Goal: Task Accomplishment & Management: Manage account settings

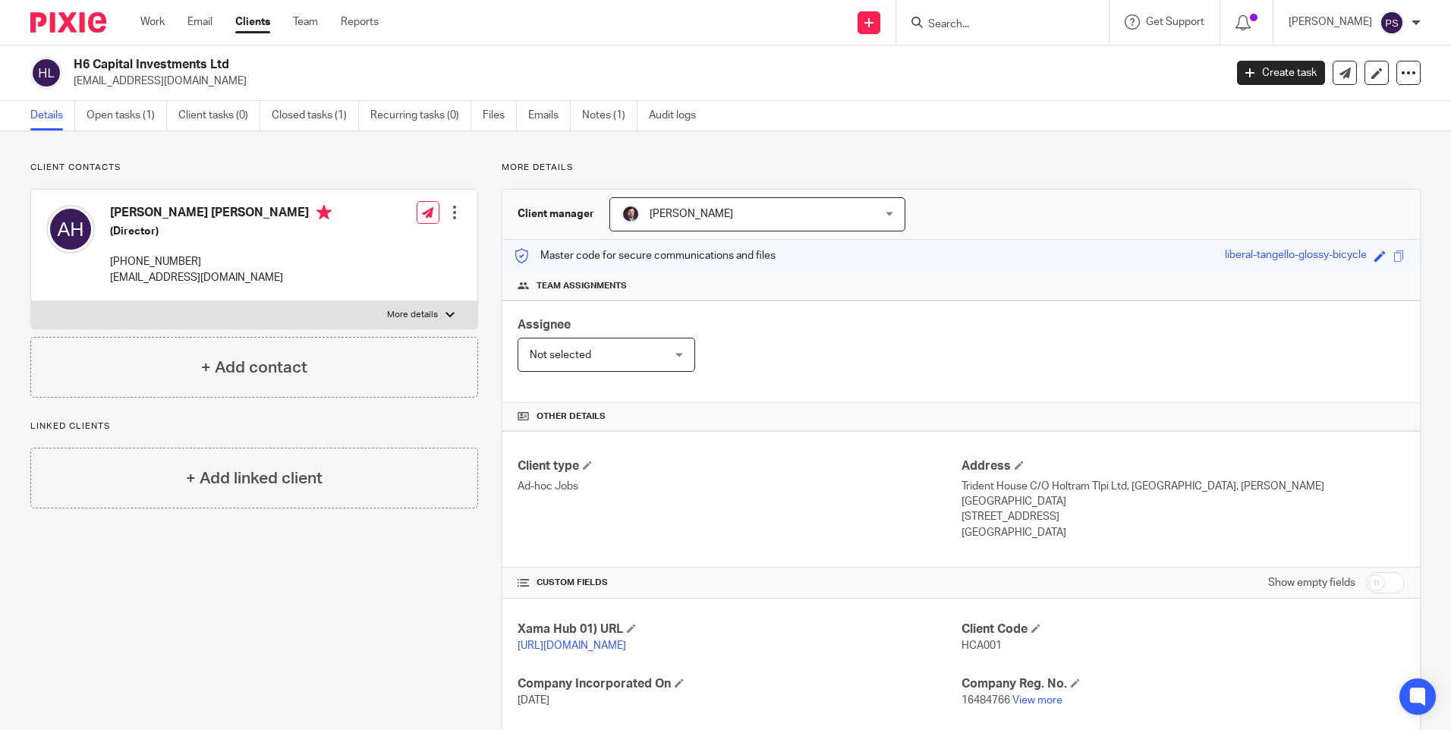
click at [287, 168] on p "Client contacts" at bounding box center [254, 168] width 448 height 12
click at [112, 117] on link "Open tasks (1)" at bounding box center [127, 116] width 80 height 30
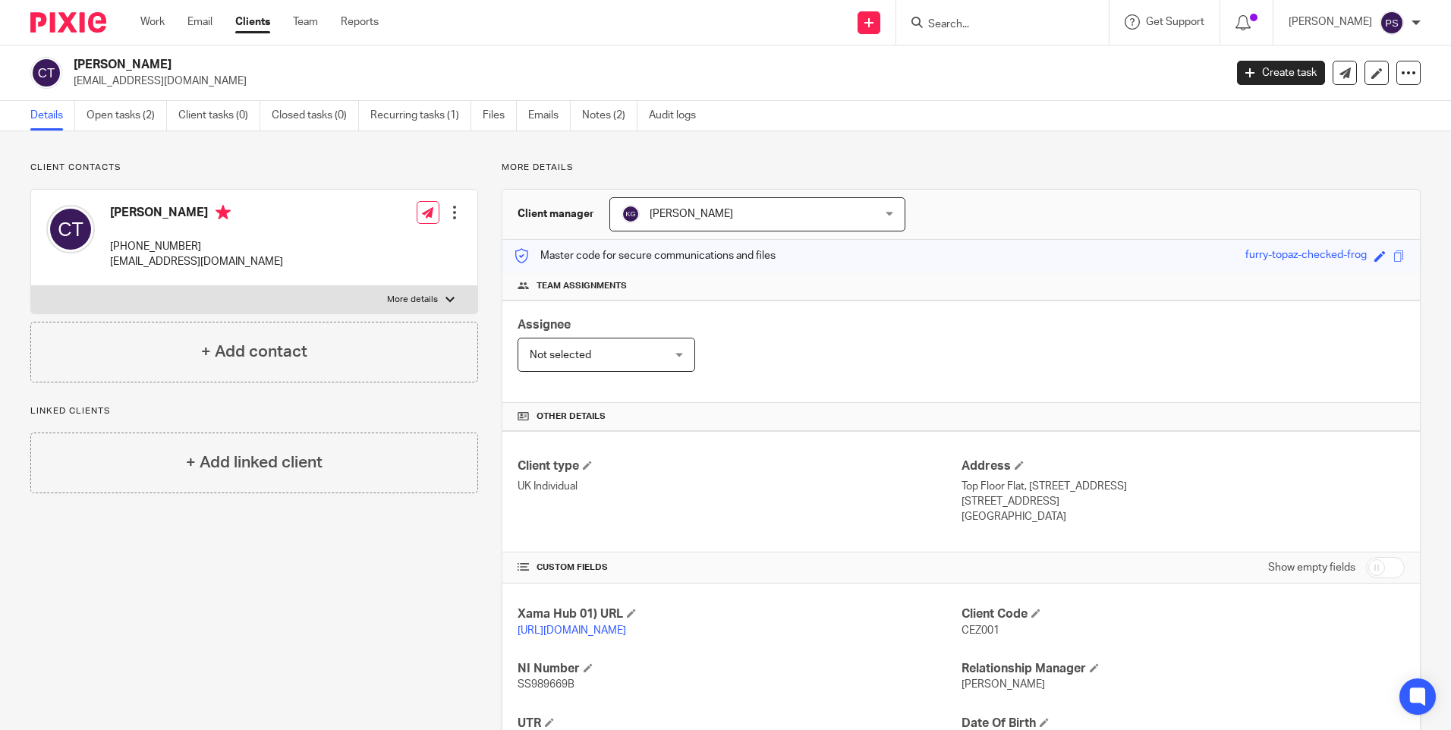
click at [969, 24] on input "Search" at bounding box center [995, 25] width 137 height 14
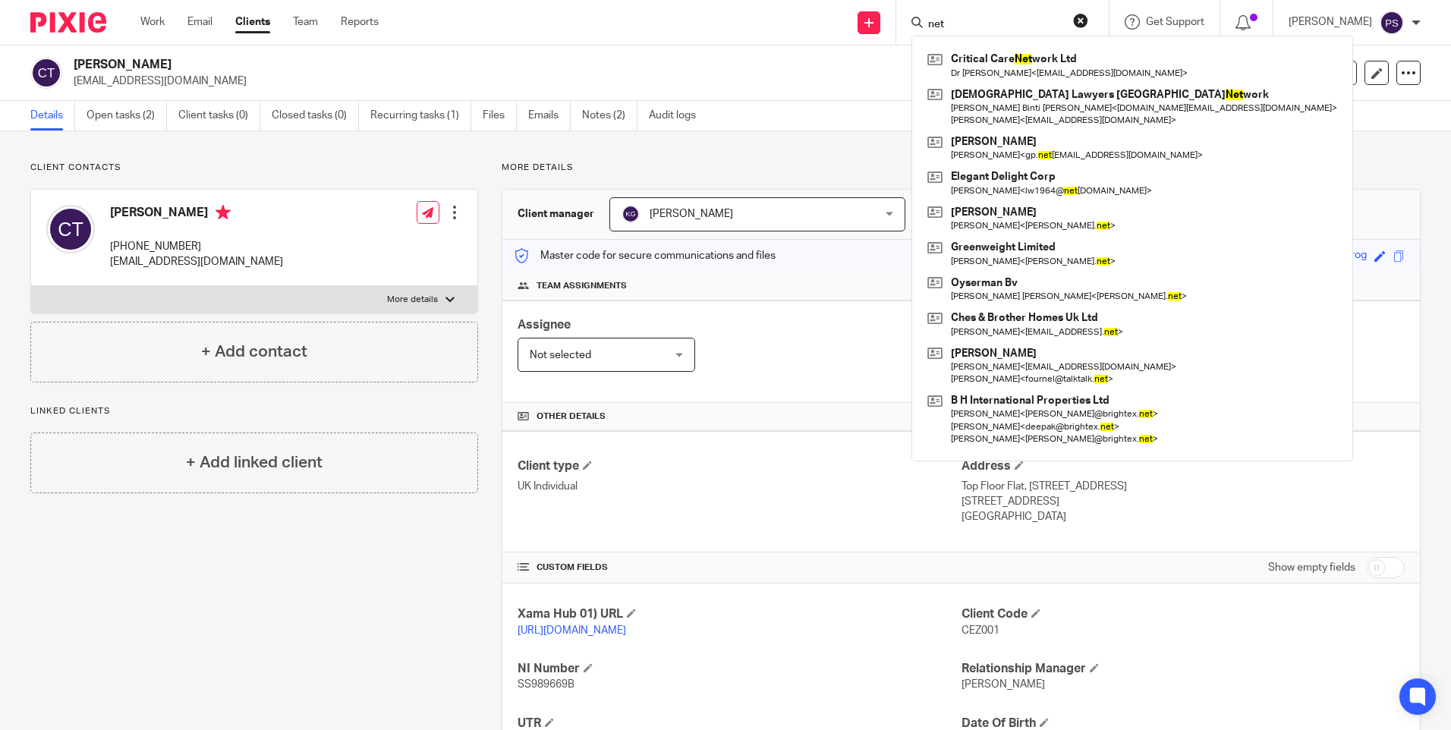
click at [975, 18] on input "net" at bounding box center [995, 25] width 137 height 14
type input "net"
click at [1088, 20] on button "reset" at bounding box center [1080, 20] width 15 height 15
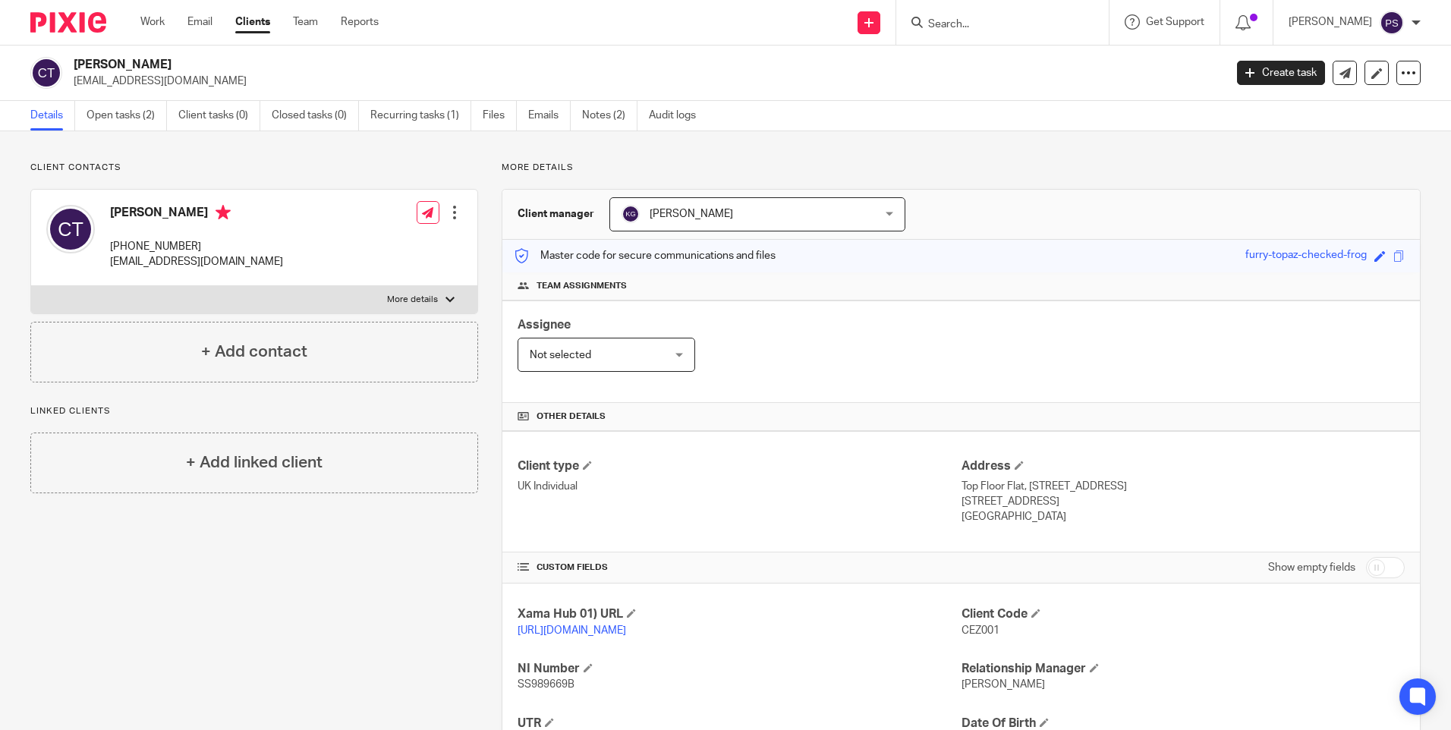
click at [984, 24] on input "Search" at bounding box center [995, 25] width 137 height 14
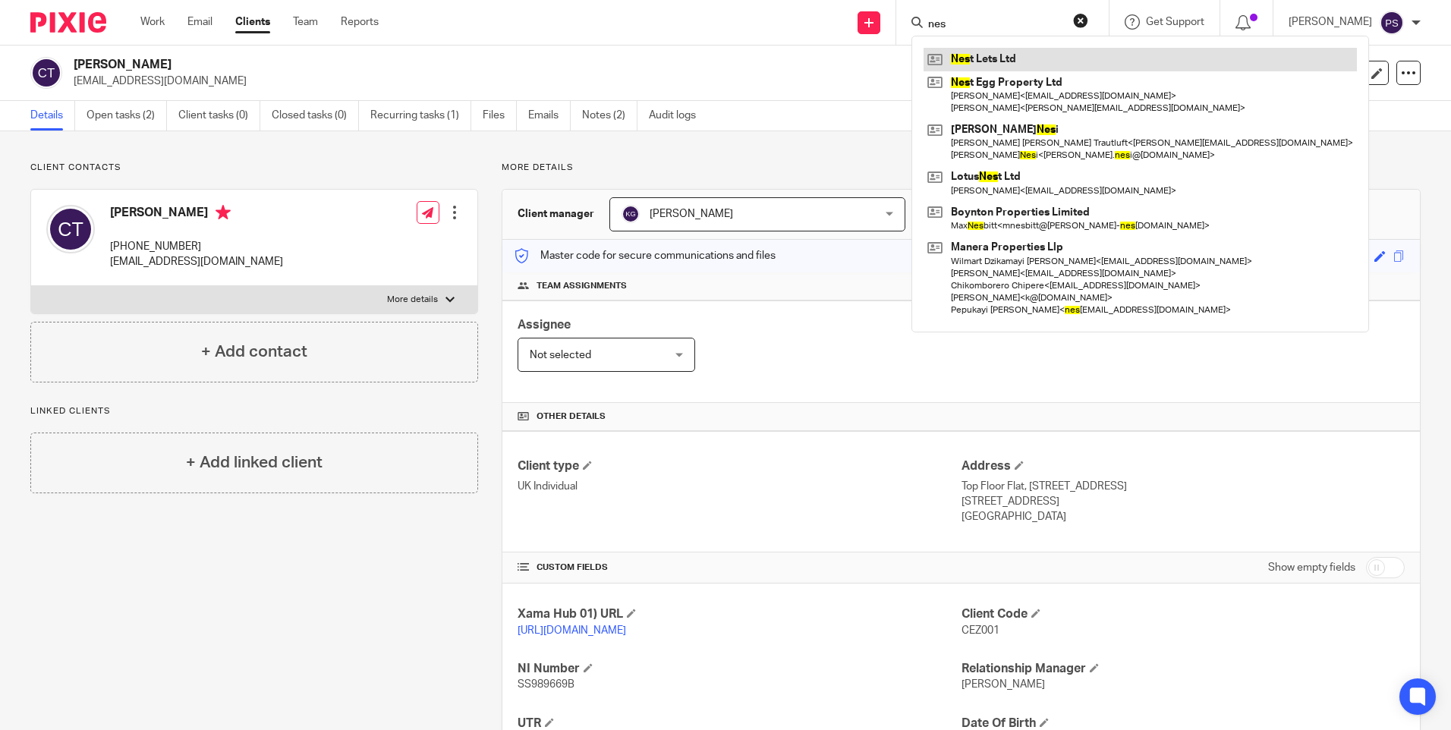
type input "nes"
click at [1053, 65] on link at bounding box center [1140, 59] width 433 height 23
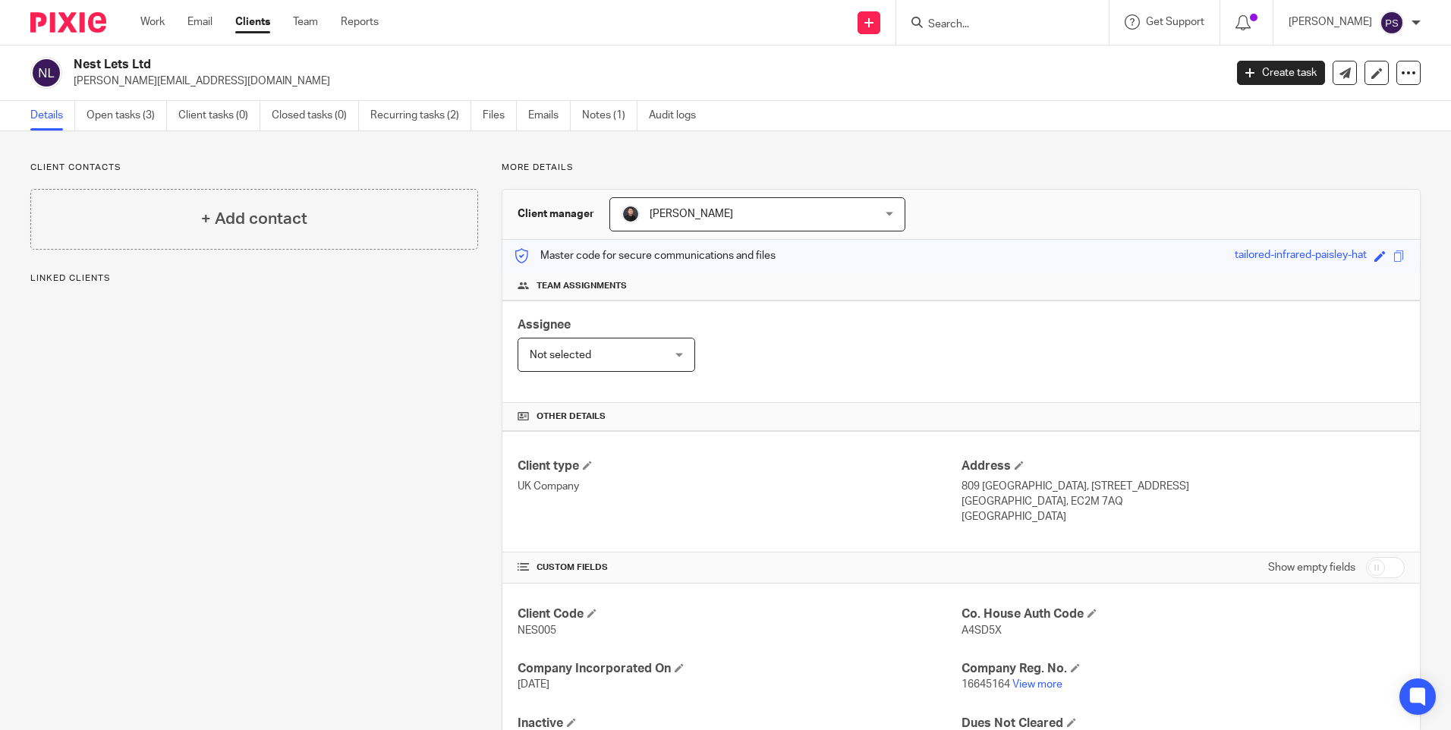
click at [337, 359] on div "Client contacts + Add contact Linked clients" at bounding box center [242, 466] width 471 height 609
click at [193, 82] on p "[PERSON_NAME][EMAIL_ADDRESS][DOMAIN_NAME]" at bounding box center [644, 81] width 1141 height 15
copy main "[PERSON_NAME][EMAIL_ADDRESS][DOMAIN_NAME] Create task Update from Companies Hou…"
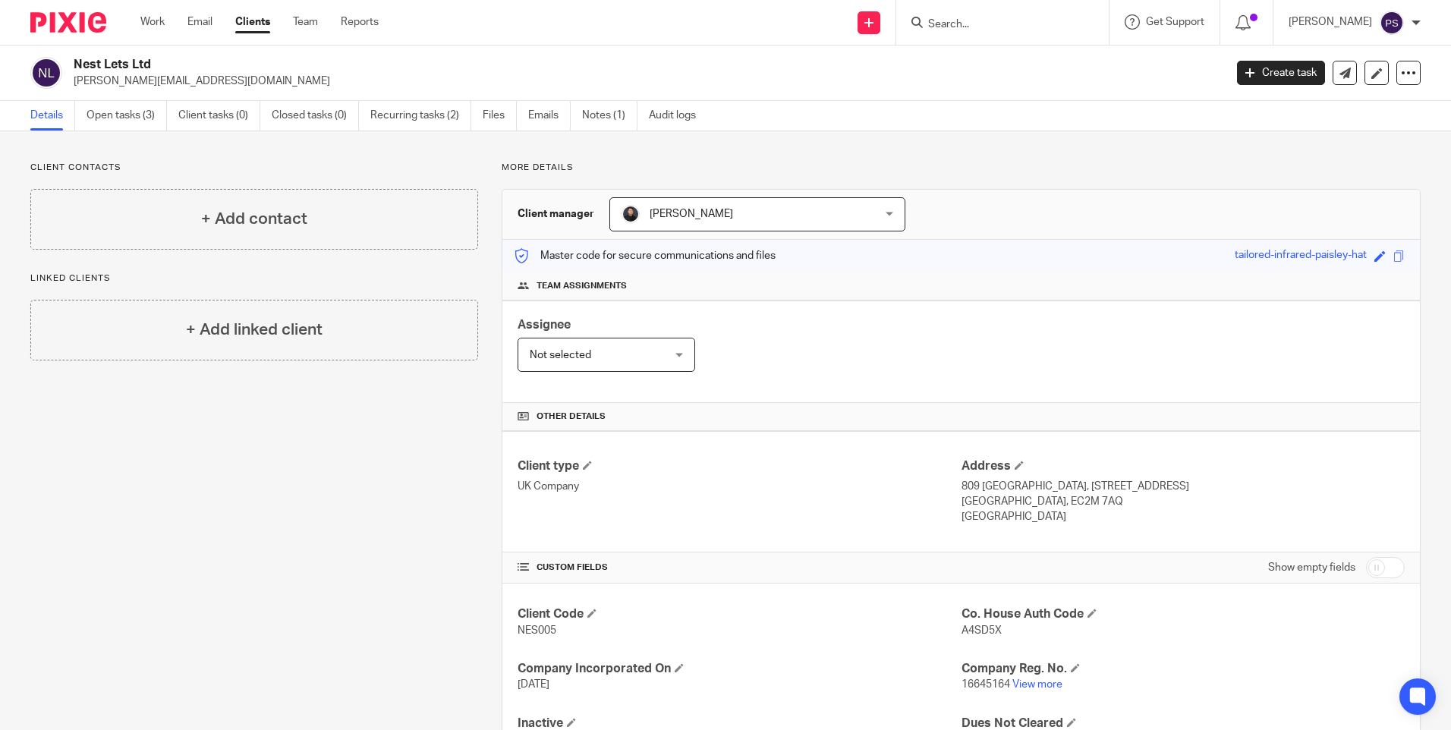
drag, startPoint x: 346, startPoint y: 57, endPoint x: 200, endPoint y: 76, distance: 147.7
click at [331, 63] on h2 "Nest Lets Ltd" at bounding box center [530, 65] width 912 height 16
click at [172, 83] on p "[PERSON_NAME][EMAIL_ADDRESS][DOMAIN_NAME]" at bounding box center [644, 81] width 1141 height 15
click at [172, 83] on p "susanna.balston@gmail.com" at bounding box center [644, 81] width 1141 height 15
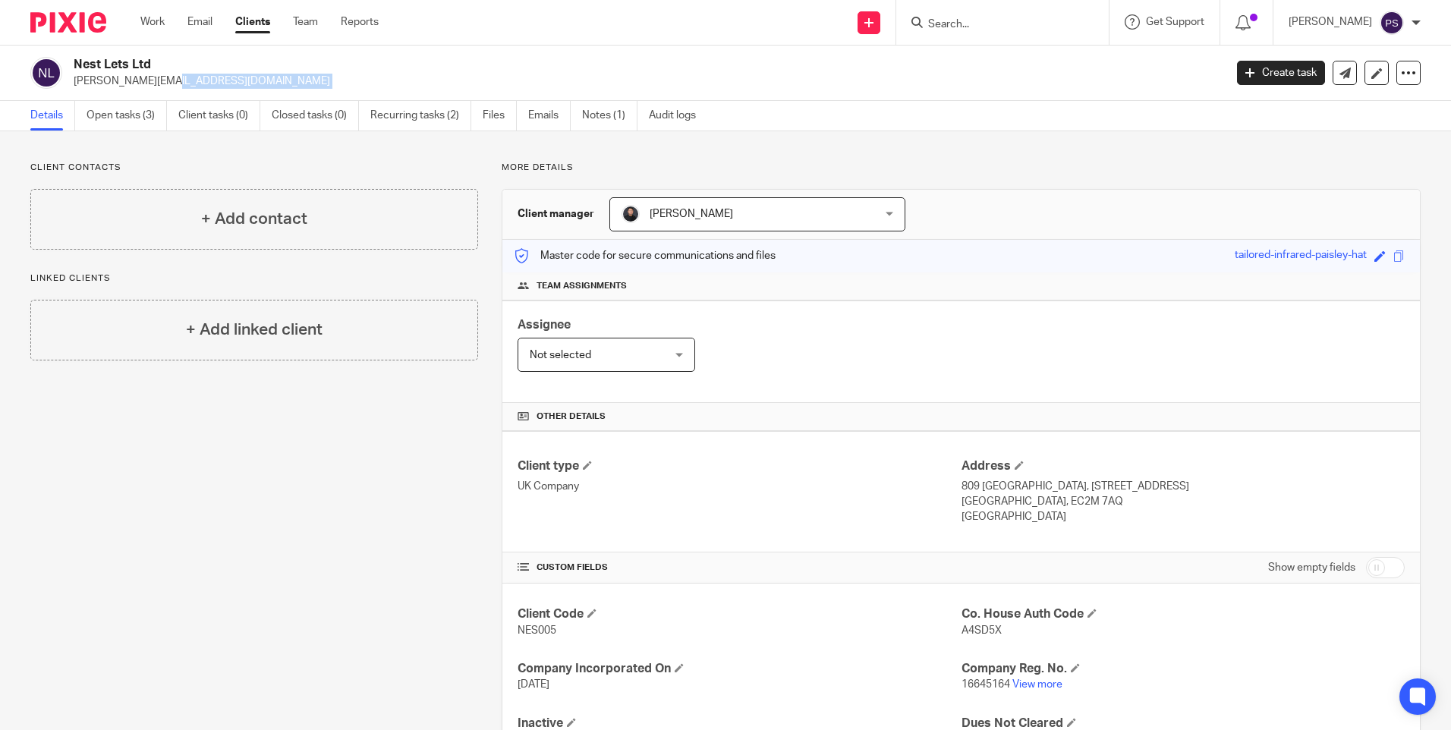
copy main "susanna.balston@gmail.com Create task Update from Companies House Export data M…"
click at [281, 58] on h2 "Nest Lets Ltd" at bounding box center [530, 65] width 912 height 16
click at [131, 55] on div "Nest Lets Ltd susanna.balston@gmail.com Create task Update from Companies House…" at bounding box center [725, 73] width 1451 height 55
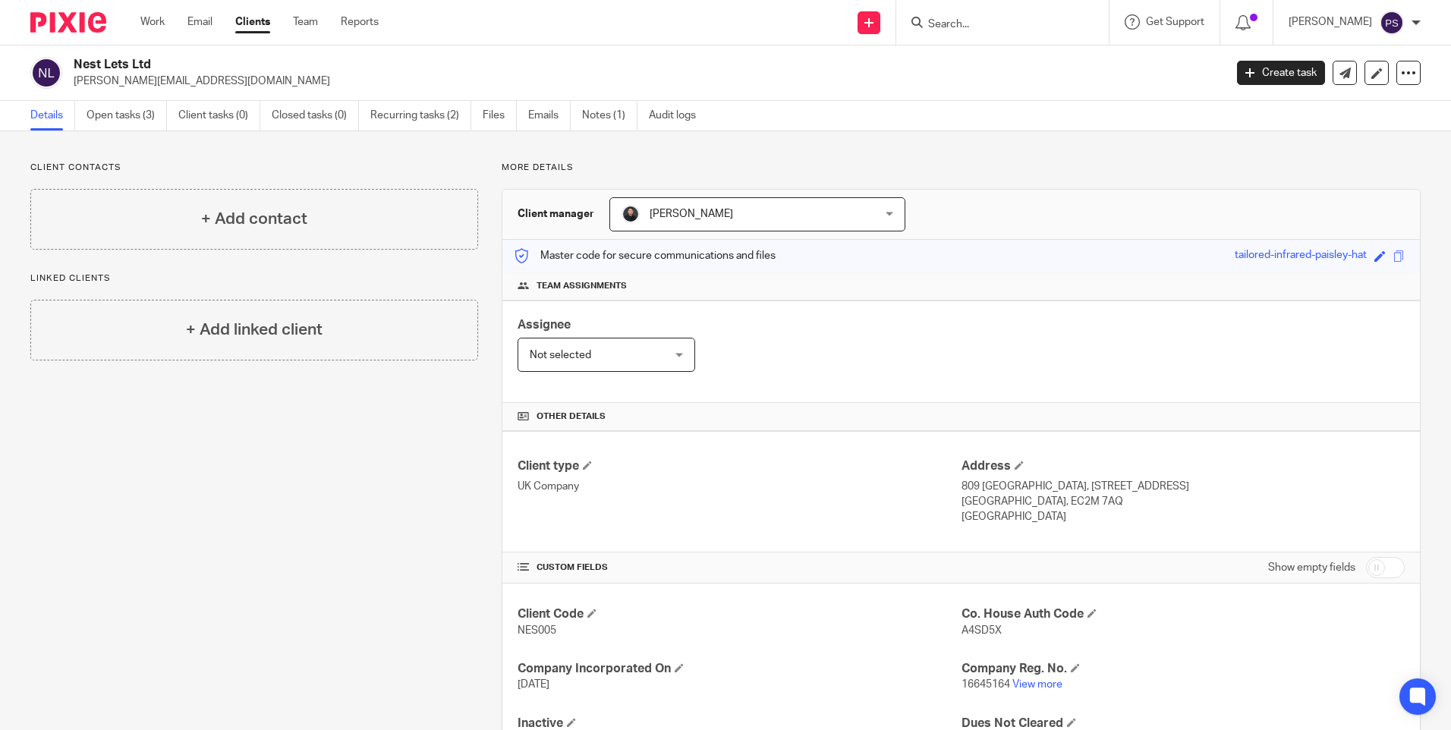
click at [131, 55] on div "Nest Lets Ltd susanna.balston@gmail.com Create task Update from Companies House…" at bounding box center [725, 73] width 1451 height 55
copy div "Nest Lets Ltd"
click at [96, 115] on link "Open tasks (3)" at bounding box center [127, 116] width 80 height 30
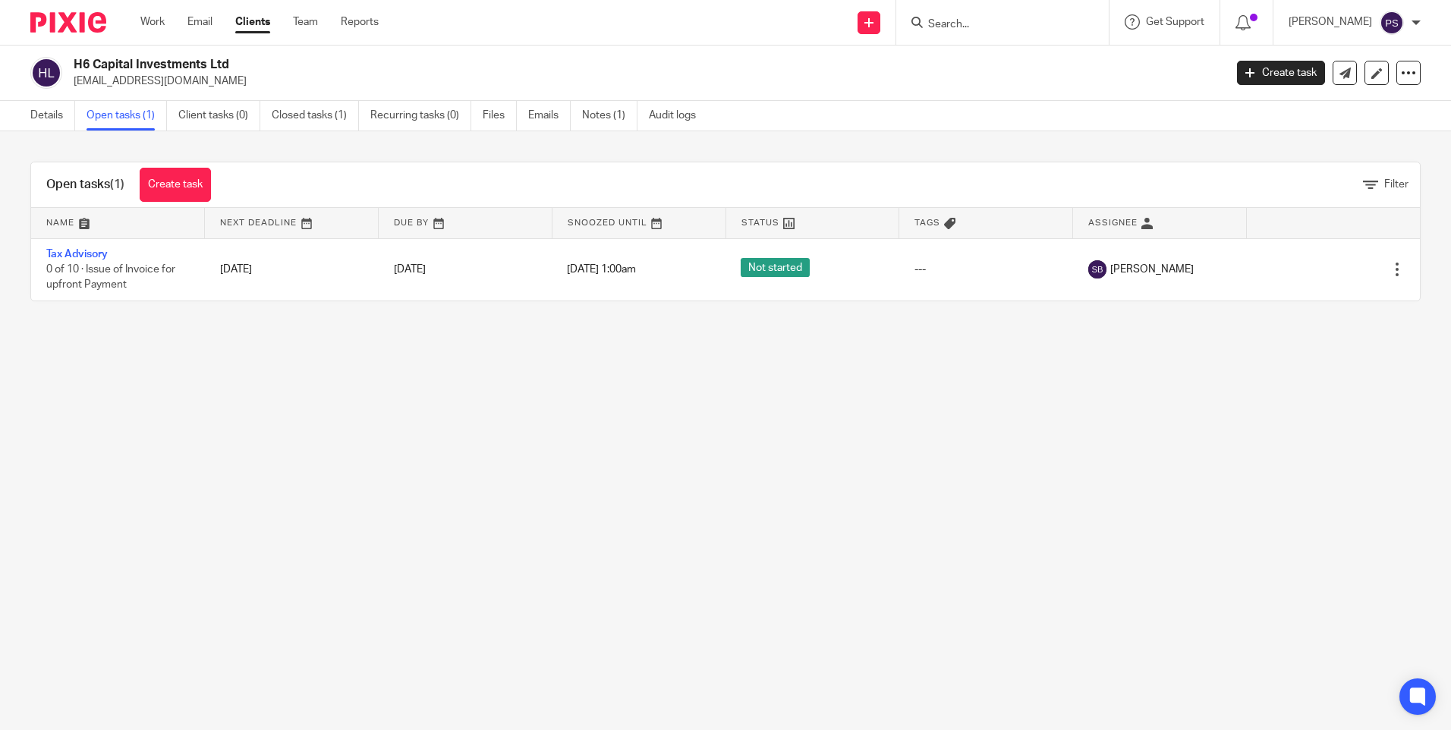
click at [39, 119] on link "Details" at bounding box center [52, 116] width 45 height 30
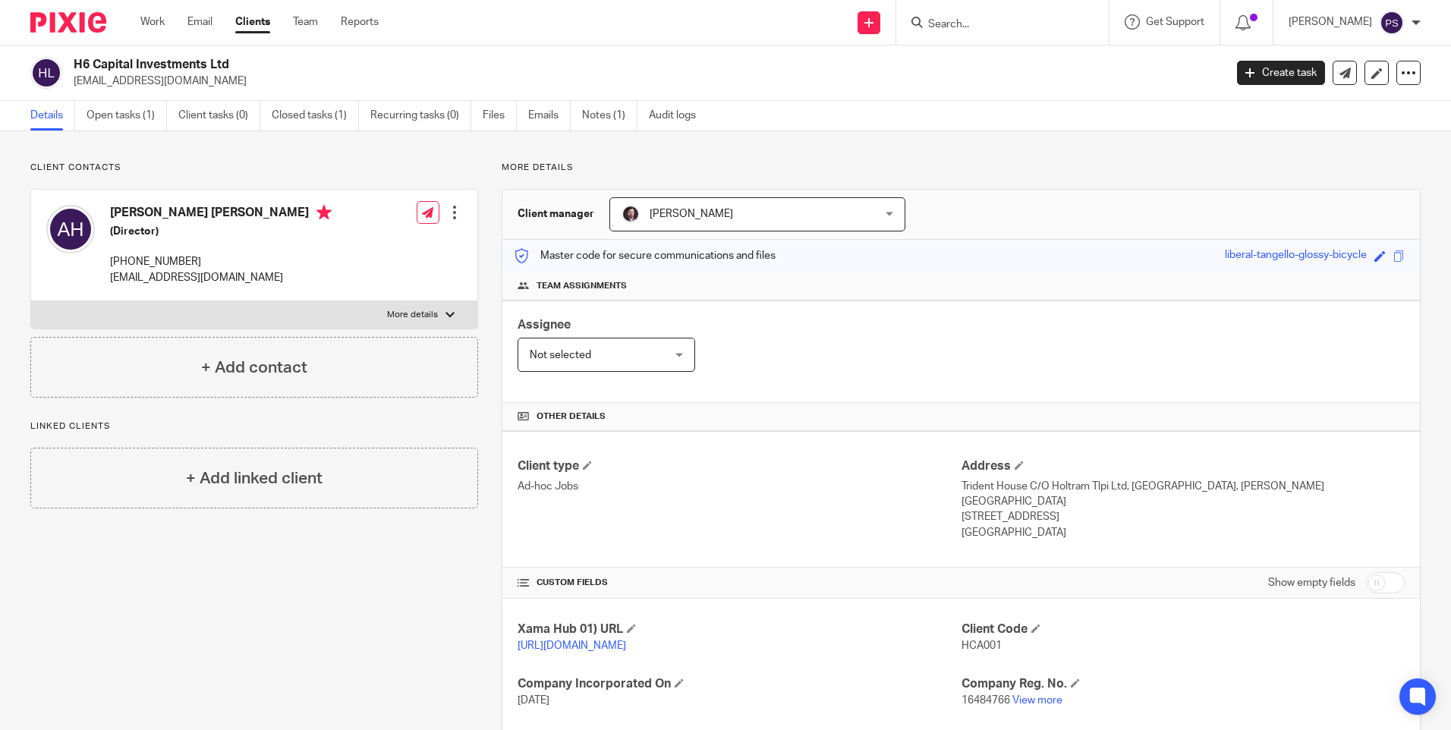
click at [221, 62] on h2 "H6 Capital Investments Ltd" at bounding box center [530, 65] width 912 height 16
copy div "H6 Capital Investments Ltd"
click at [175, 84] on p "asifhussain2009@hotmail.co.uk" at bounding box center [644, 81] width 1141 height 15
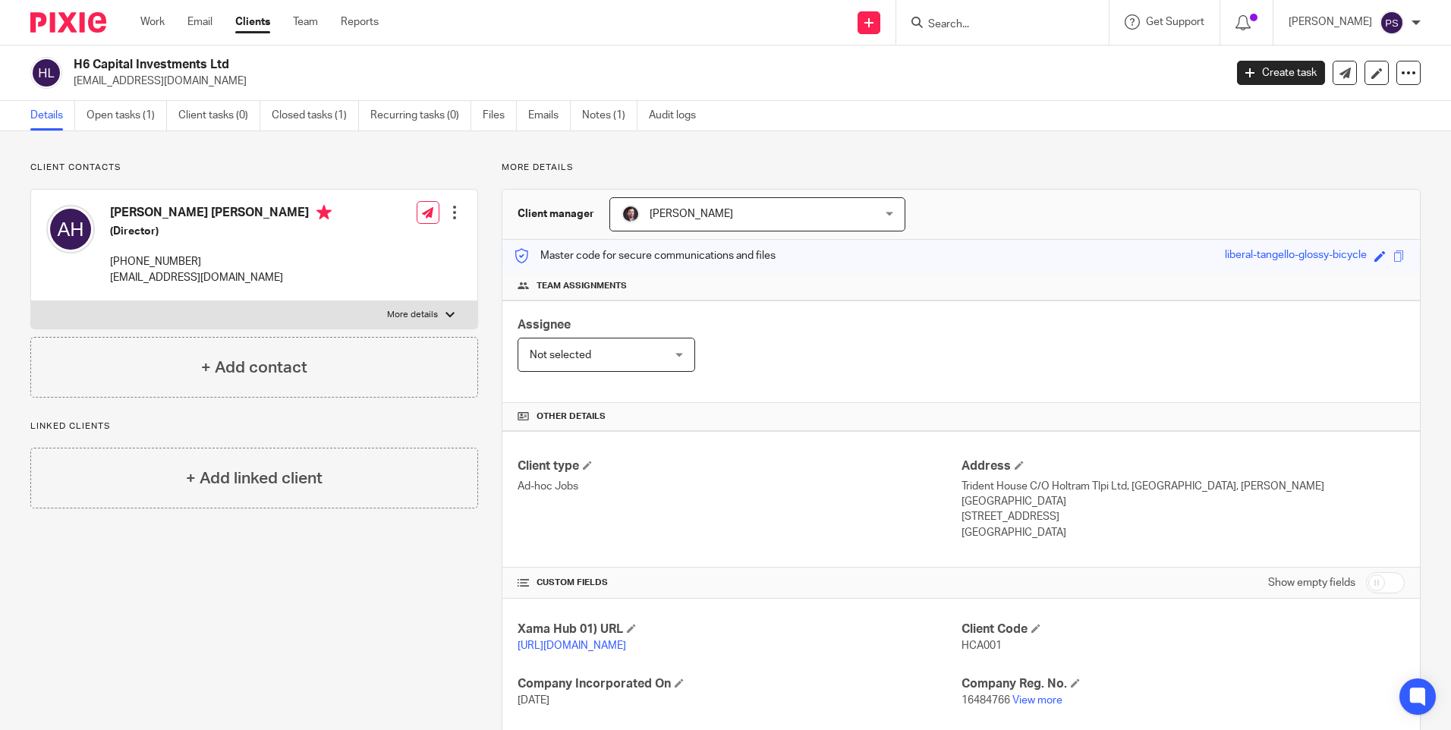
click at [175, 84] on p "asifhussain2009@hotmail.co.uk" at bounding box center [644, 81] width 1141 height 15
copy main "asifhussain2009@hotmail.co.uk Create task Update from Companies House Export da…"
click at [181, 62] on h2 "H6 Capital Investments Ltd" at bounding box center [530, 65] width 912 height 16
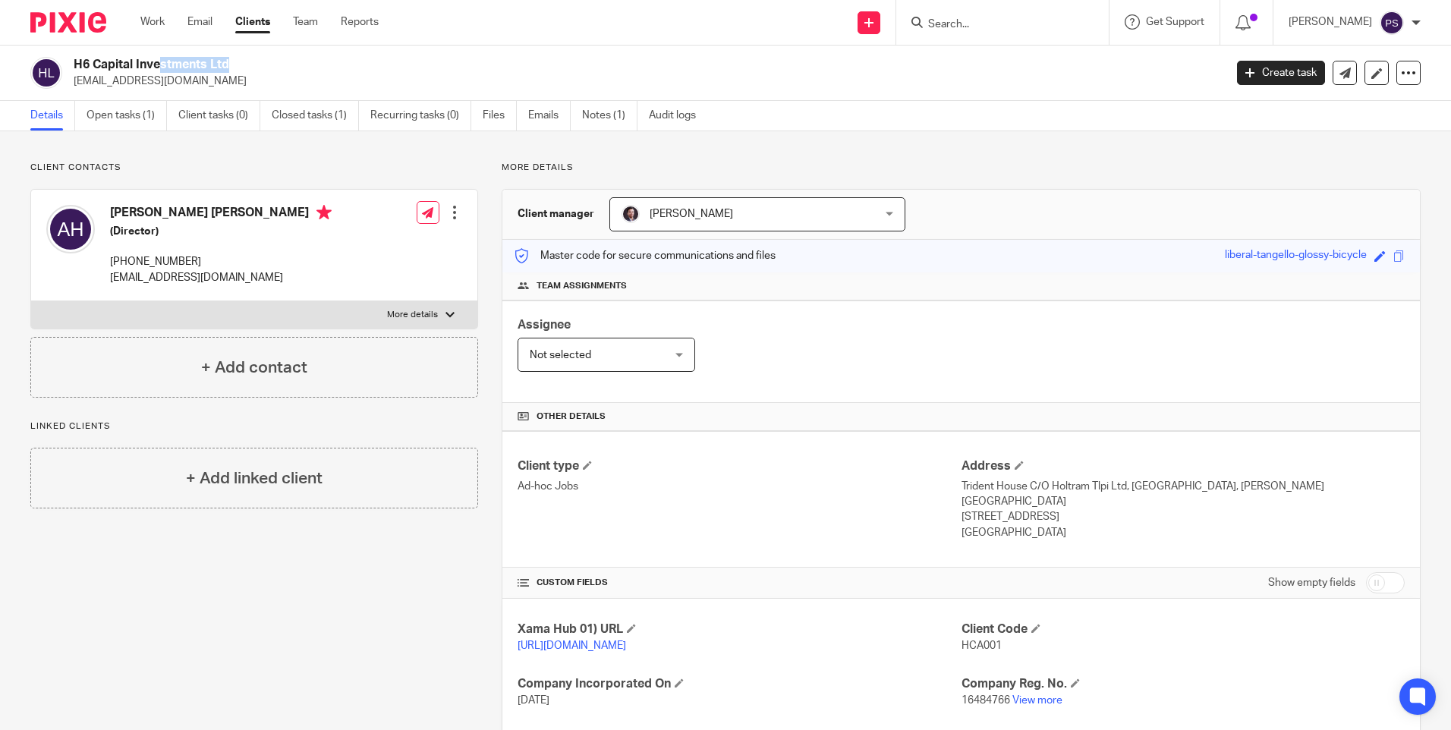
click at [181, 62] on h2 "H6 Capital Investments Ltd" at bounding box center [530, 65] width 912 height 16
copy div "H6 Capital Investments Ltd"
click at [968, 23] on input "Search" at bounding box center [995, 25] width 137 height 14
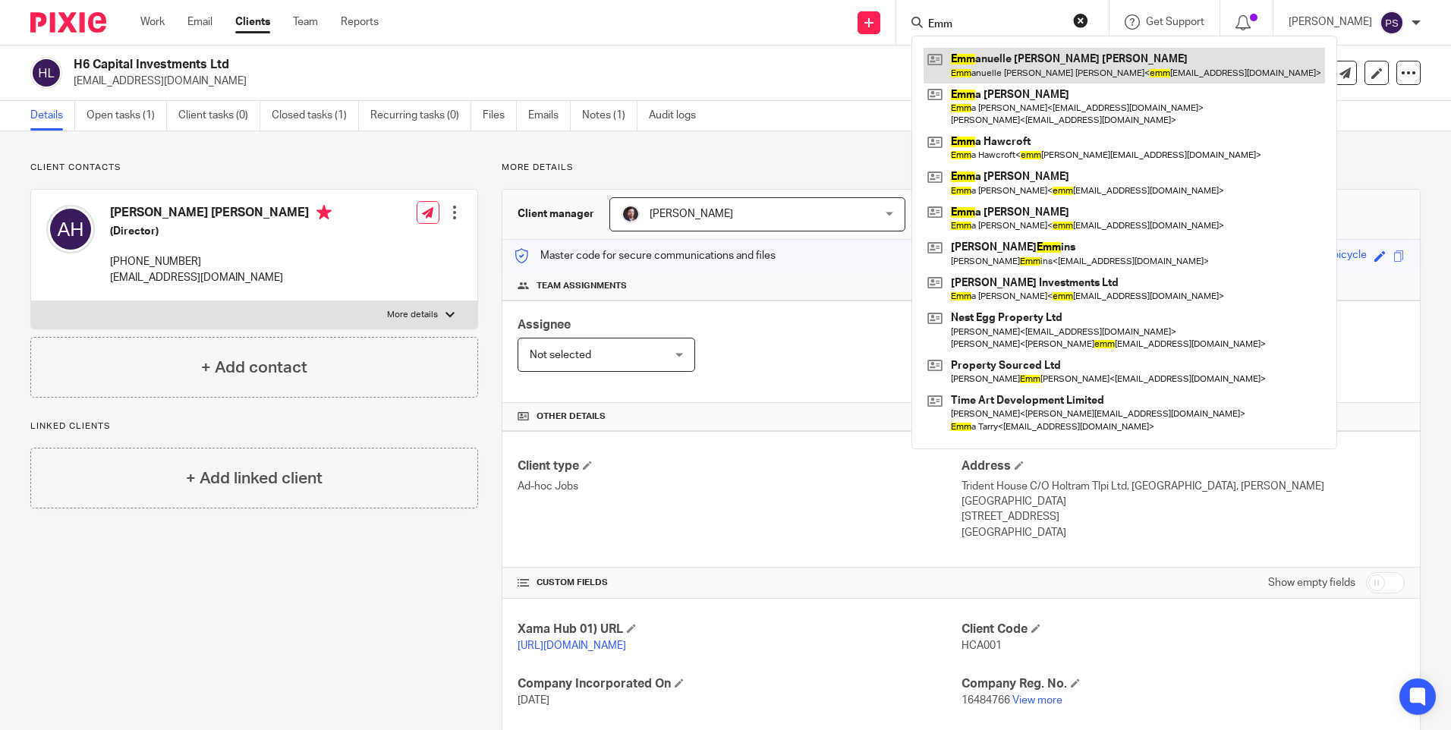
type input "Emm"
click at [987, 59] on link at bounding box center [1124, 65] width 401 height 35
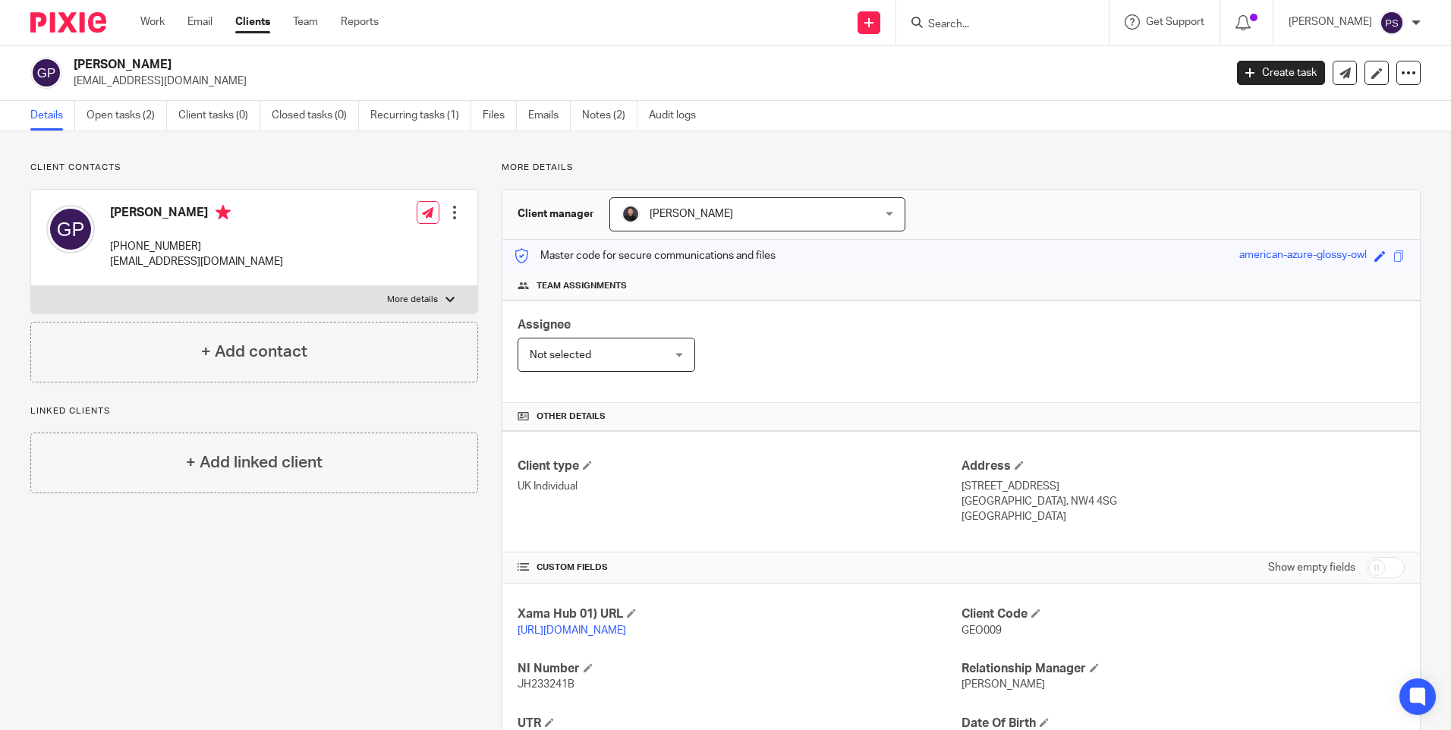
click at [980, 26] on input "Search" at bounding box center [995, 25] width 137 height 14
paste input "[PERSON_NAME]"
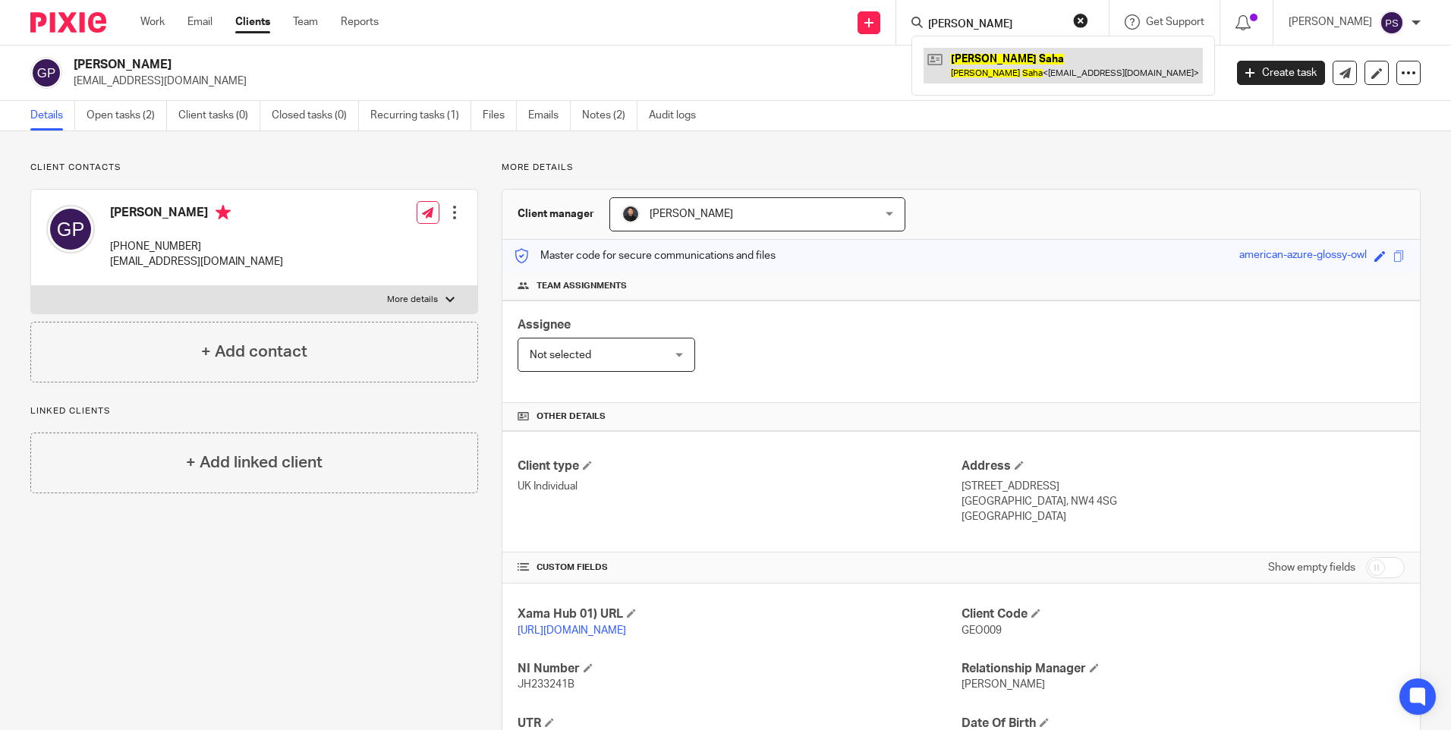
type input "[PERSON_NAME]"
click at [1021, 61] on link at bounding box center [1063, 65] width 279 height 35
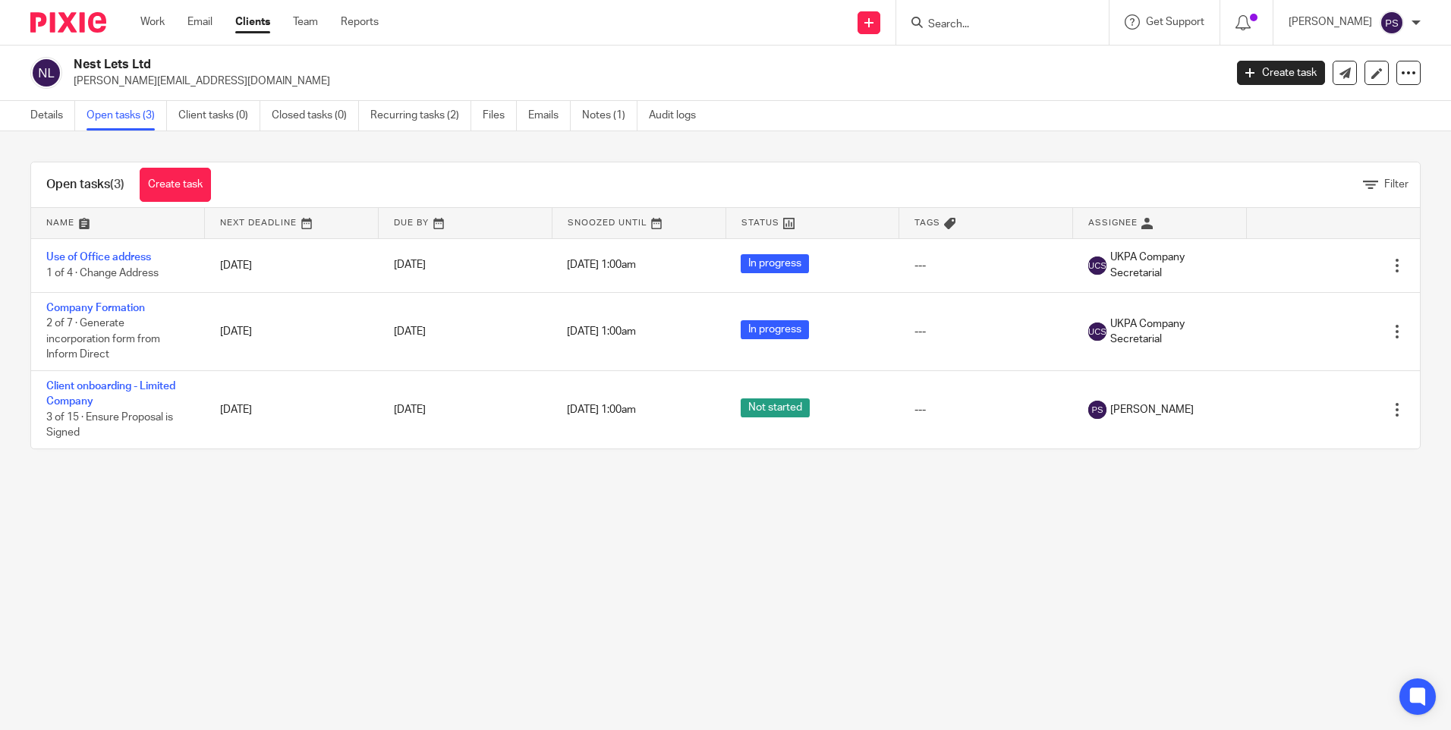
click at [134, 522] on main "Nest Lets Ltd susanna.balston@gmail.com Create task Update from Companies House…" at bounding box center [725, 365] width 1451 height 730
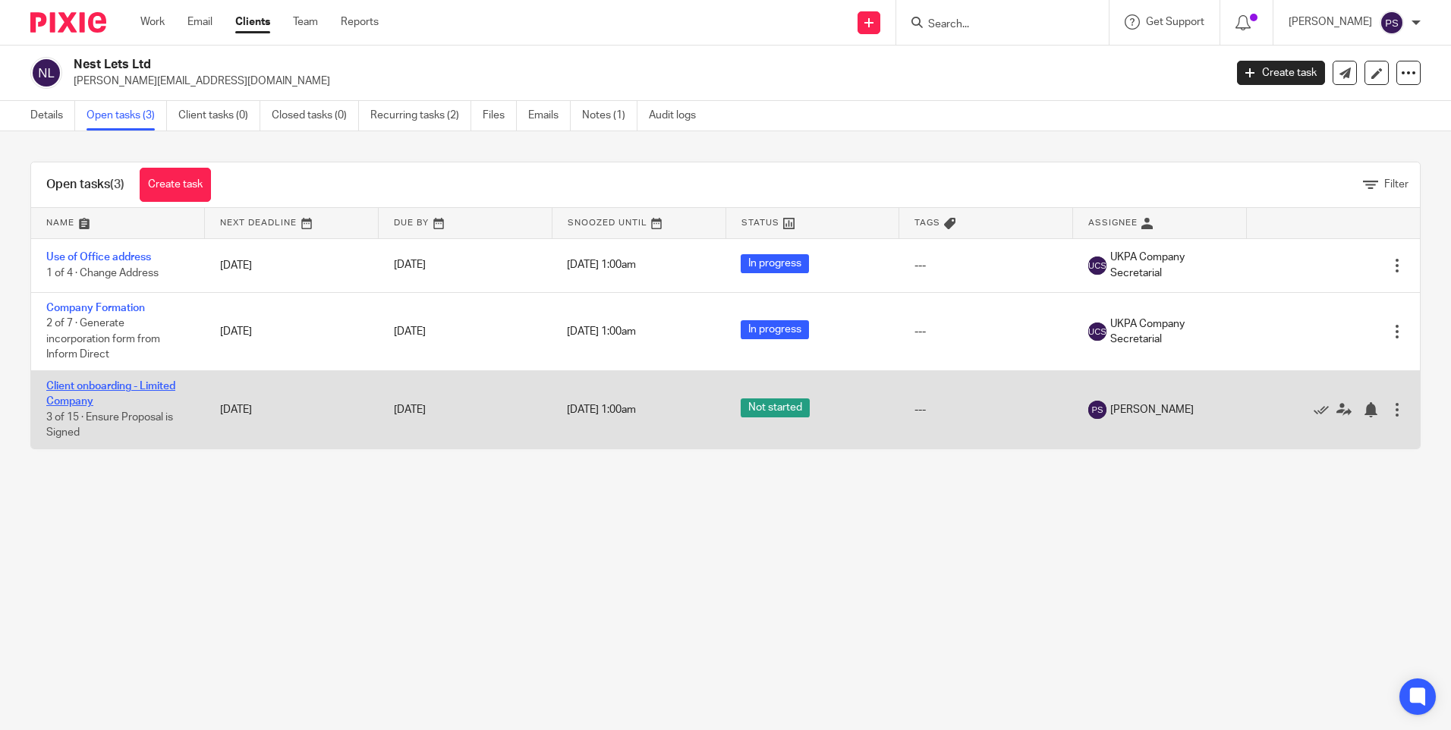
click at [65, 401] on link "Client onboarding - Limited Company" at bounding box center [110, 394] width 129 height 26
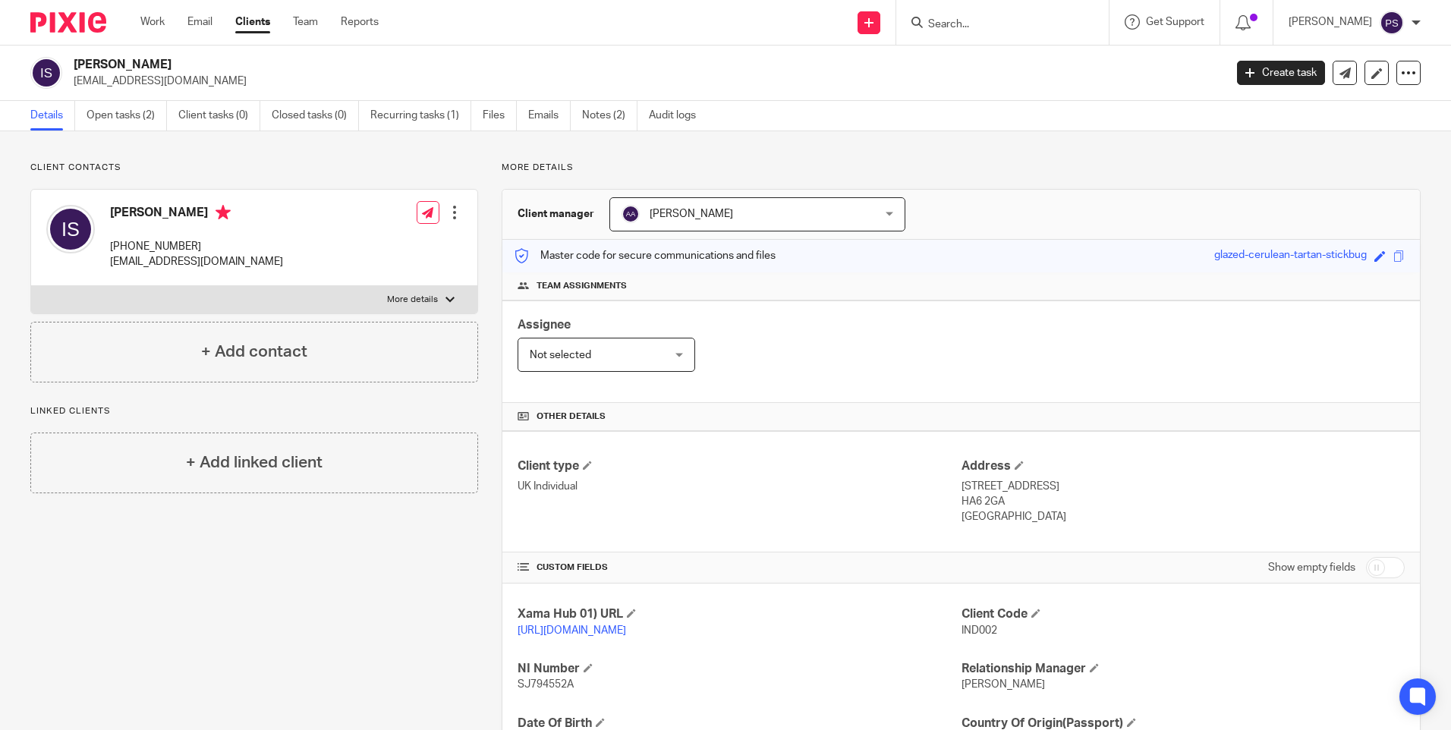
click at [271, 155] on div "Client contacts Indrani Saha +971 4 457 3800 indranighosh11@gmail.com Edit cont…" at bounding box center [725, 520] width 1451 height 779
click at [119, 61] on h2 "Indrani Saha" at bounding box center [530, 65] width 912 height 16
copy div "Indrani Saha"
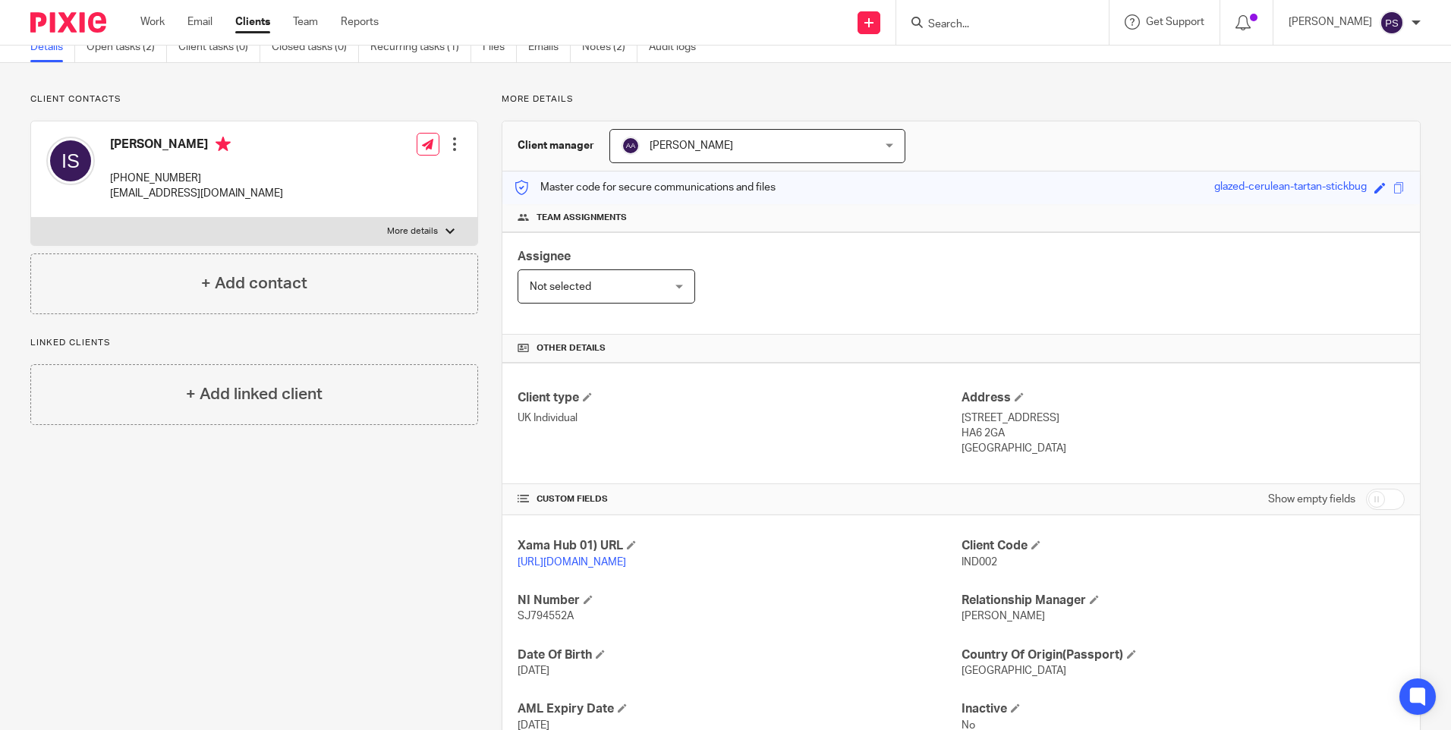
scroll to position [152, 0]
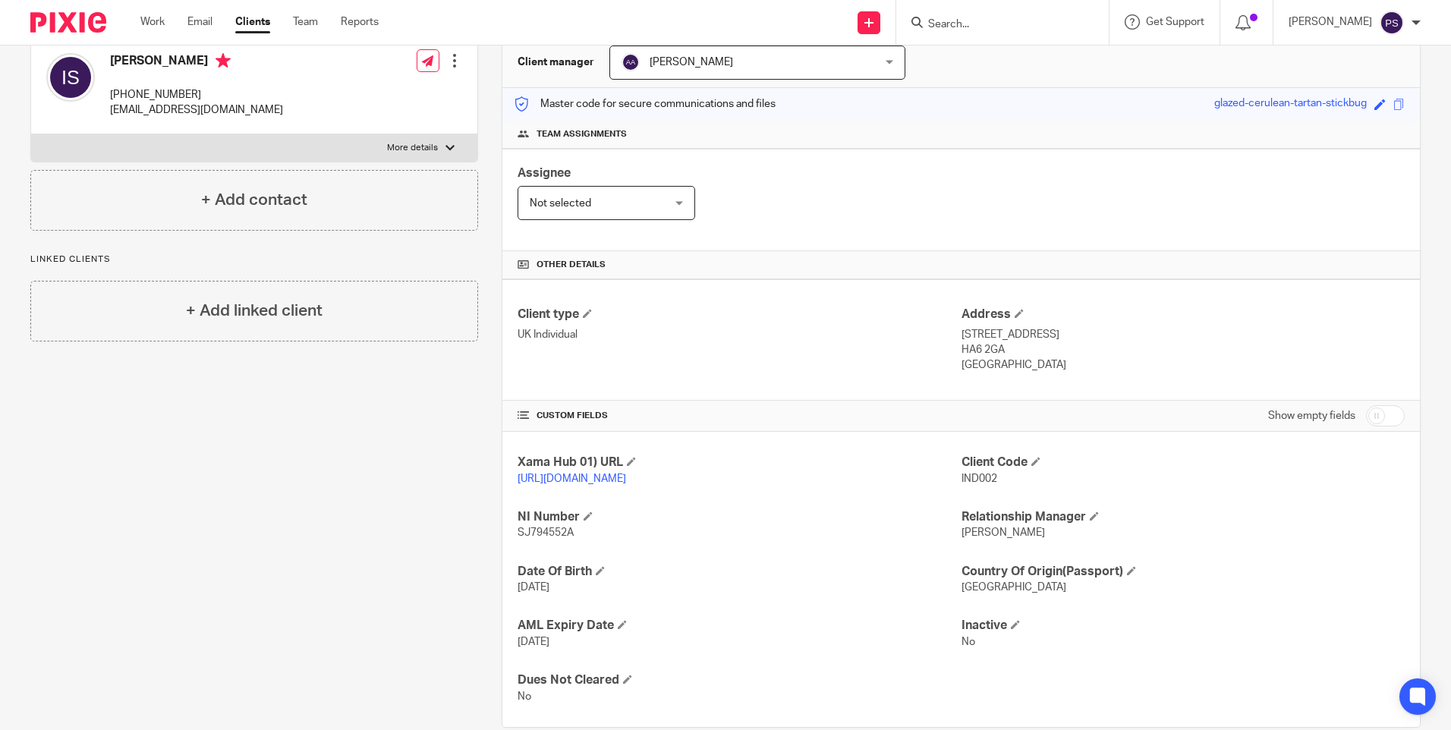
drag, startPoint x: 955, startPoint y: 313, endPoint x: 1043, endPoint y: 370, distance: 105.9
click at [1043, 370] on div "Address 161 Thirlmere Gardens, Northwood HA6 2GA United Kingdom" at bounding box center [1182, 340] width 443 height 67
copy div "Address 161 Thirlmere Gardens, Northwood HA6 2GA United Kingdom"
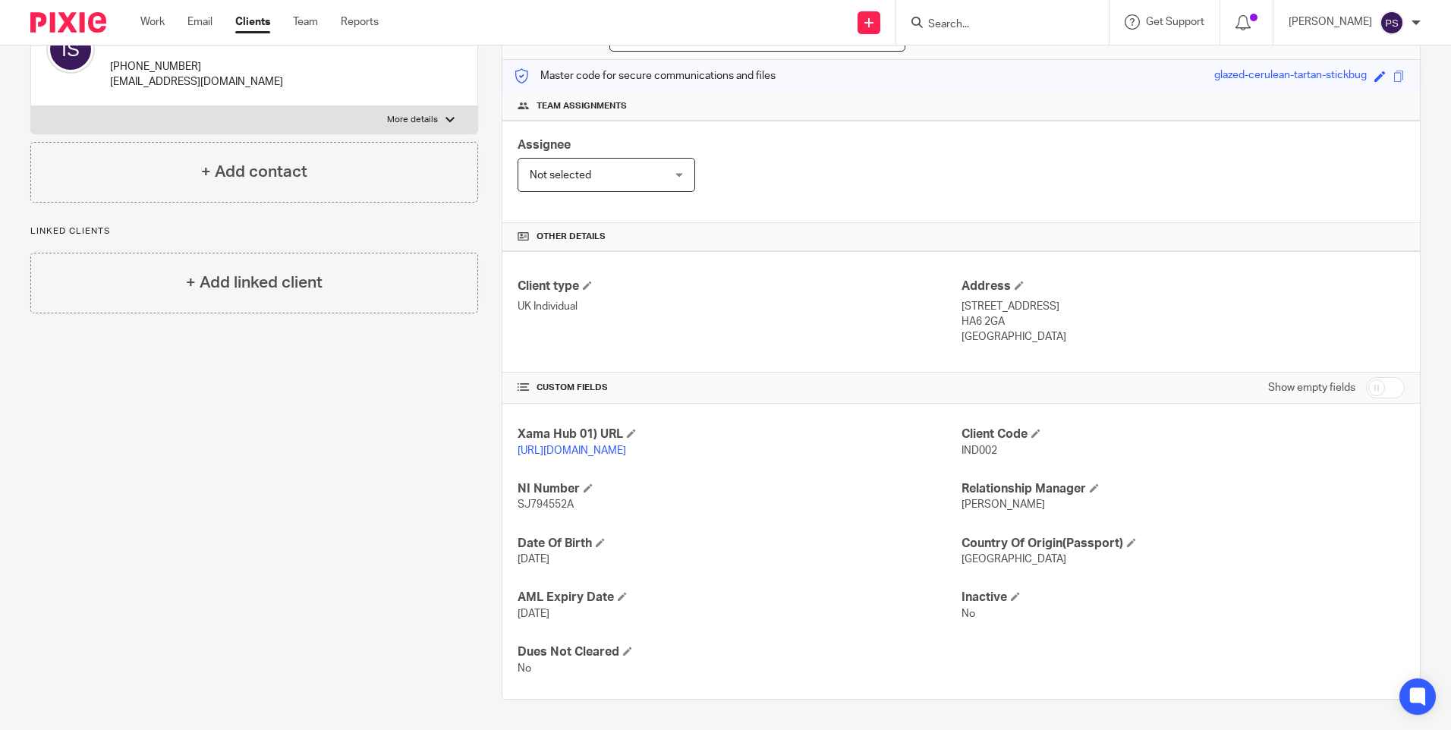
scroll to position [195, 0]
drag, startPoint x: 513, startPoint y: 486, endPoint x: 574, endPoint y: 504, distance: 63.2
click at [574, 504] on div "Xama Hub 01) URL https://platform.xamatech.com/portal/crm/clients/ee1b87a0-3db2…" at bounding box center [960, 551] width 917 height 295
copy div "NI Number SJ794552A"
drag, startPoint x: 515, startPoint y: 543, endPoint x: 578, endPoint y: 565, distance: 67.7
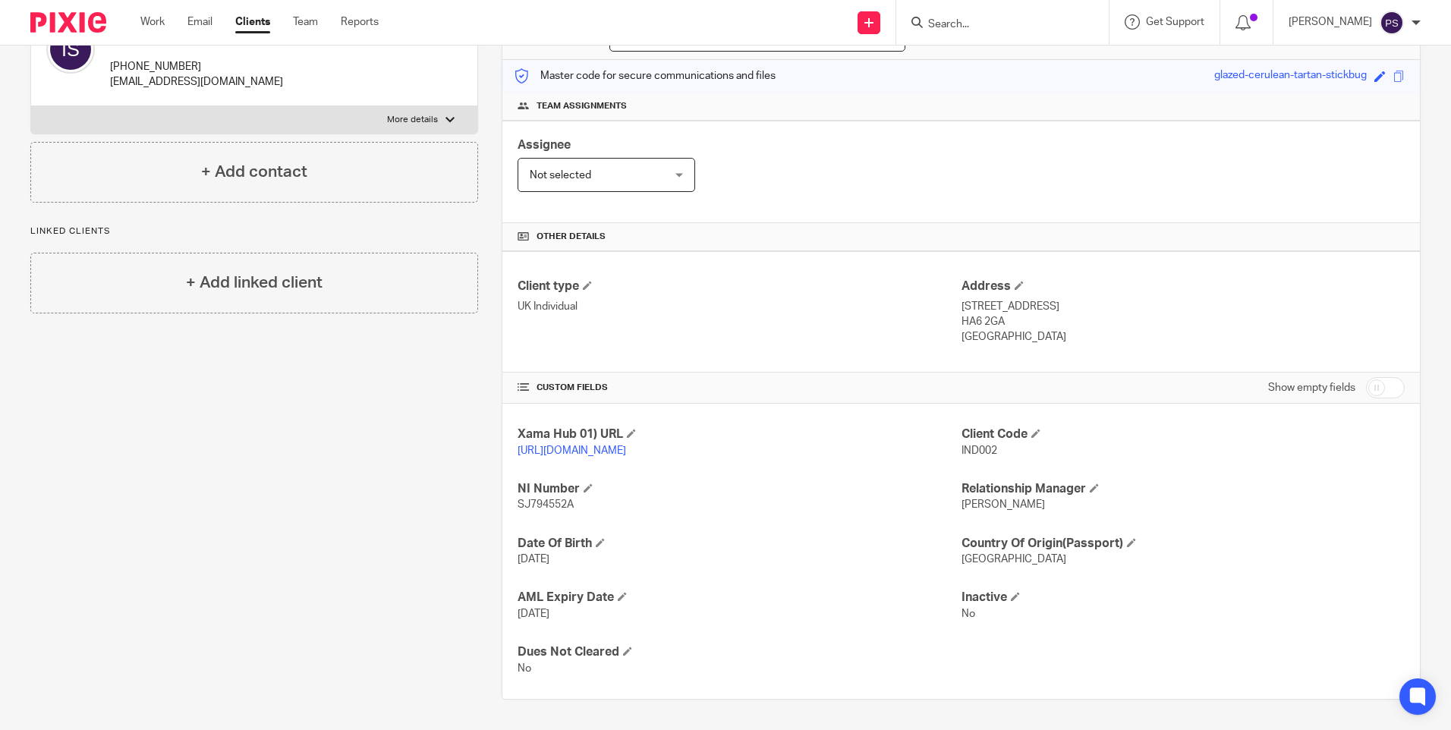
click at [578, 565] on div "Date Of Birth 11 Aug 1977" at bounding box center [739, 552] width 443 height 32
copy div "Date Of Birth 11 Aug 1977"
click at [154, 388] on div "Client contacts Indrani Saha +971 4 457 3800 indranighosh11@gmail.com Edit cont…" at bounding box center [242, 341] width 471 height 718
click at [400, 380] on div "Client contacts Indrani Saha +971 4 457 3800 indranighosh11@gmail.com Edit cont…" at bounding box center [242, 341] width 471 height 718
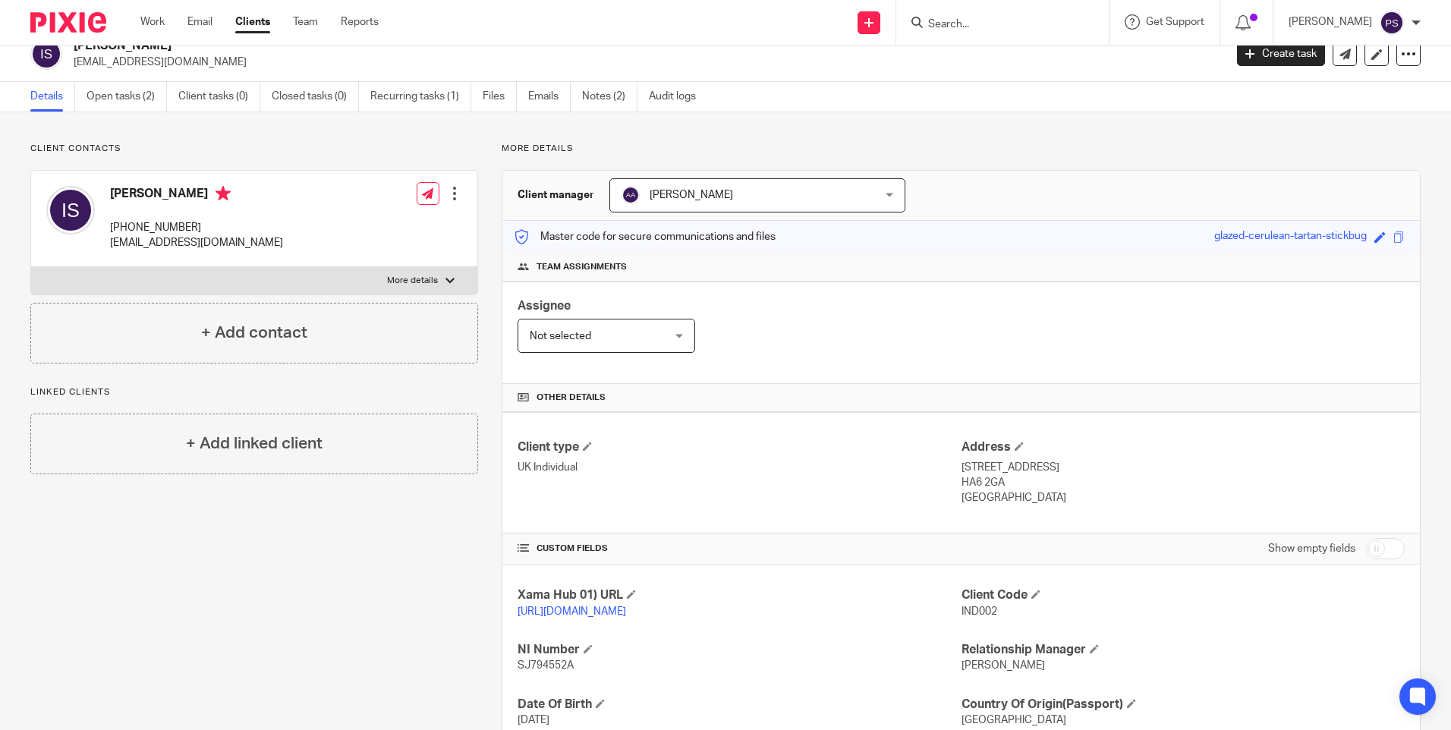
scroll to position [0, 0]
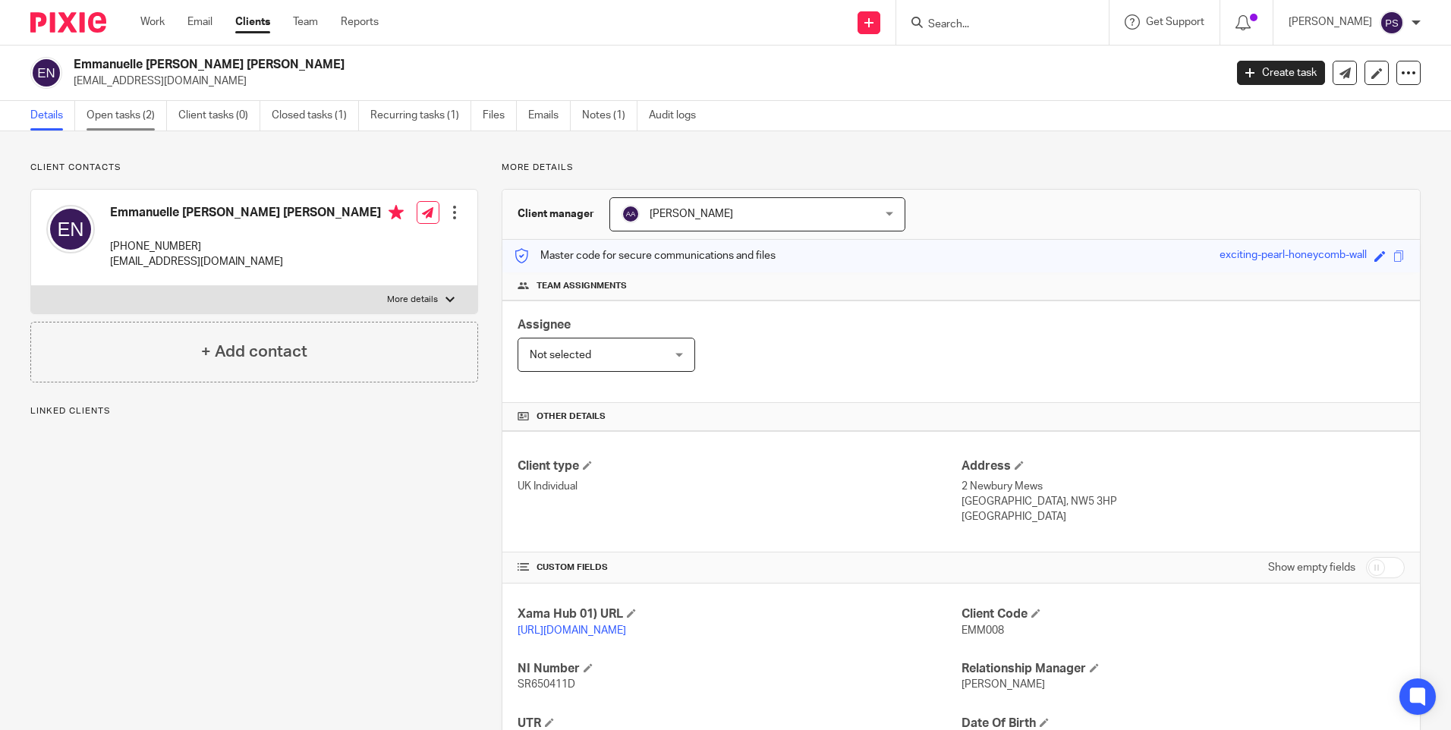
click at [105, 125] on link "Open tasks (2)" at bounding box center [127, 116] width 80 height 30
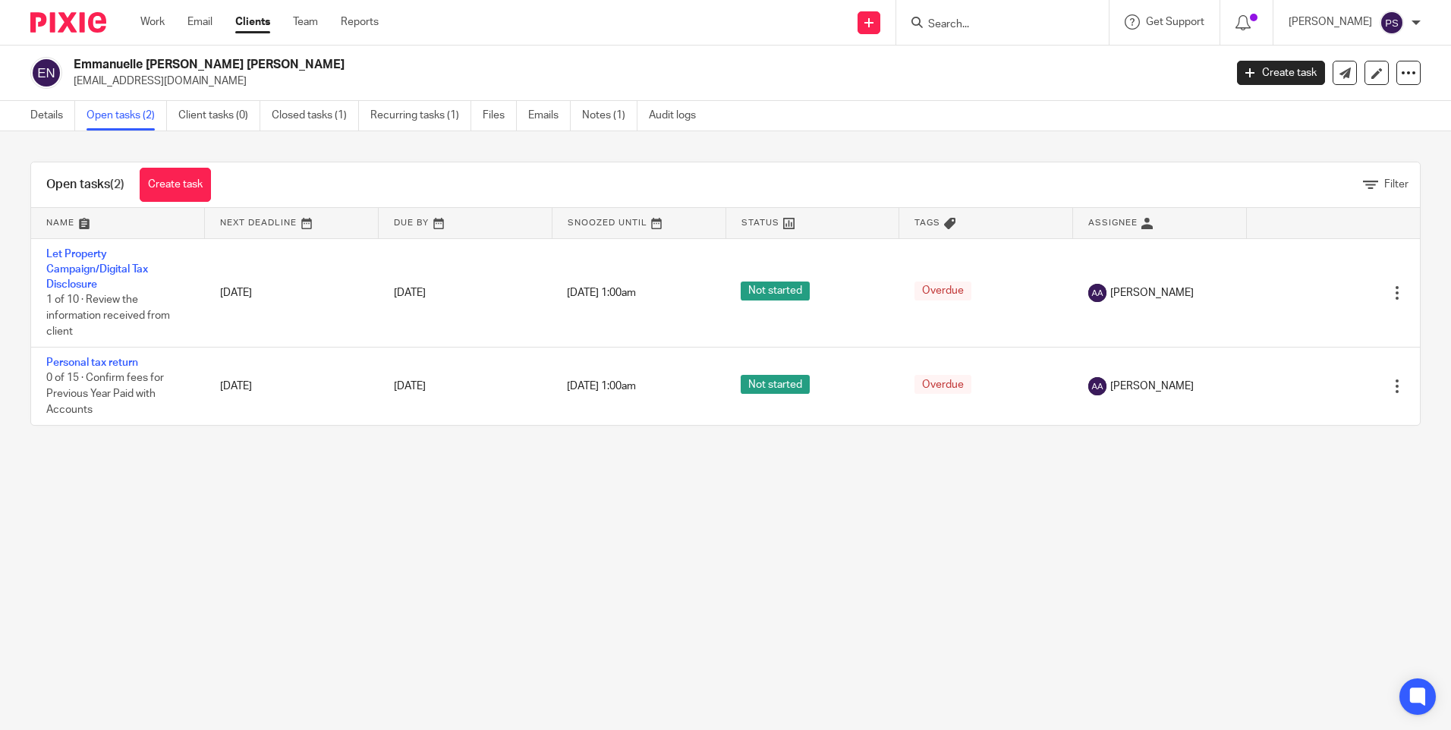
click at [48, 125] on link "Details" at bounding box center [52, 116] width 45 height 30
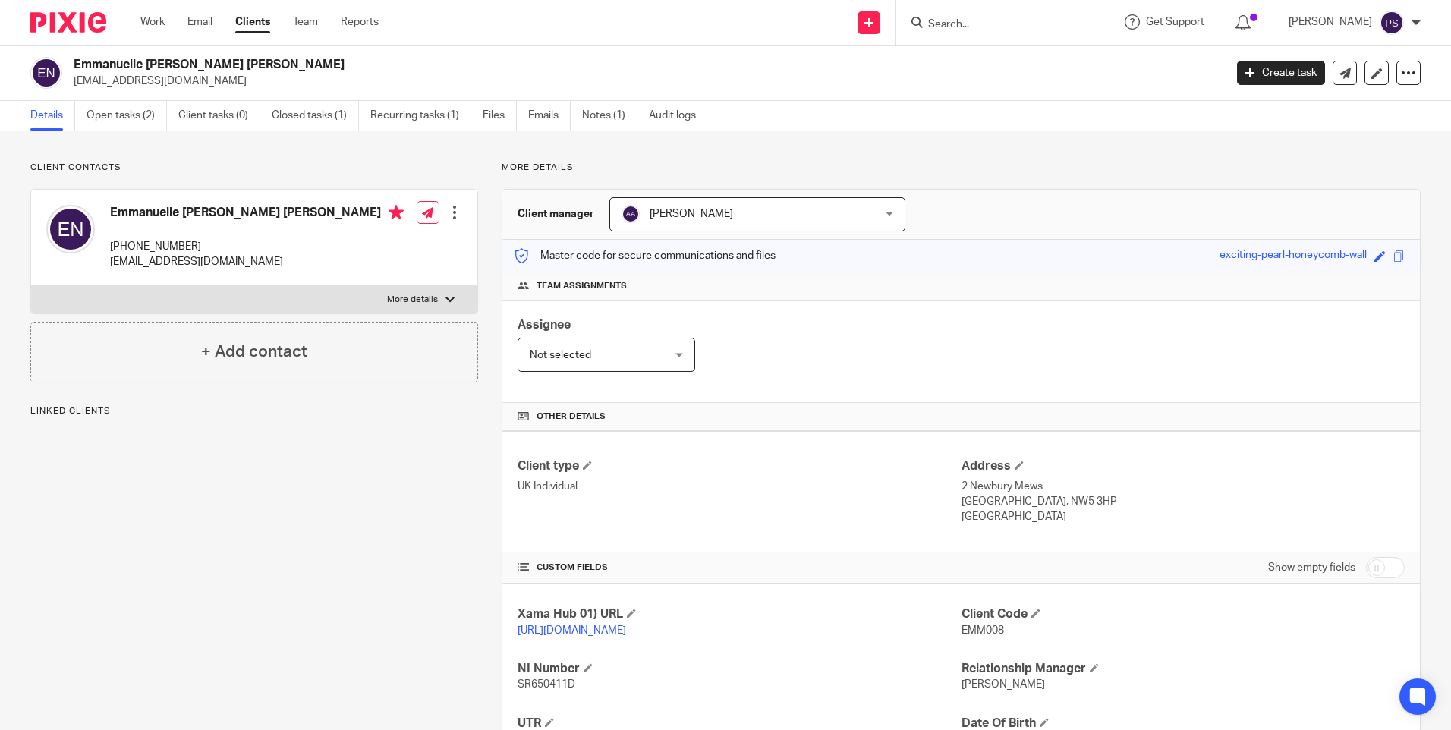
click at [975, 635] on span "EMM008" at bounding box center [982, 630] width 42 height 11
click at [975, 634] on span "EMM008" at bounding box center [982, 630] width 42 height 11
copy span "EMM008"
click at [961, 627] on span "EMM008" at bounding box center [982, 630] width 42 height 11
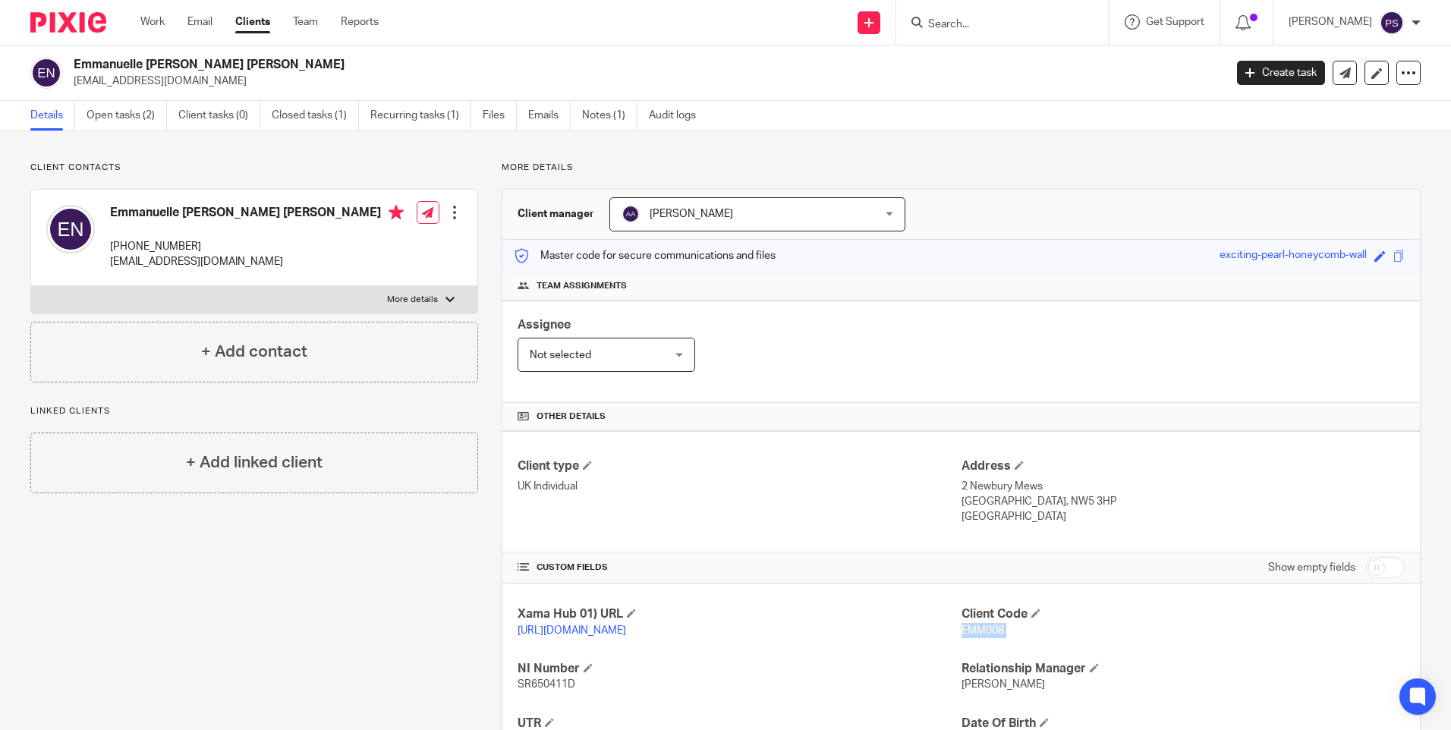
click at [961, 627] on span "EMM008" at bounding box center [982, 630] width 42 height 11
click at [206, 63] on h2 "Emmanuelle [PERSON_NAME] [PERSON_NAME]" at bounding box center [530, 65] width 912 height 16
click at [206, 63] on h2 "Emmanuelle Christiane Jeanne Neuts" at bounding box center [530, 65] width 912 height 16
copy div "Emmanuelle Christiane Jeanne Neuts"
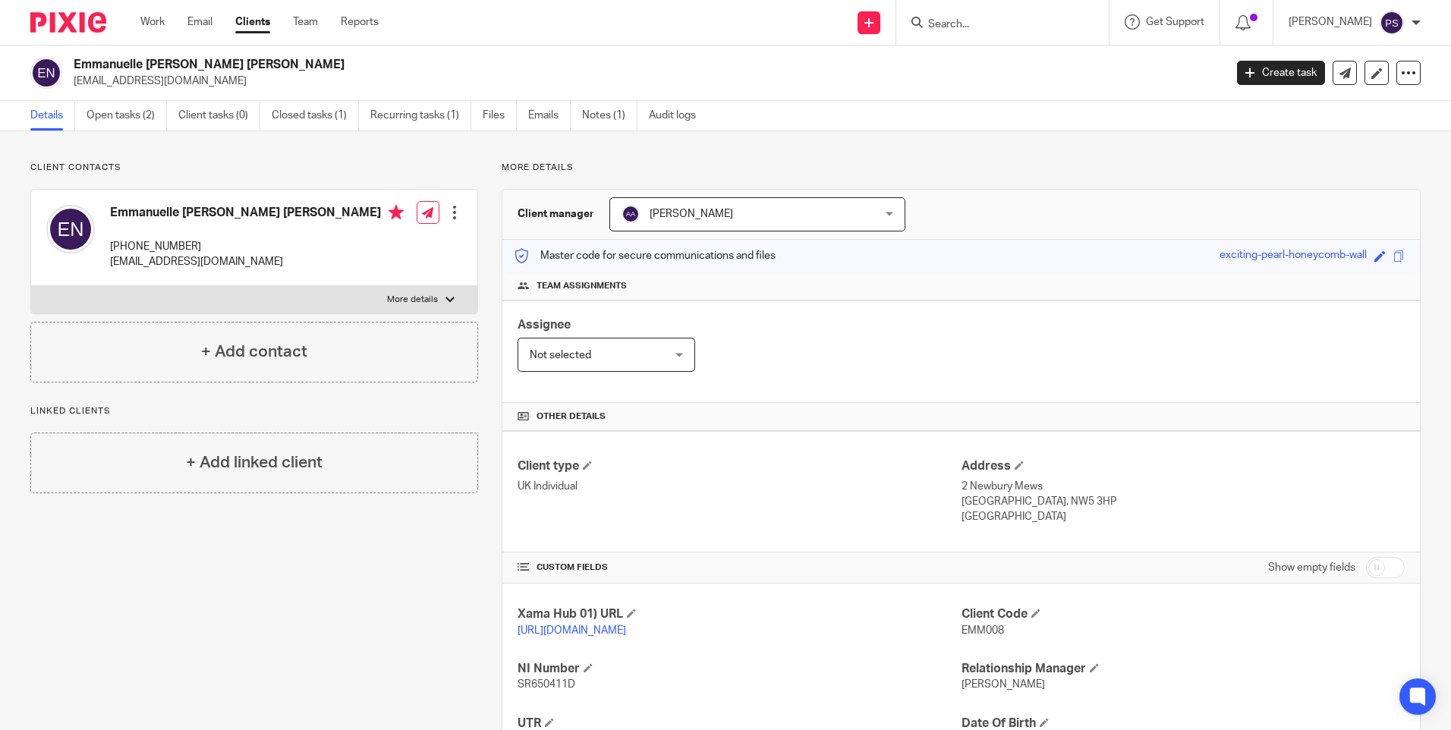
click at [962, 25] on input "Search" at bounding box center [995, 25] width 137 height 14
paste input "Godwin House Estate Ltd"
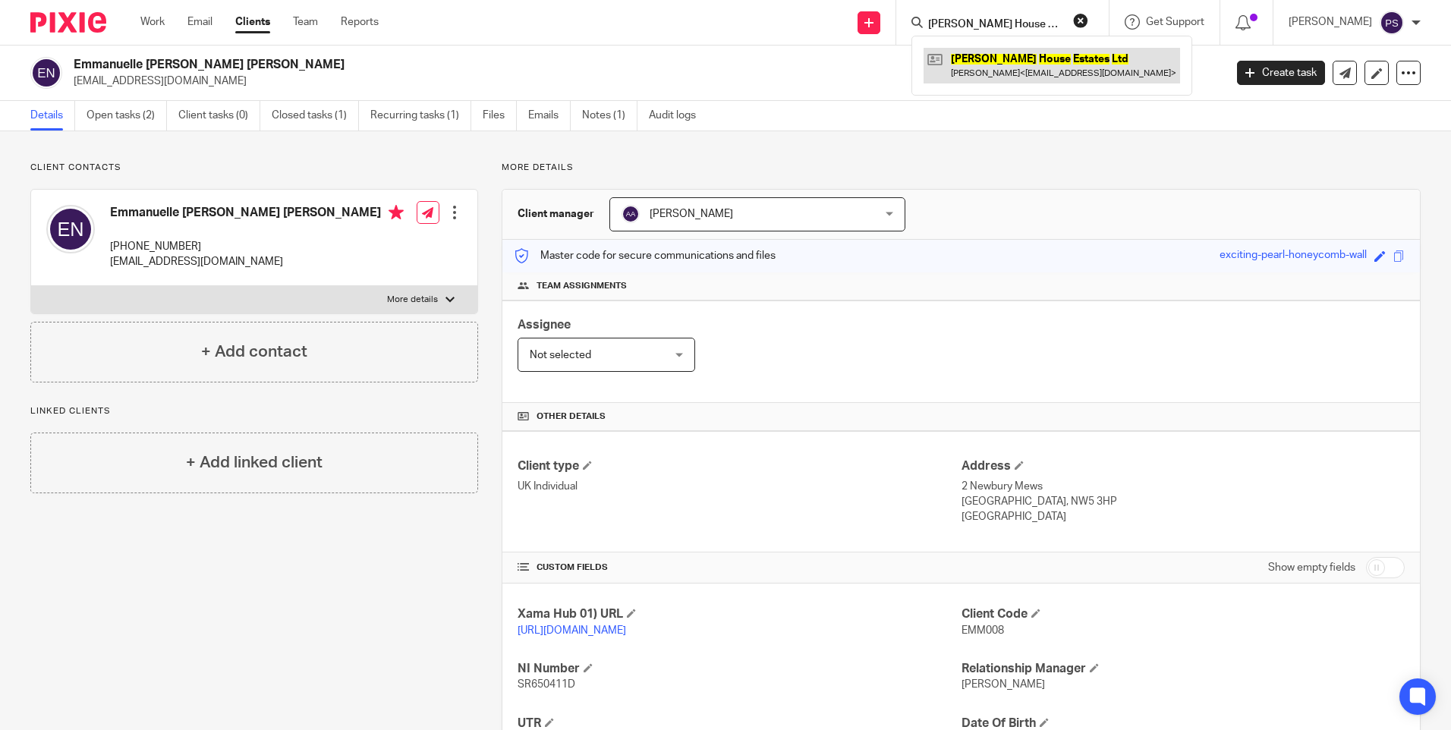
type input "Godwin House Estate Ltd"
click at [980, 52] on link at bounding box center [1052, 65] width 256 height 35
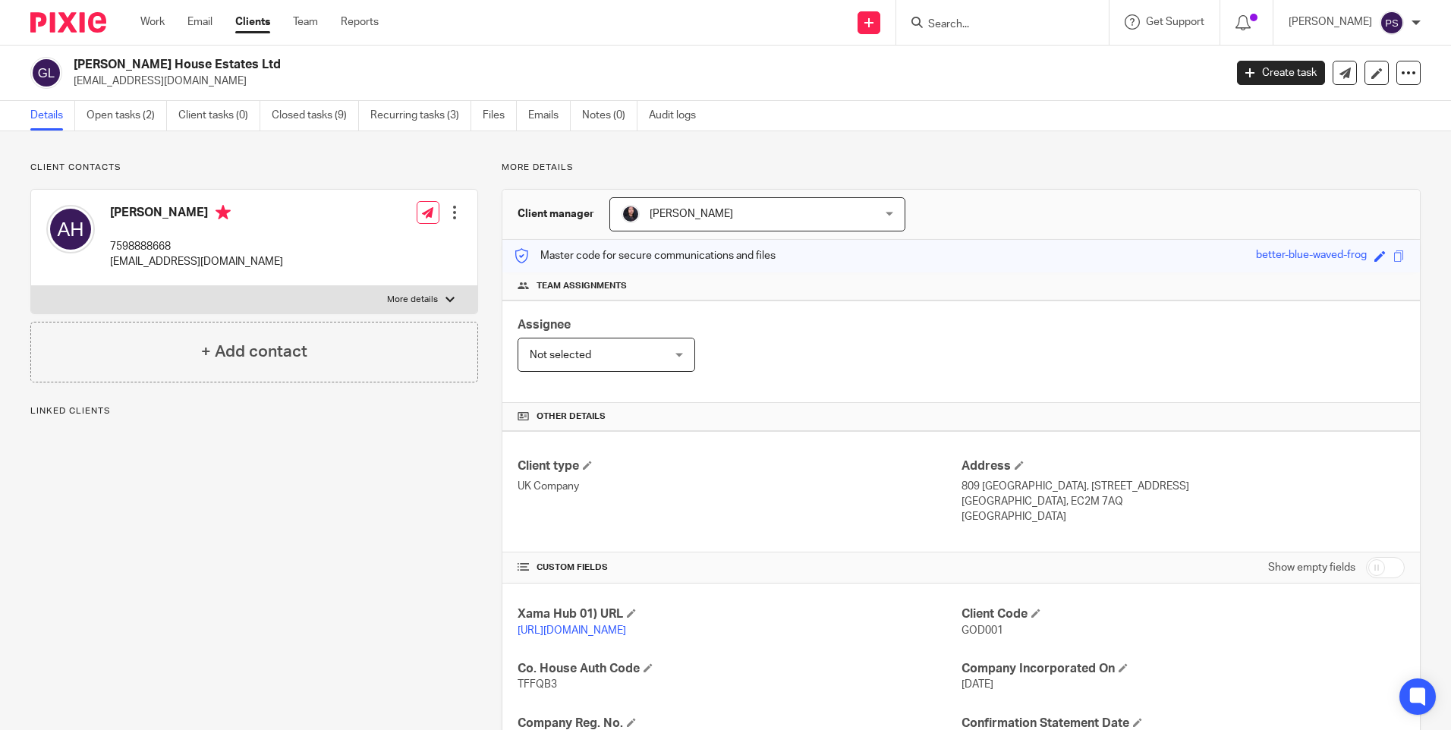
click at [983, 631] on span "GOD001" at bounding box center [982, 630] width 42 height 11
copy span "GOD001"
click at [134, 115] on link "Open tasks (2)" at bounding box center [127, 116] width 80 height 30
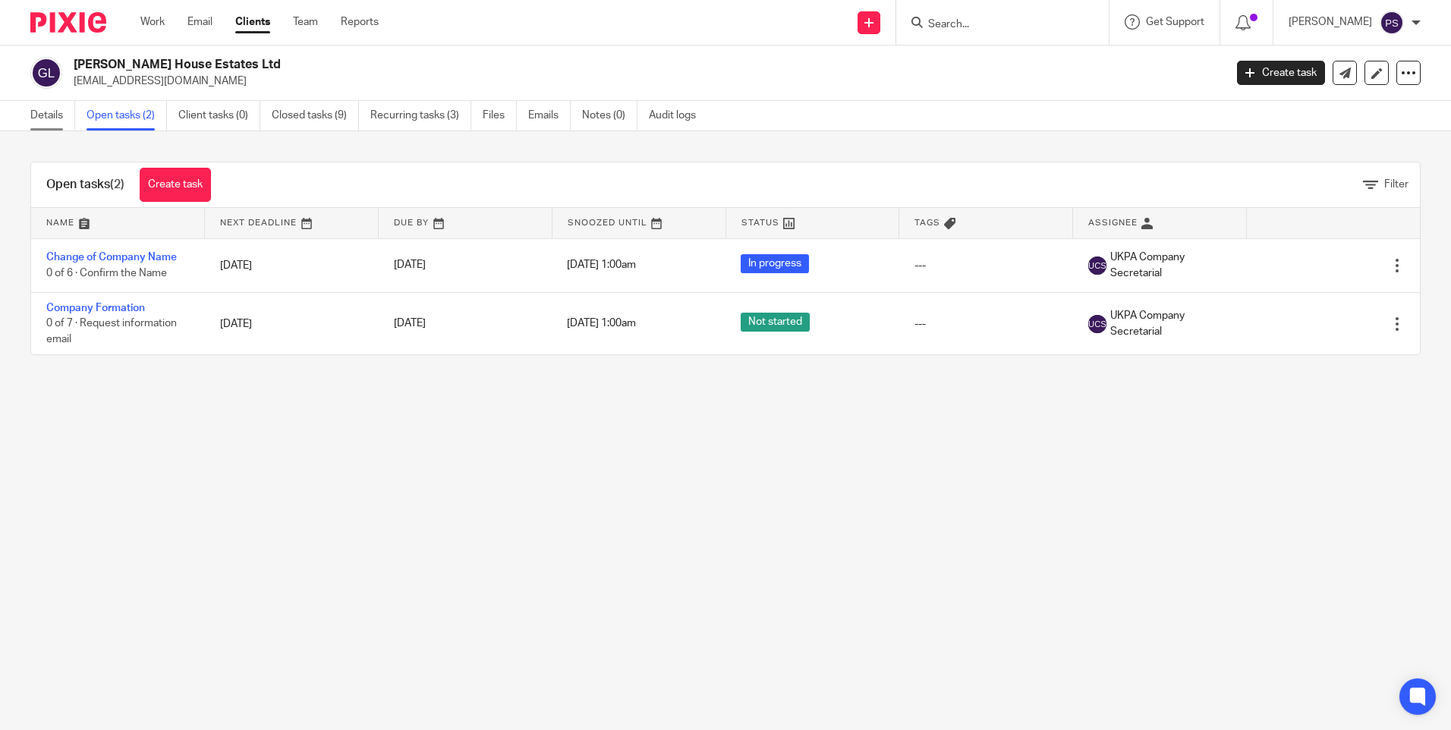
click at [30, 114] on link "Details" at bounding box center [52, 116] width 45 height 30
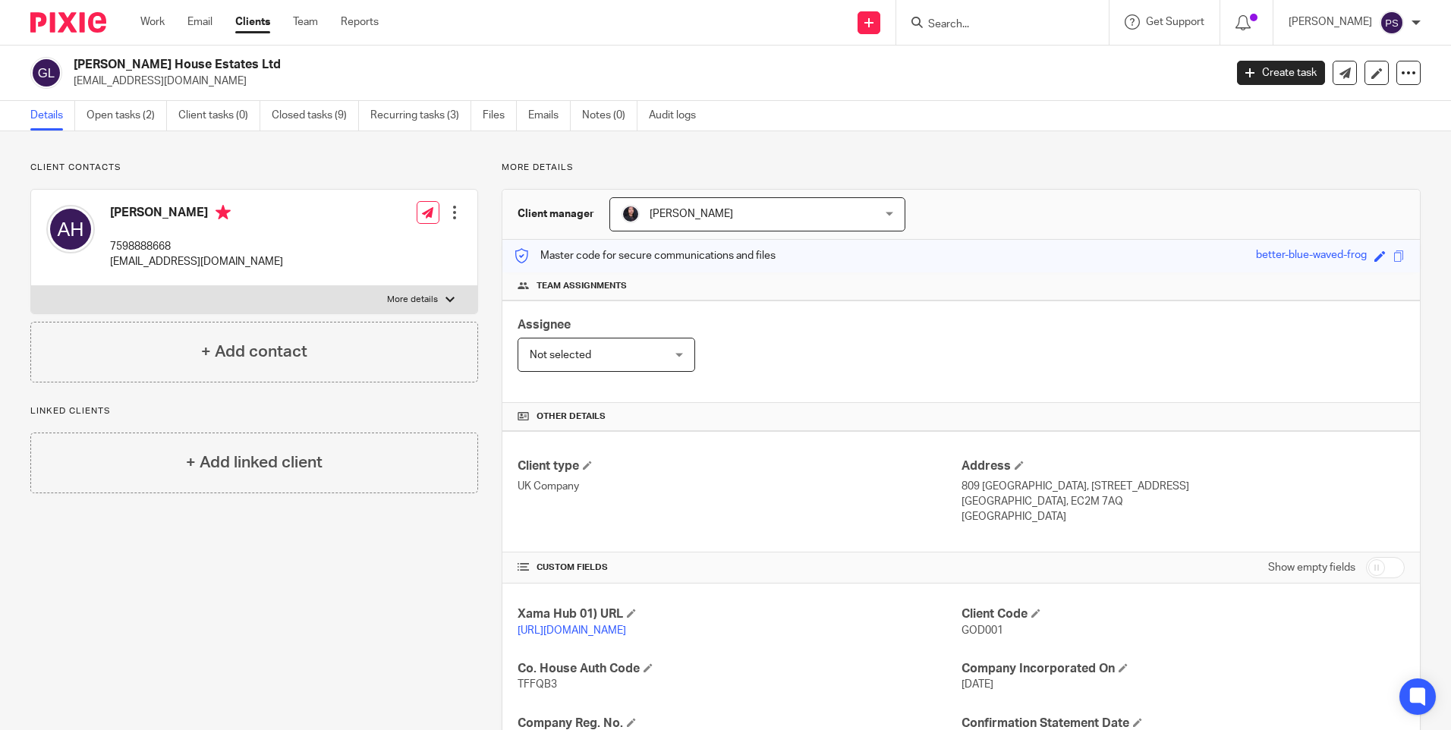
click at [1006, 20] on input "Search" at bounding box center [995, 25] width 137 height 14
type input "verbl"
click at [1006, 51] on link at bounding box center [1018, 59] width 188 height 23
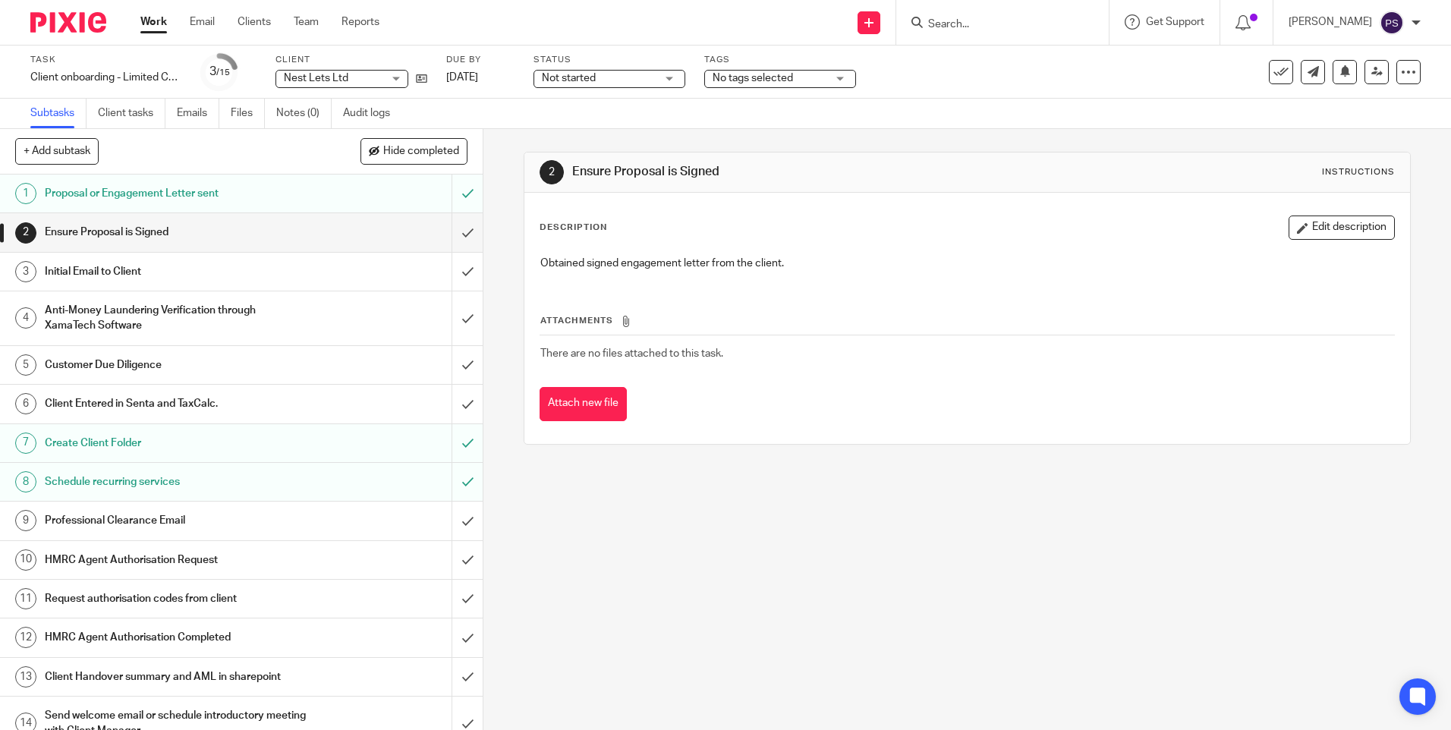
click at [991, 24] on input "Search" at bounding box center [995, 25] width 137 height 14
paste input "HANOVER SOUTH LIMITED"
type input "HANOVER SOUTH LIMITED"
click at [993, 77] on p "Try searching for the name of a client or contact..." at bounding box center [1043, 71] width 233 height 15
click at [1088, 20] on button "reset" at bounding box center [1080, 20] width 15 height 15
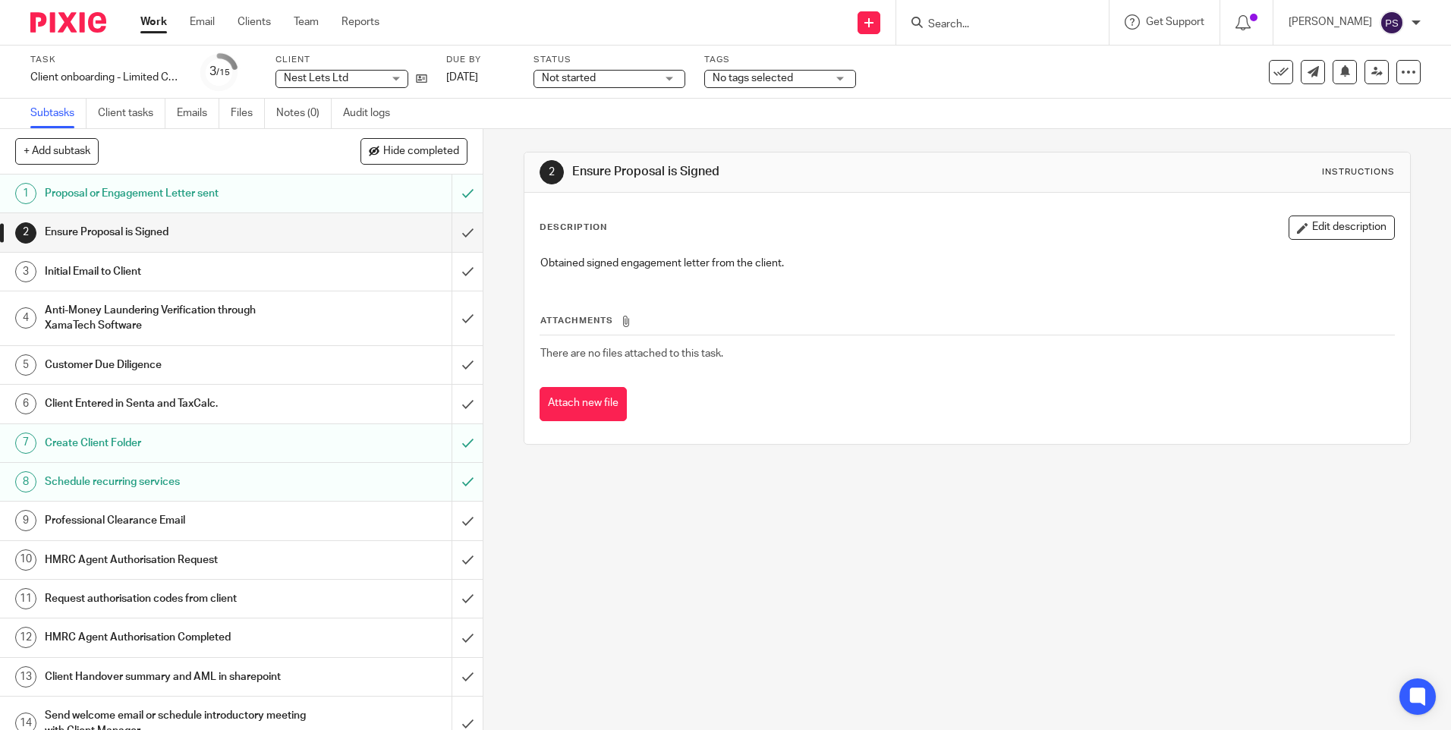
click at [977, 23] on input "Search" at bounding box center [995, 25] width 137 height 14
paste input "[EMAIL_ADDRESS][DOMAIN_NAME]"
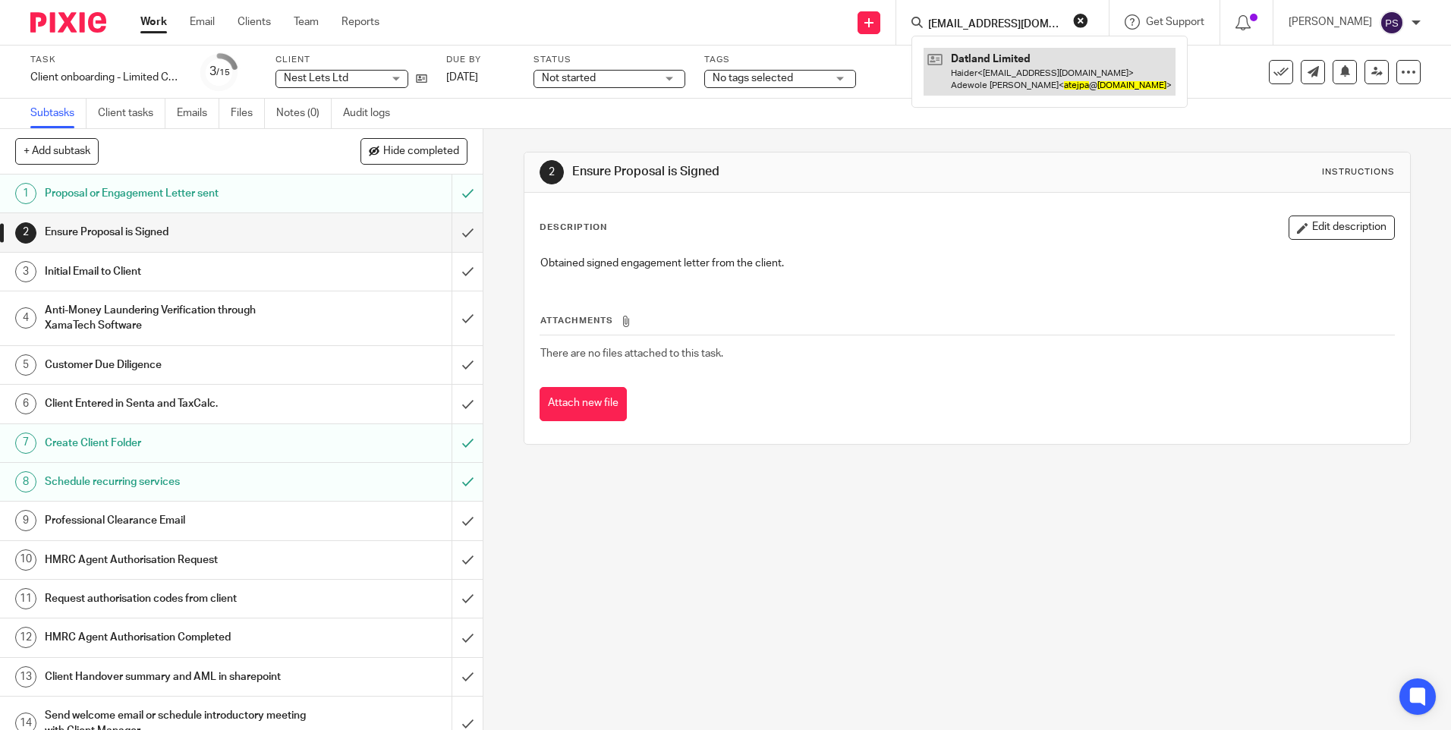
type input "[EMAIL_ADDRESS][DOMAIN_NAME]"
click at [1005, 65] on link at bounding box center [1050, 71] width 252 height 47
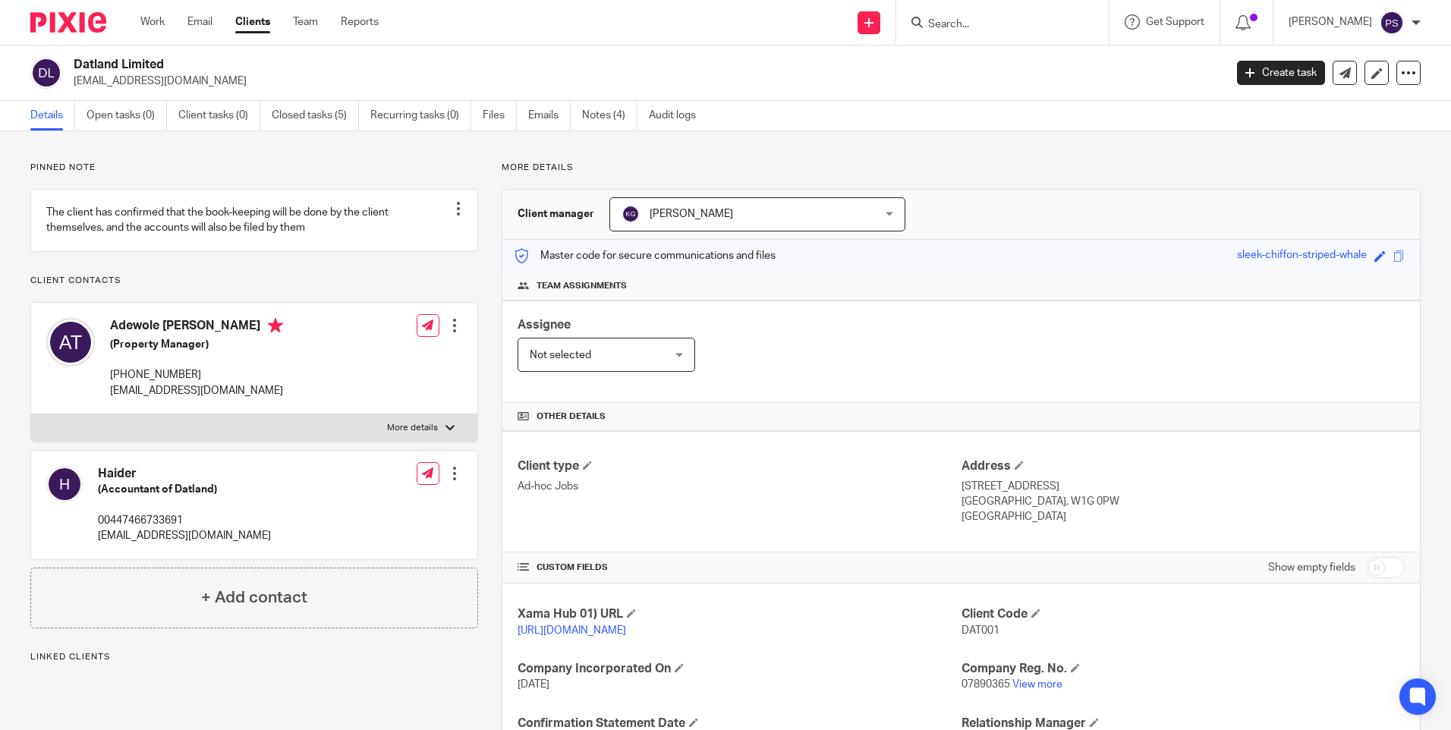
click at [304, 156] on div "Pinned note The client has confirmed that the book-keeping will be done by the …" at bounding box center [725, 547] width 1451 height 833
drag, startPoint x: 959, startPoint y: 27, endPoint x: 974, endPoint y: 28, distance: 14.5
click at [962, 27] on input "Search" at bounding box center [995, 25] width 137 height 14
paste input "HANOVER SOUTH LIMITED"
type input "HANOVER SOUTH LIMITED"
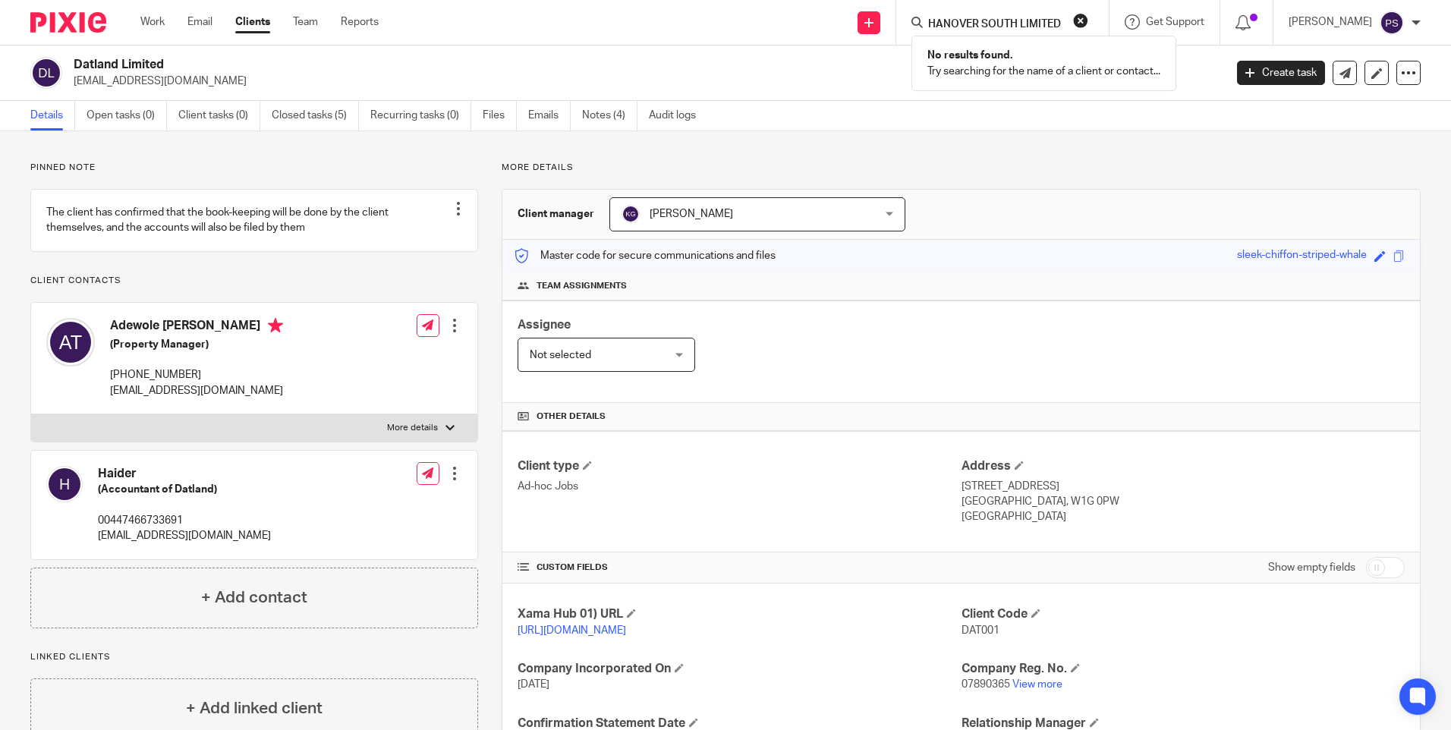
click at [1088, 21] on button "reset" at bounding box center [1080, 20] width 15 height 15
click at [1012, 34] on div at bounding box center [1002, 22] width 212 height 45
click at [1000, 30] on input "Search" at bounding box center [995, 25] width 137 height 14
paste input "[EMAIL_ADDRESS][DOMAIN_NAME]"
type input "[EMAIL_ADDRESS][DOMAIN_NAME]"
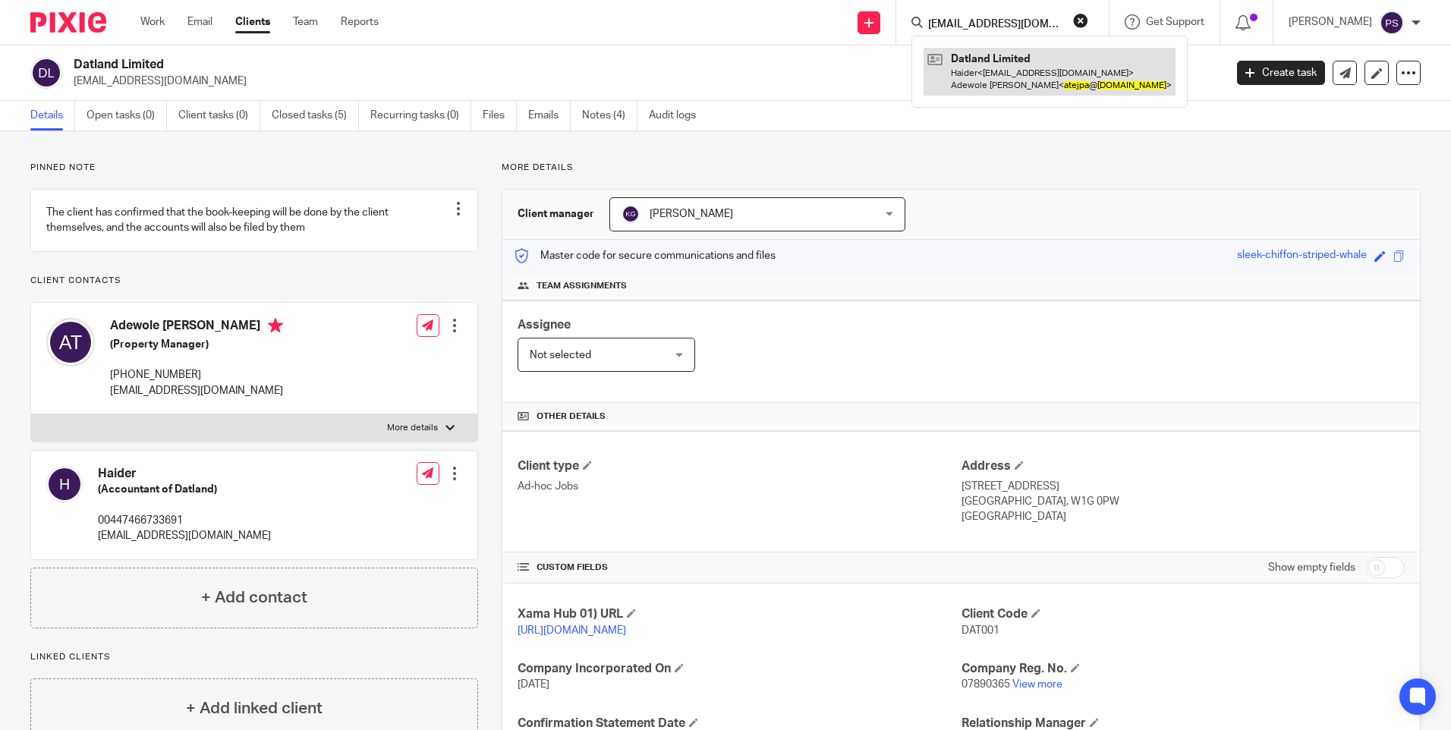
click at [1009, 70] on link at bounding box center [1050, 71] width 252 height 47
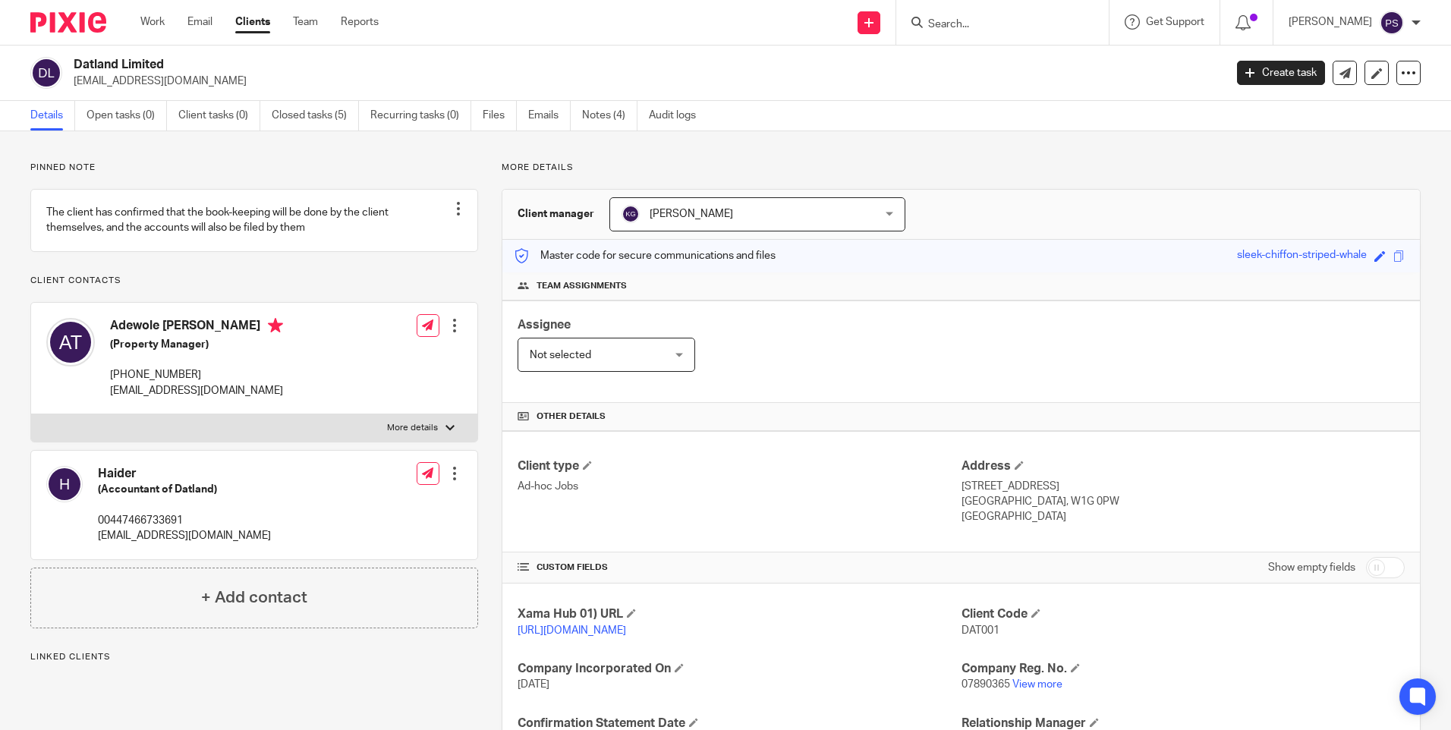
click at [316, 157] on div "Pinned note The client has confirmed that the book-keeping will be done by the …" at bounding box center [725, 547] width 1451 height 833
click at [967, 27] on input "Search" at bounding box center [995, 25] width 137 height 14
paste input "[PERSON_NAME]"
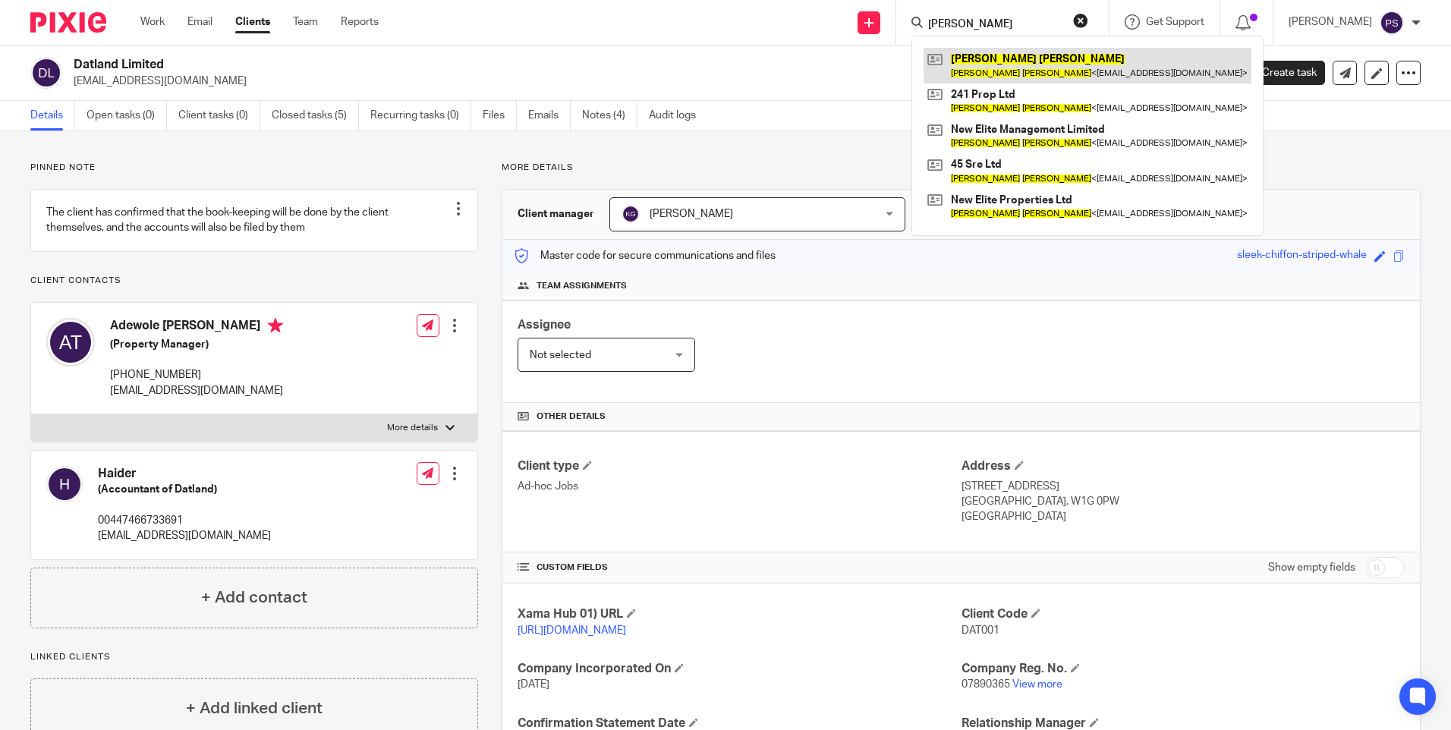
type input "[PERSON_NAME]"
click at [1003, 54] on link at bounding box center [1088, 65] width 328 height 35
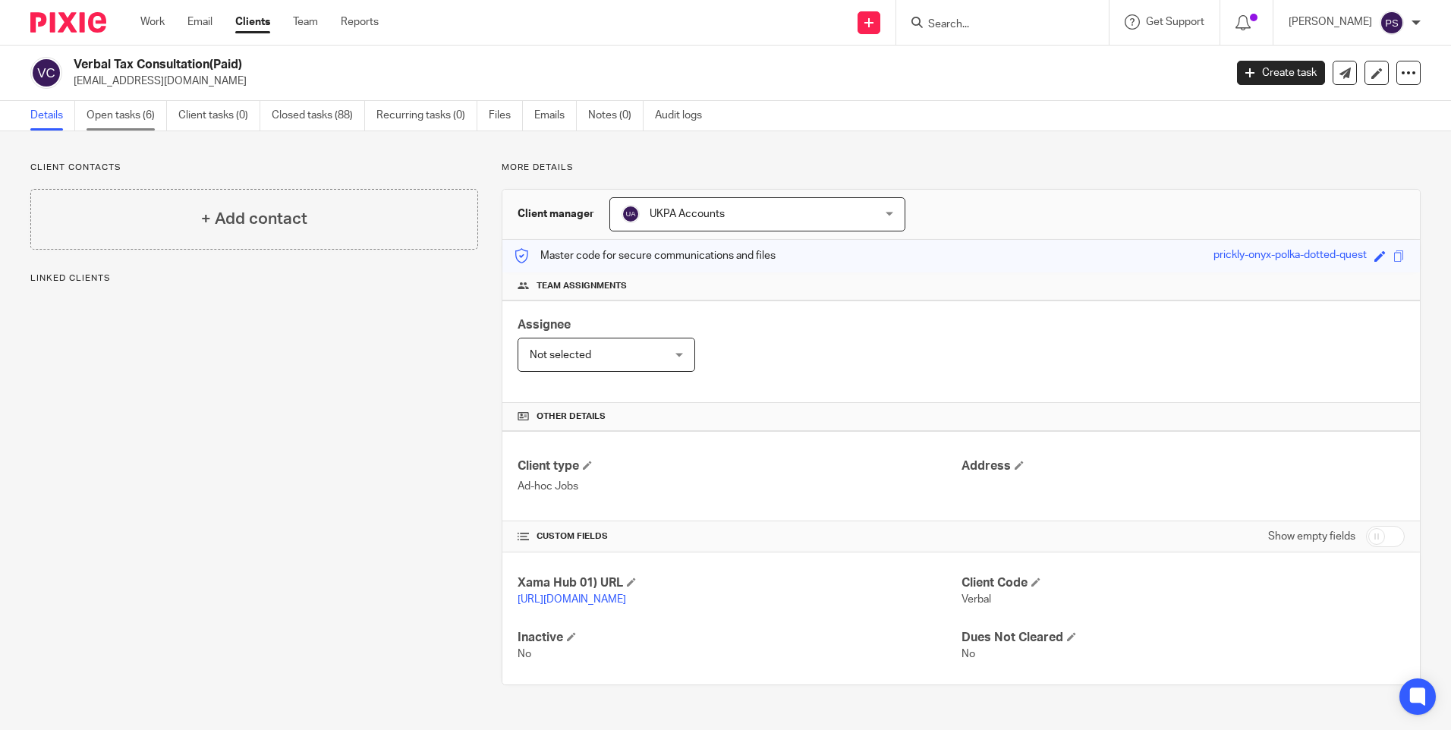
click at [131, 116] on link "Open tasks (6)" at bounding box center [127, 116] width 80 height 30
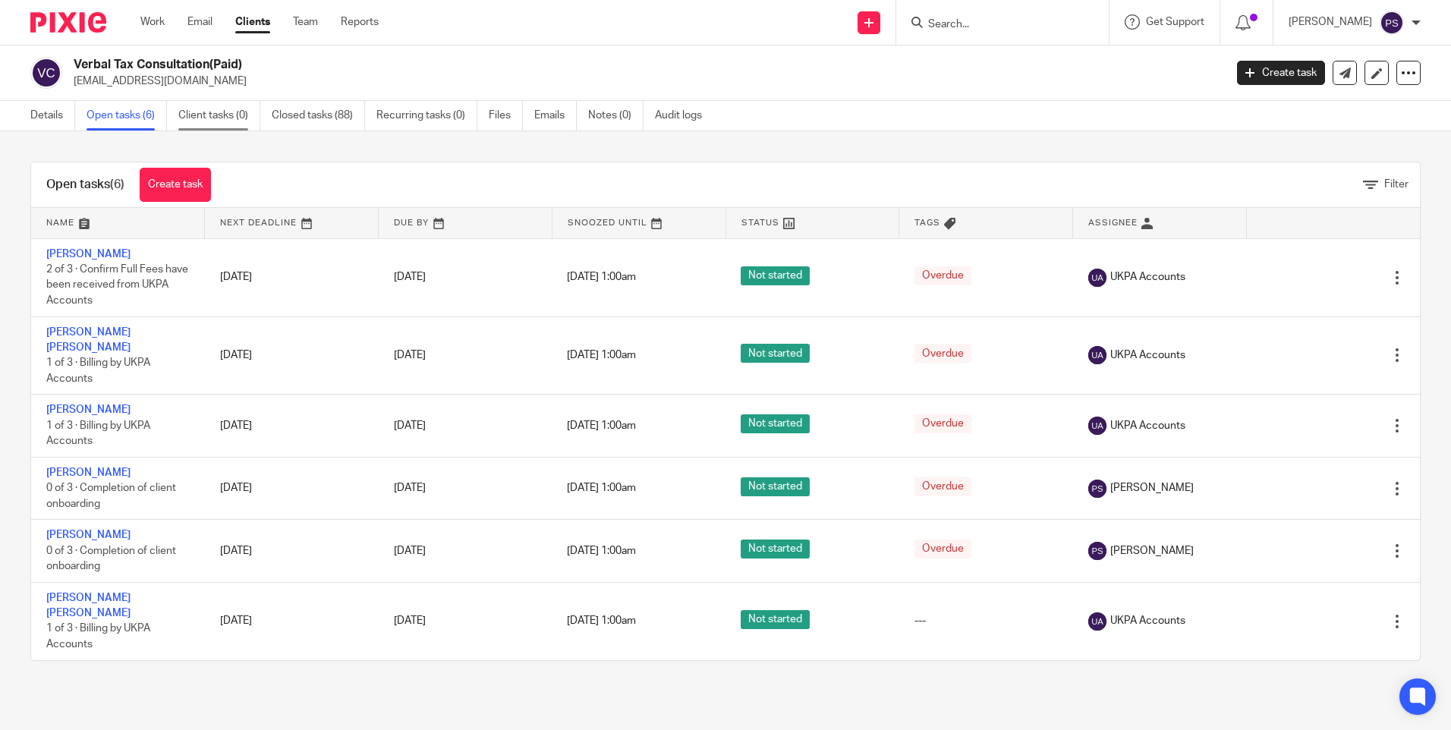
click at [214, 110] on link "Client tasks (0)" at bounding box center [219, 116] width 82 height 30
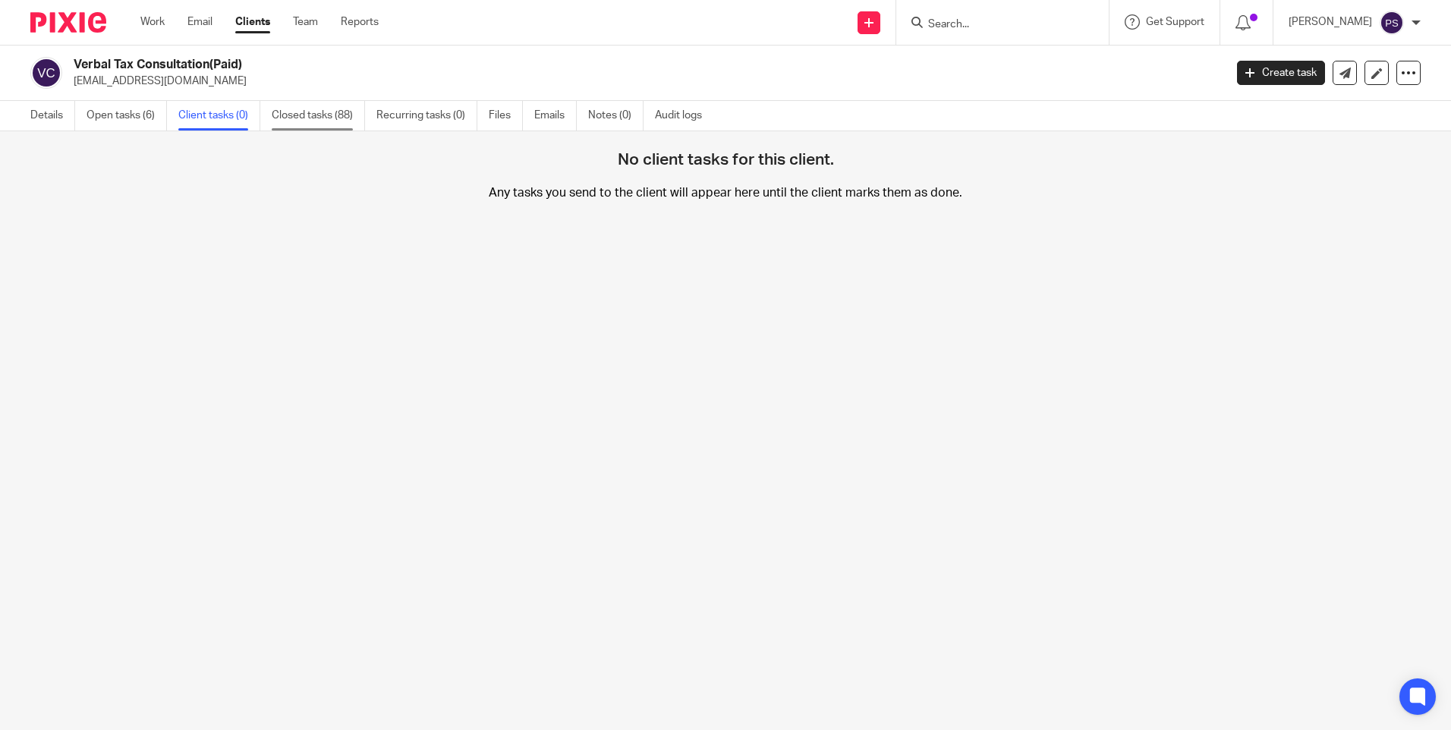
click at [326, 118] on link "Closed tasks (88)" at bounding box center [318, 116] width 93 height 30
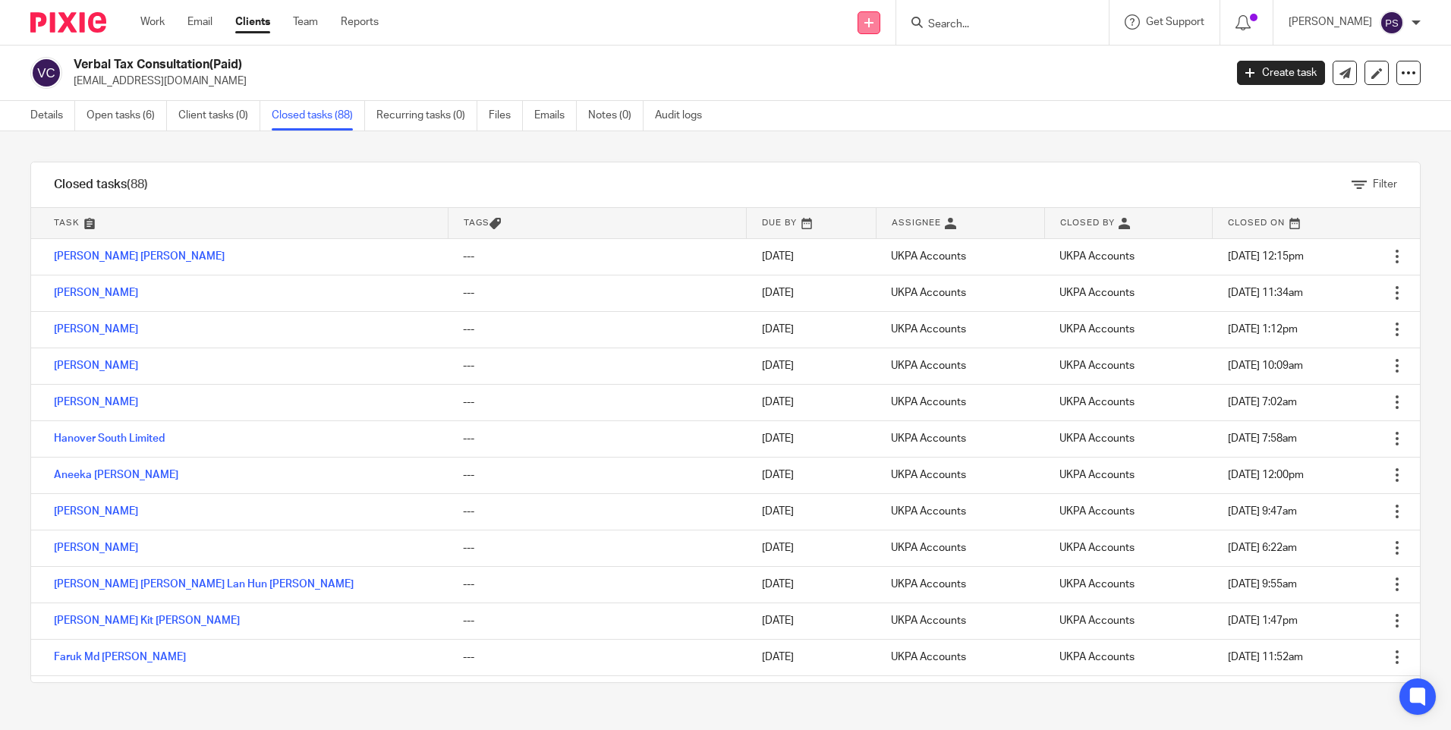
click at [873, 20] on icon at bounding box center [868, 22] width 9 height 9
click at [886, 112] on link "Add client" at bounding box center [890, 116] width 93 height 22
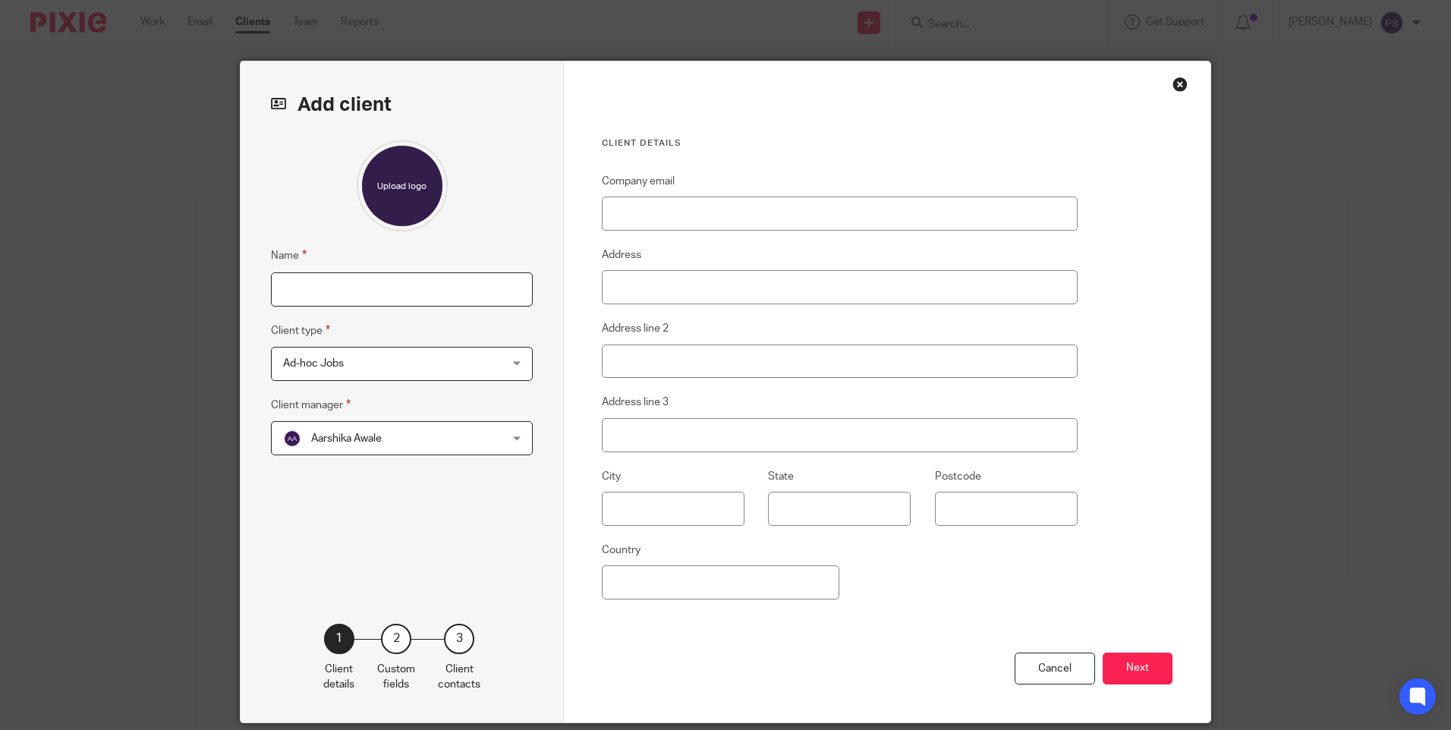
click at [329, 288] on input "Name" at bounding box center [402, 289] width 262 height 34
click at [1172, 83] on div "Close this dialog window" at bounding box center [1179, 84] width 15 height 15
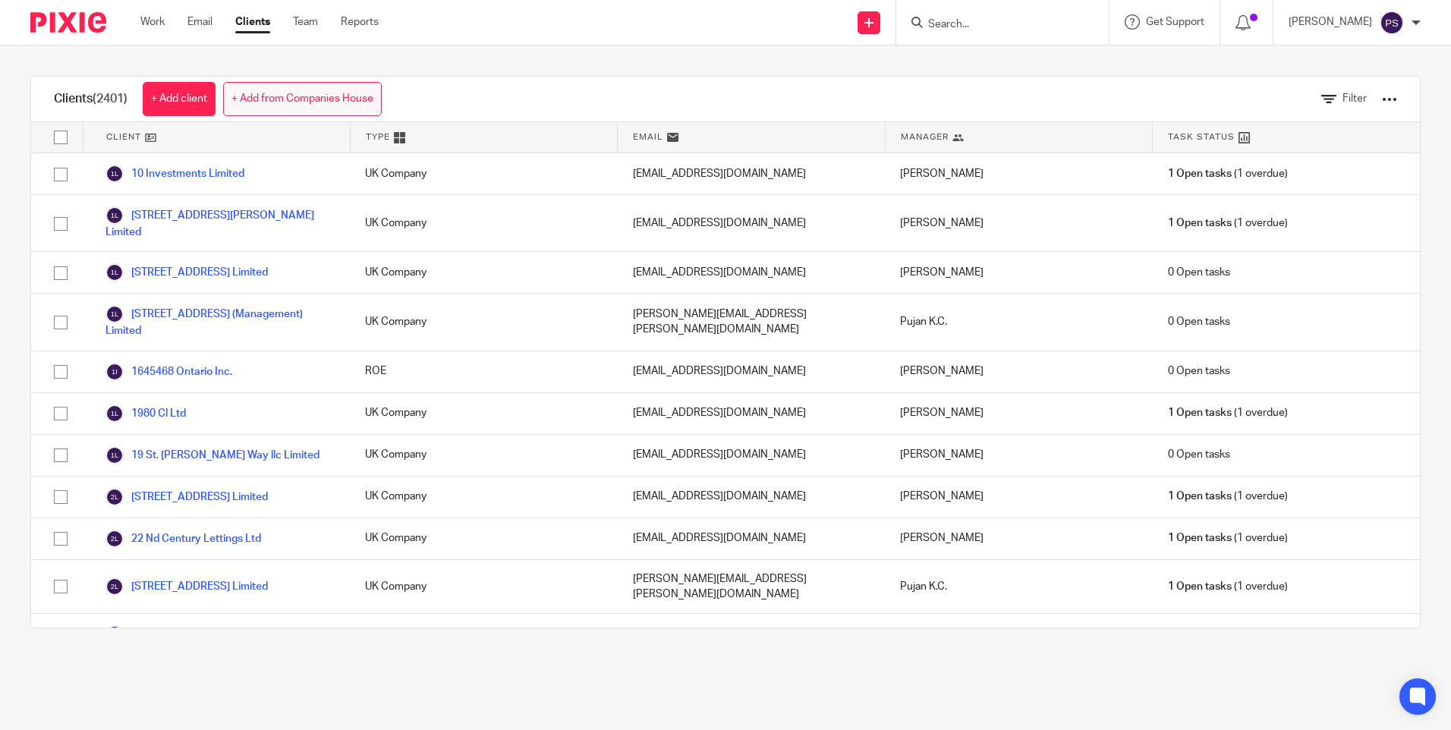
click at [281, 102] on link "+ Add from Companies House" at bounding box center [302, 99] width 159 height 34
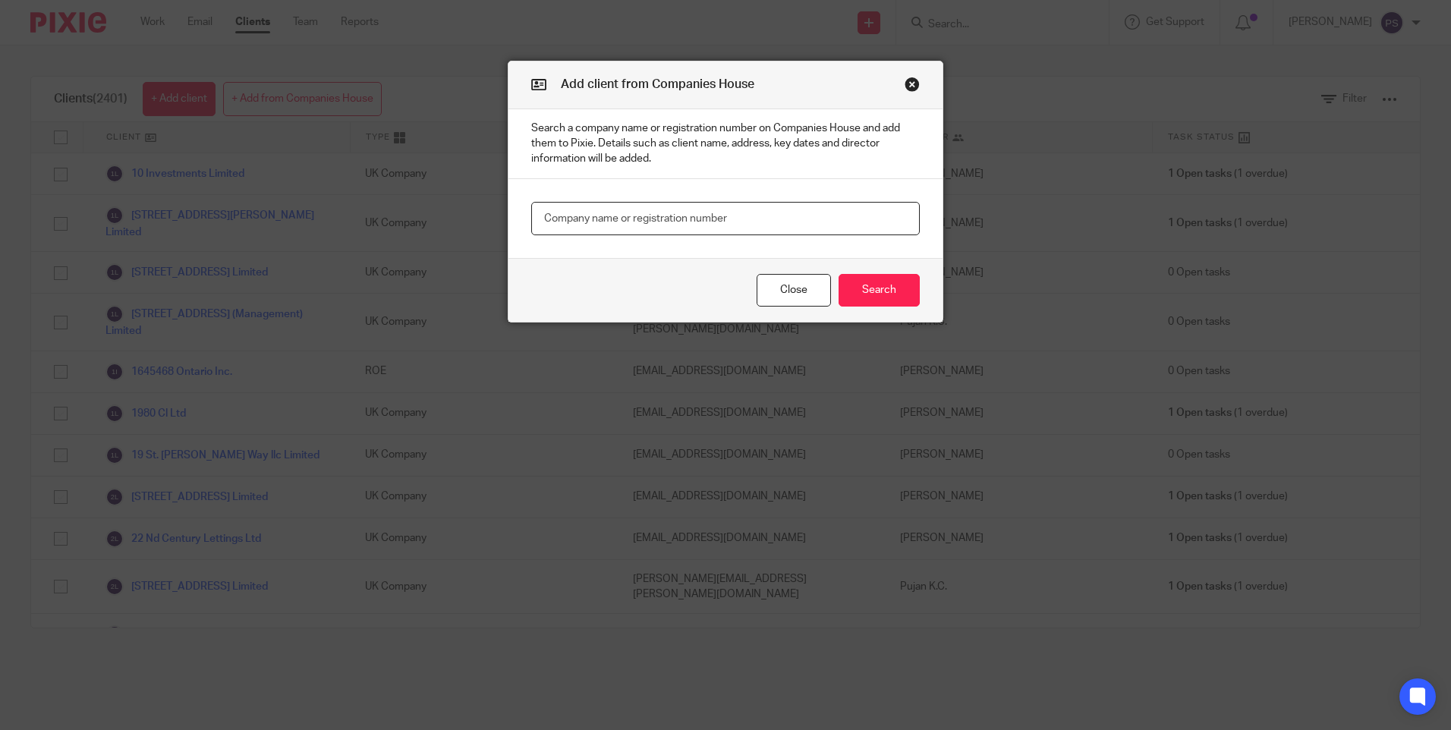
paste input "11469643"
click at [640, 205] on input "text" at bounding box center [725, 219] width 389 height 34
type input "11469643"
click at [857, 290] on button "Search" at bounding box center [879, 290] width 81 height 33
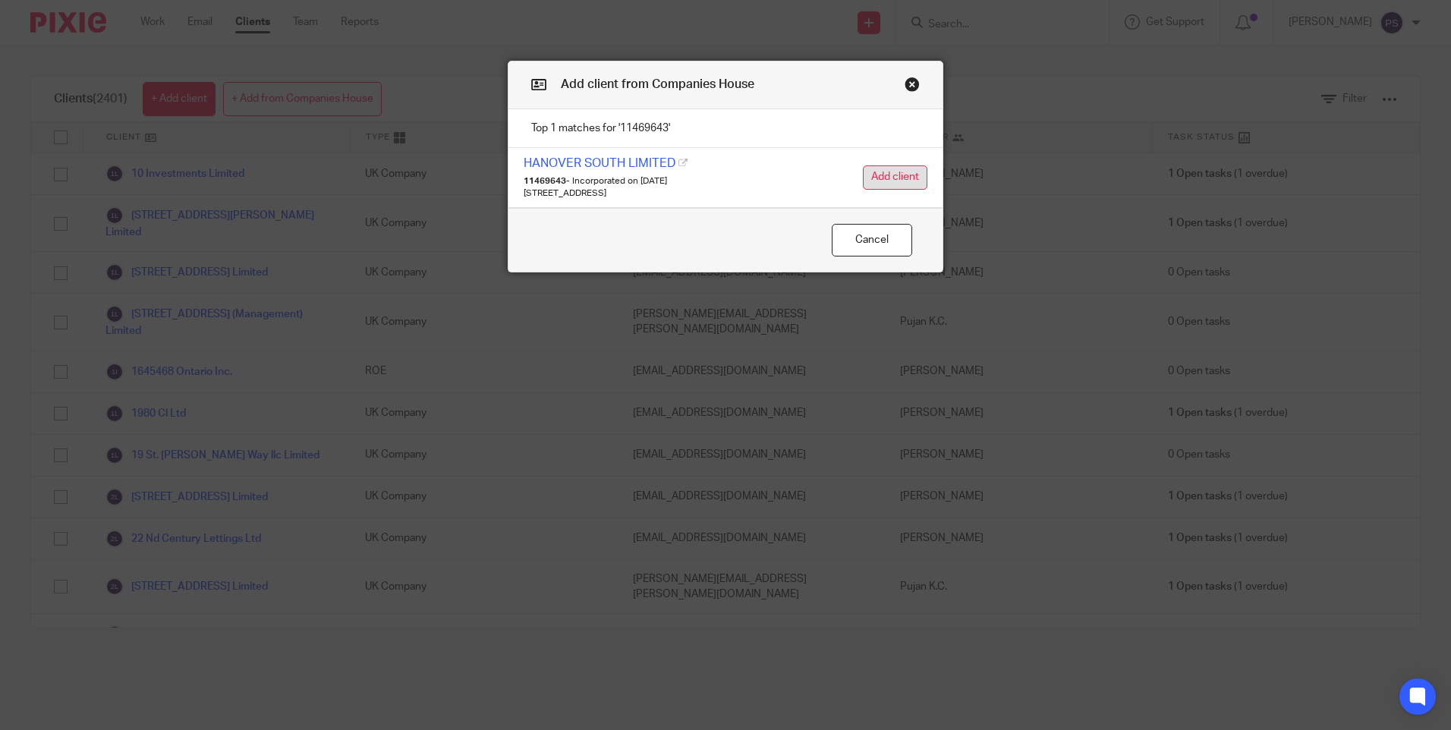
click at [872, 178] on button "Add client" at bounding box center [895, 177] width 65 height 24
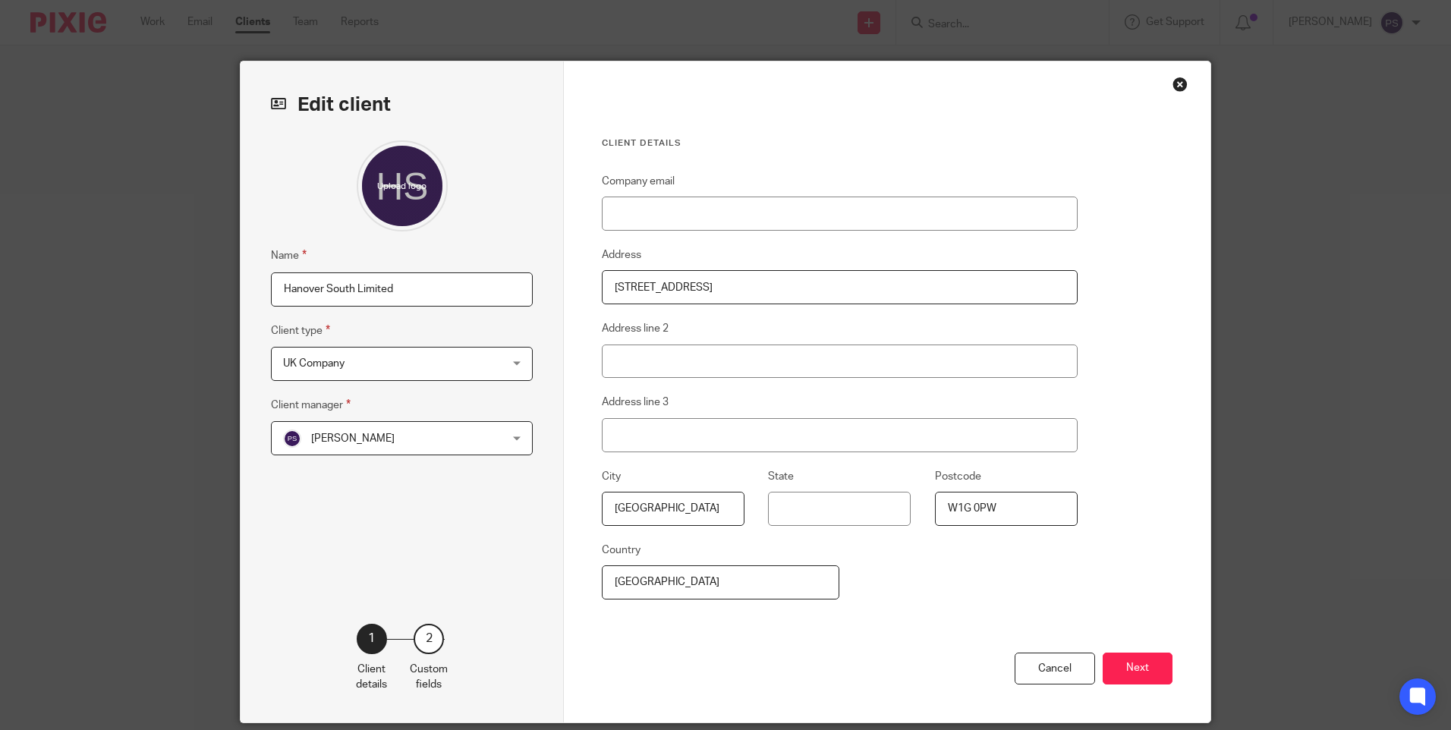
click at [367, 442] on span "[PERSON_NAME]" at bounding box center [382, 438] width 199 height 32
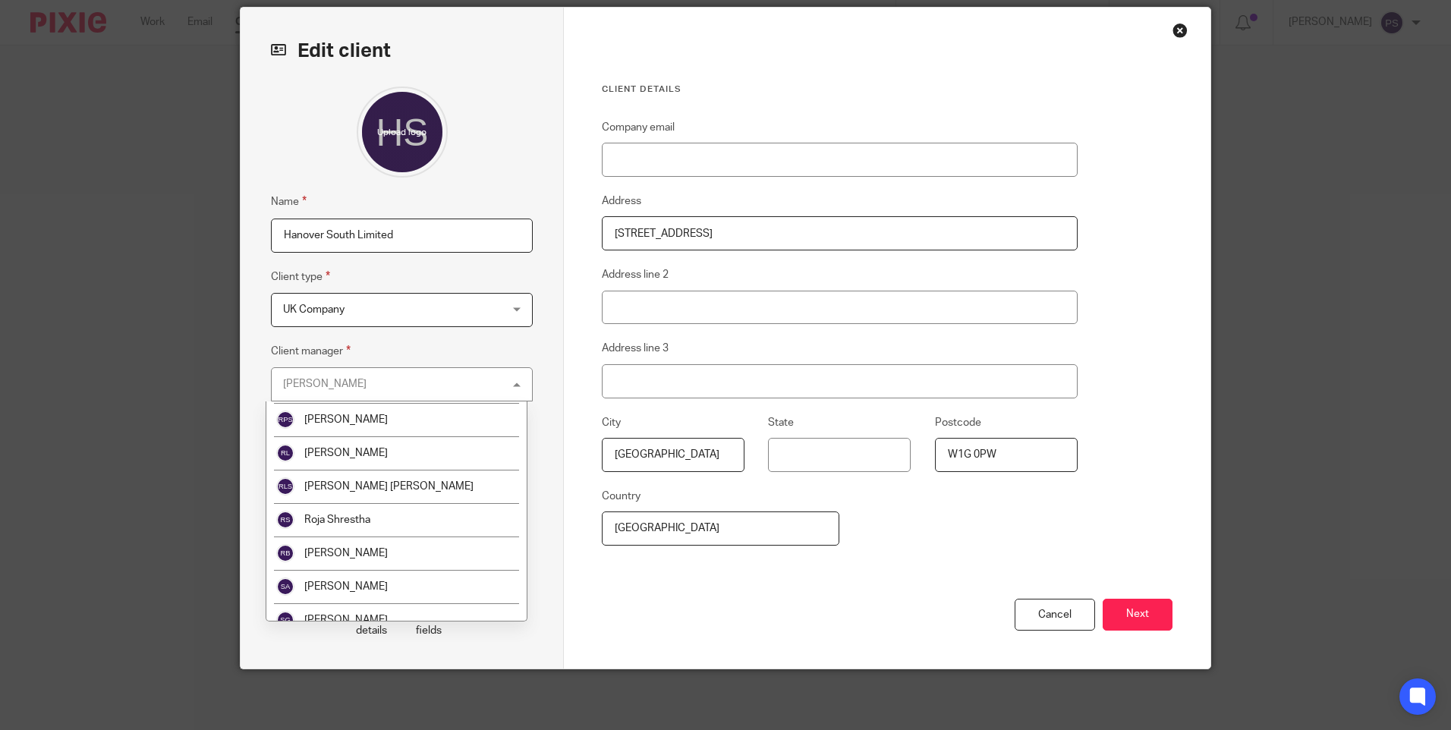
scroll to position [2619, 0]
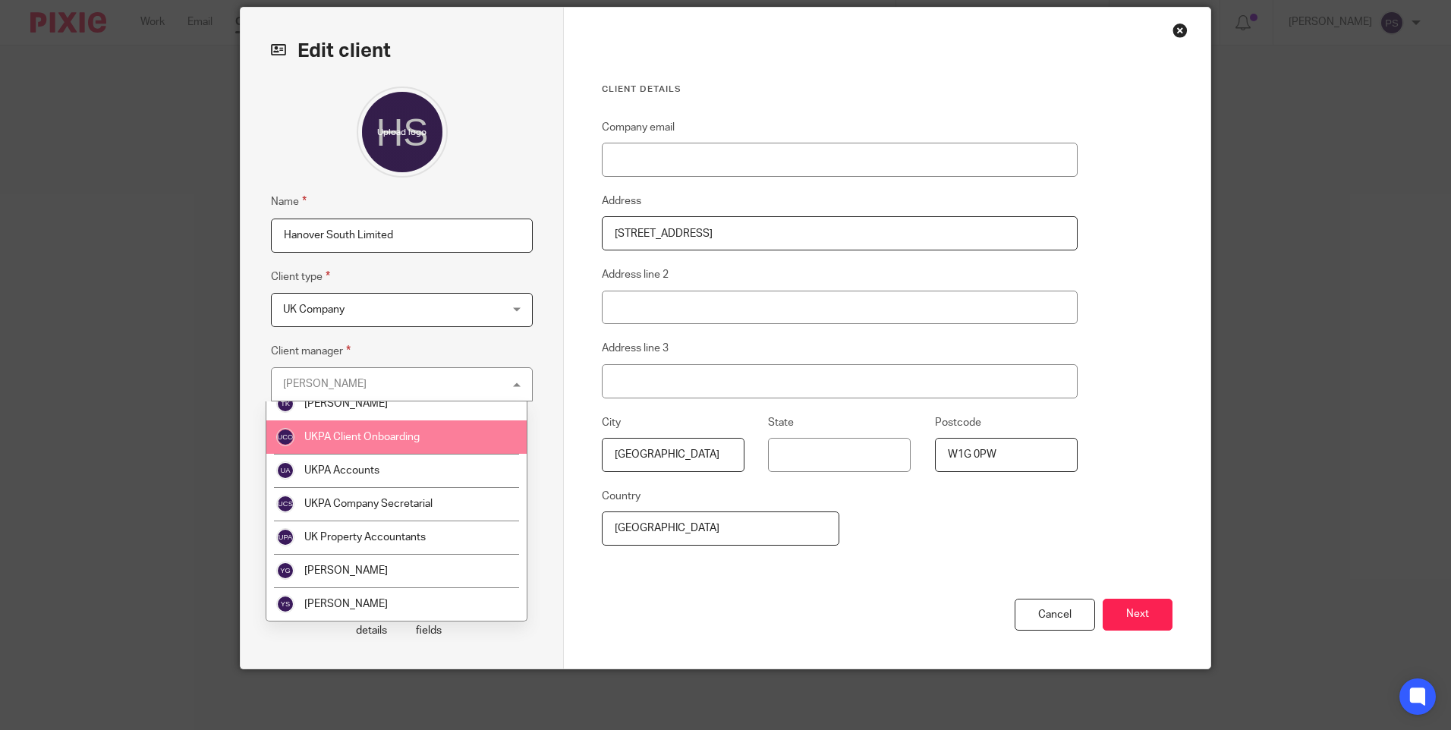
click at [367, 436] on span "UKPA Client Onboarding" at bounding box center [361, 437] width 115 height 11
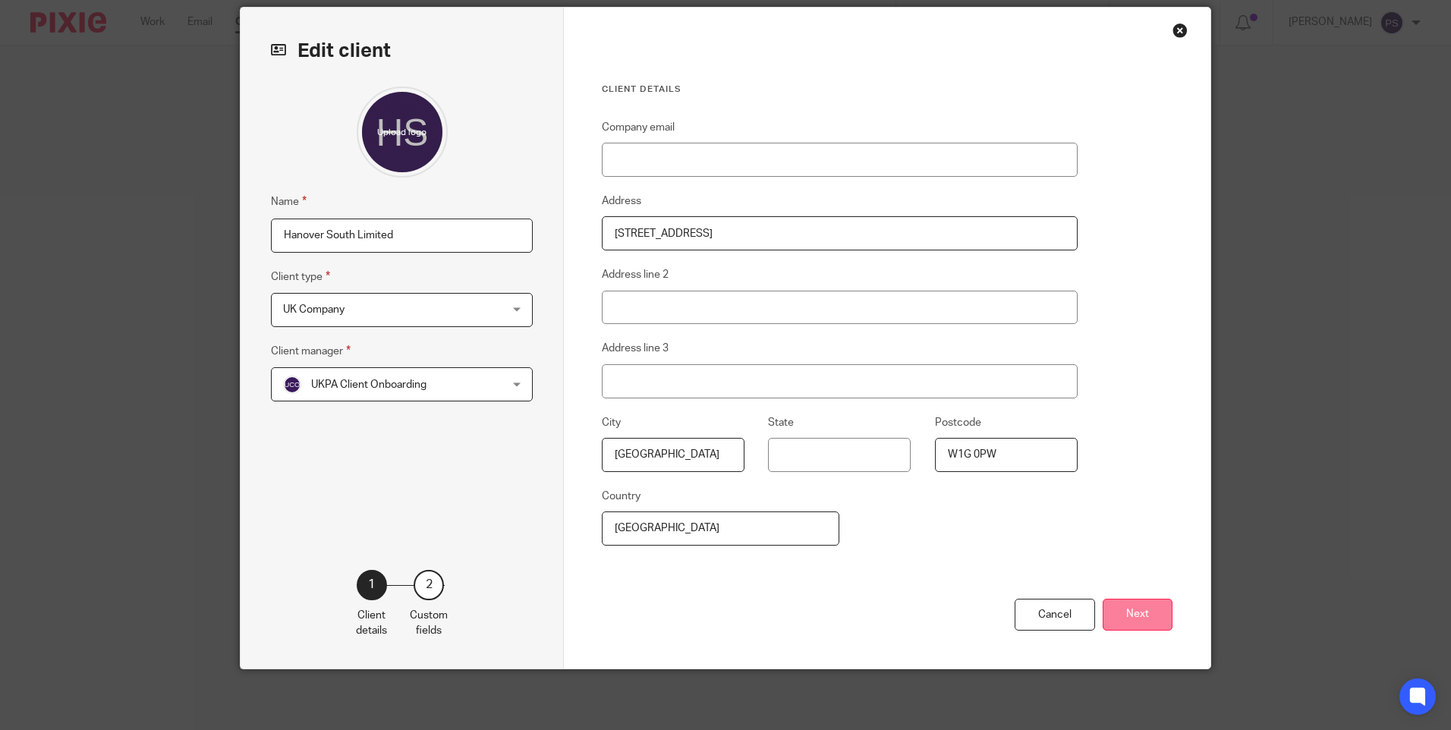
click at [1148, 608] on button "Next" at bounding box center [1138, 615] width 70 height 33
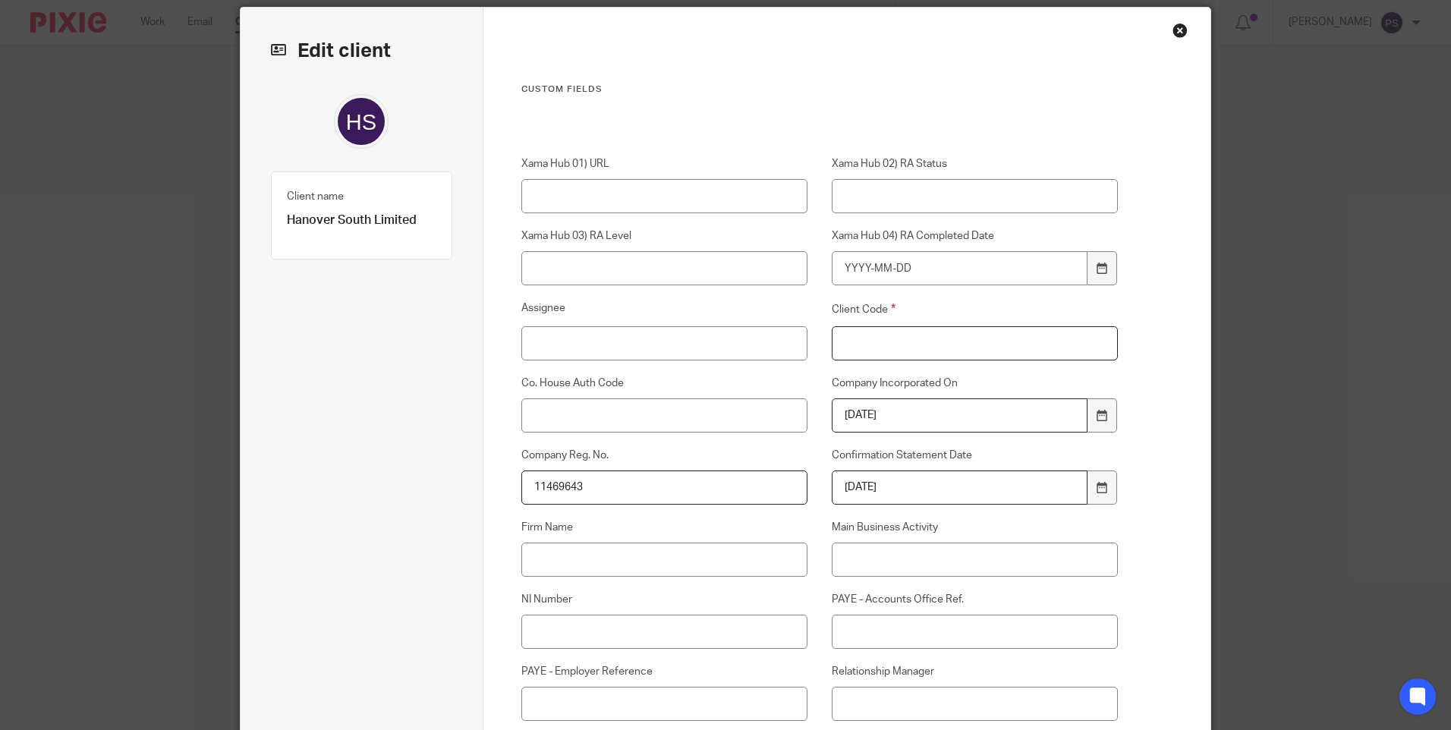
click at [858, 359] on input "Client Code" at bounding box center [975, 343] width 287 height 34
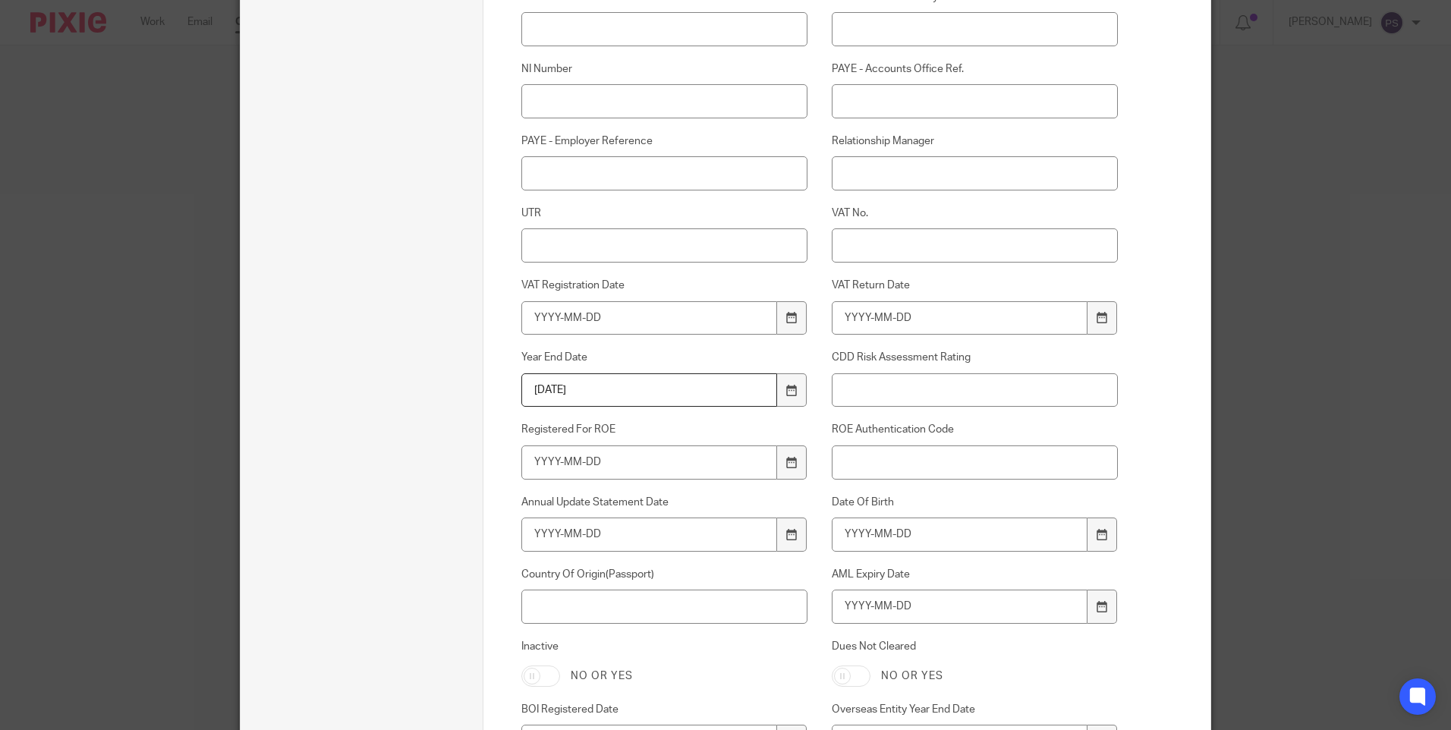
scroll to position [585, 0]
type input "00"
click at [880, 183] on input "Relationship Manager" at bounding box center [975, 173] width 287 height 34
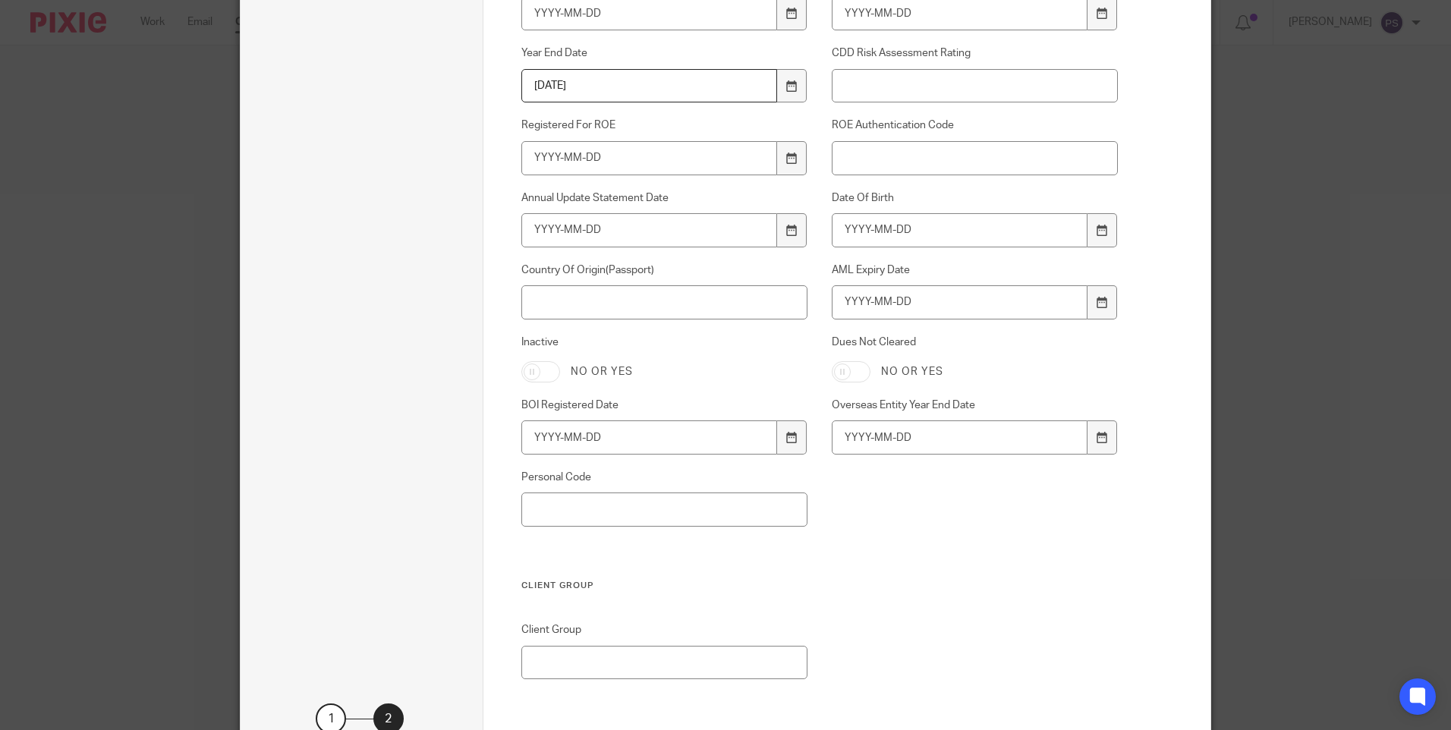
scroll to position [1023, 0]
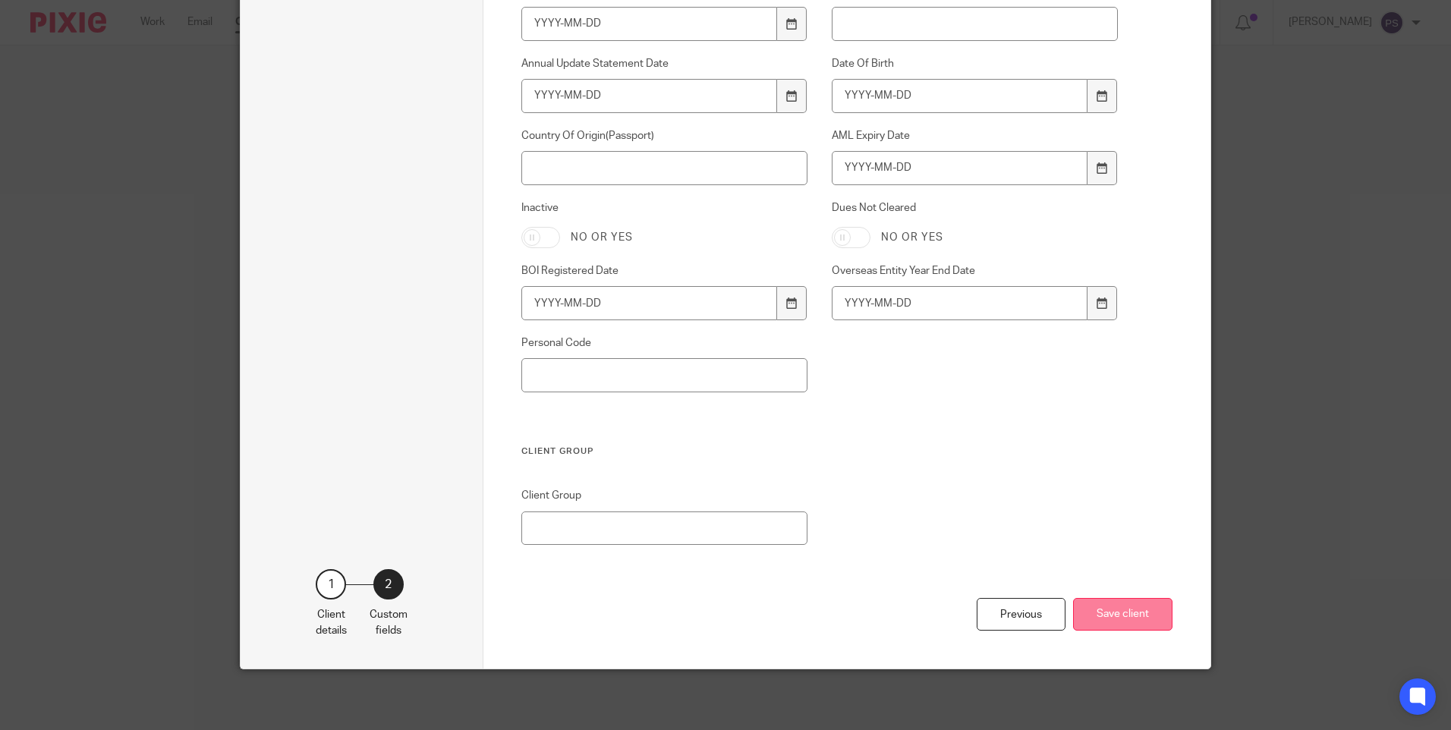
type input "Runal Bhattarai"
click at [1115, 631] on button "Save client" at bounding box center [1122, 614] width 99 height 33
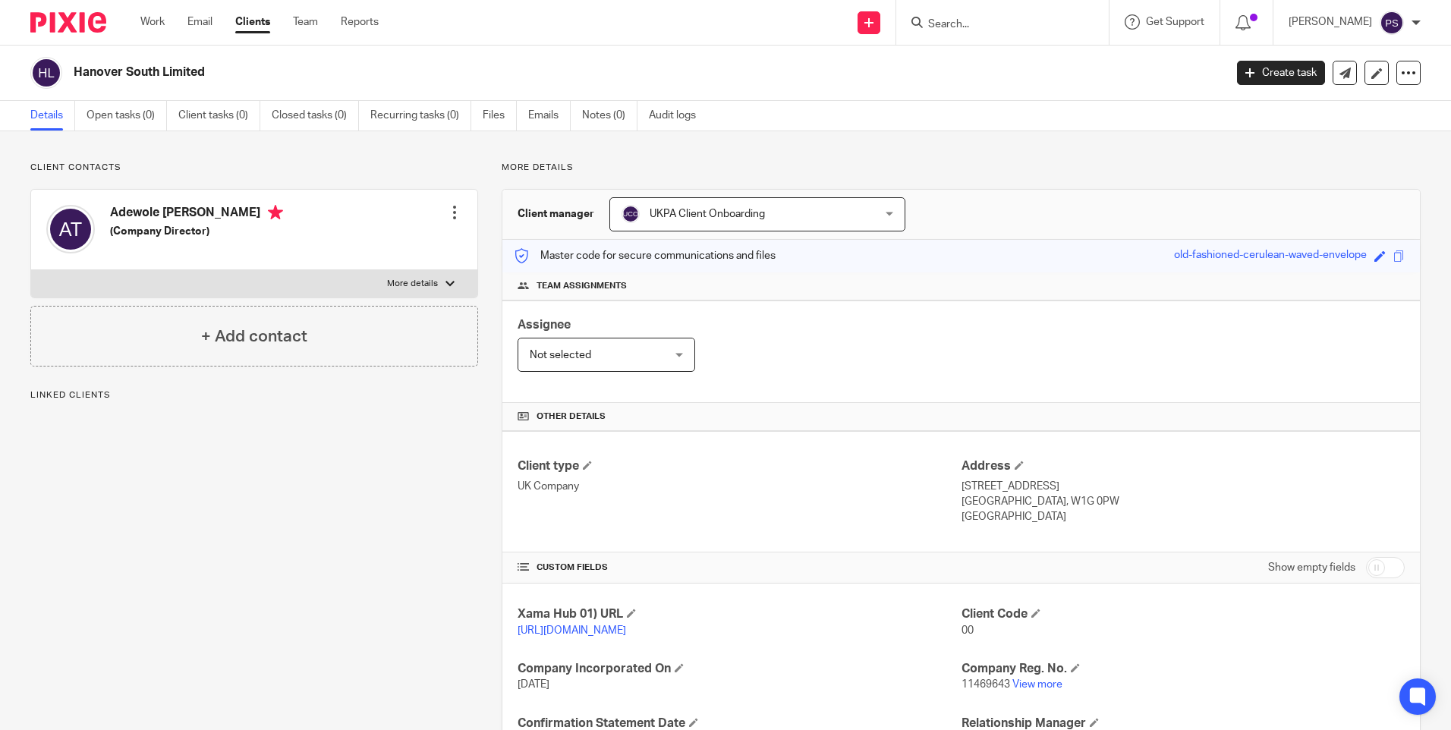
click at [139, 165] on p "Client contacts" at bounding box center [254, 168] width 448 height 12
click at [140, 120] on link "Open tasks (0)" at bounding box center [127, 116] width 80 height 30
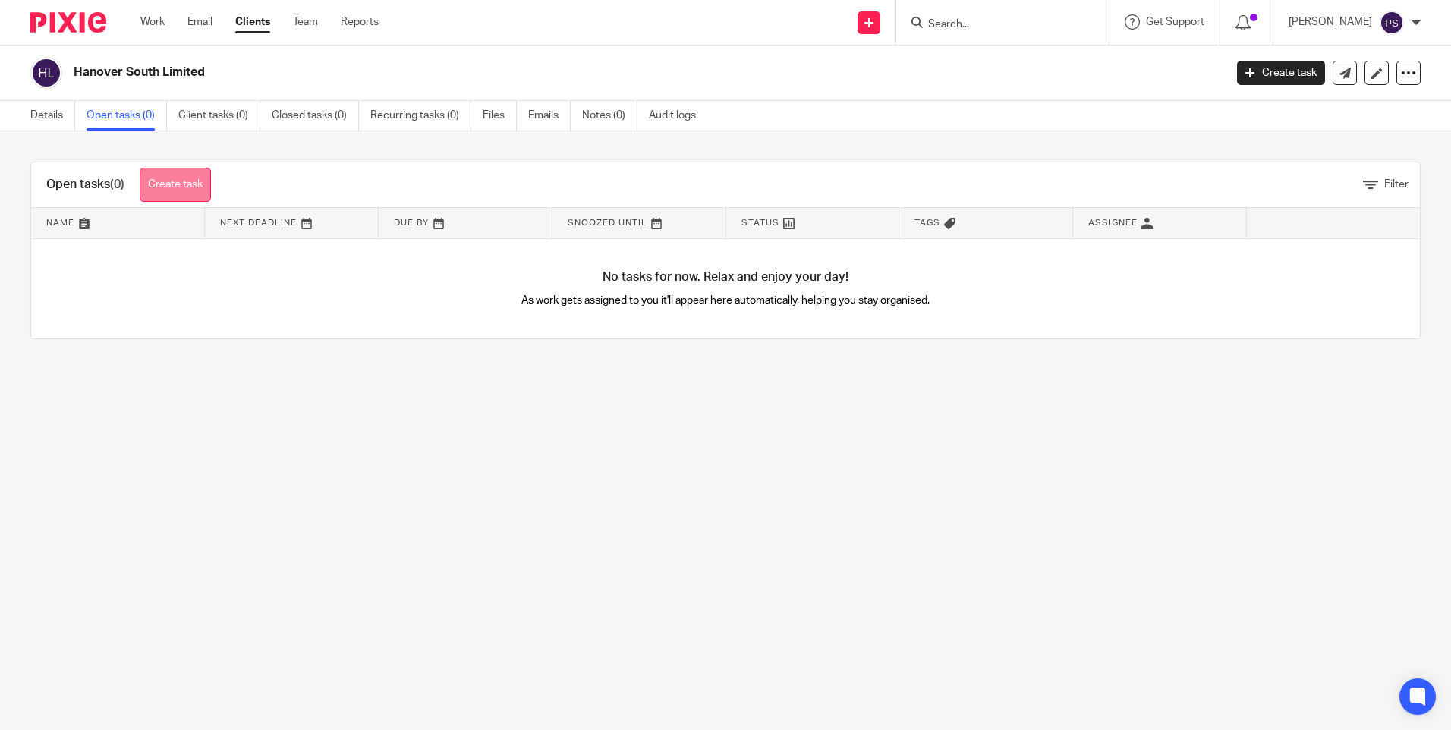
click at [191, 187] on link "Create task" at bounding box center [175, 185] width 71 height 34
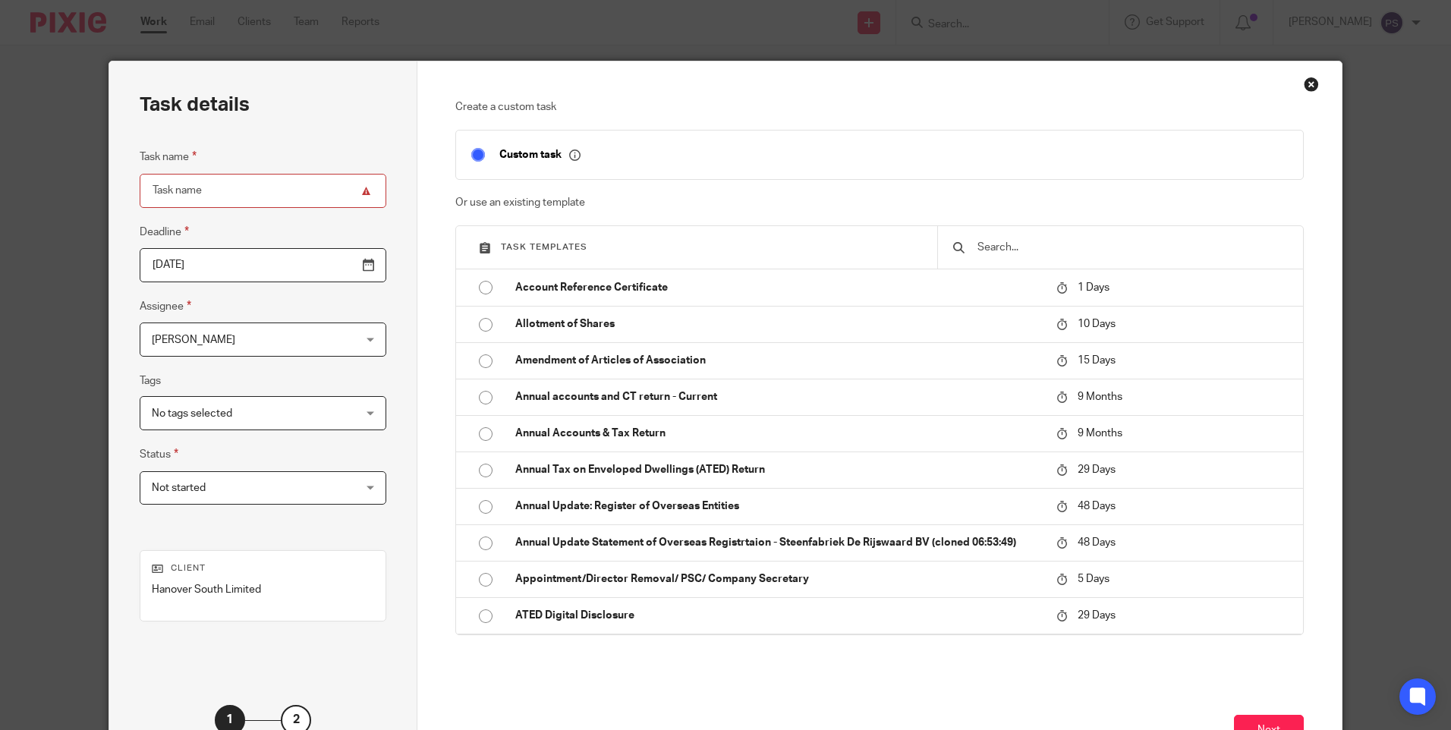
click at [999, 248] on input "text" at bounding box center [1132, 247] width 312 height 17
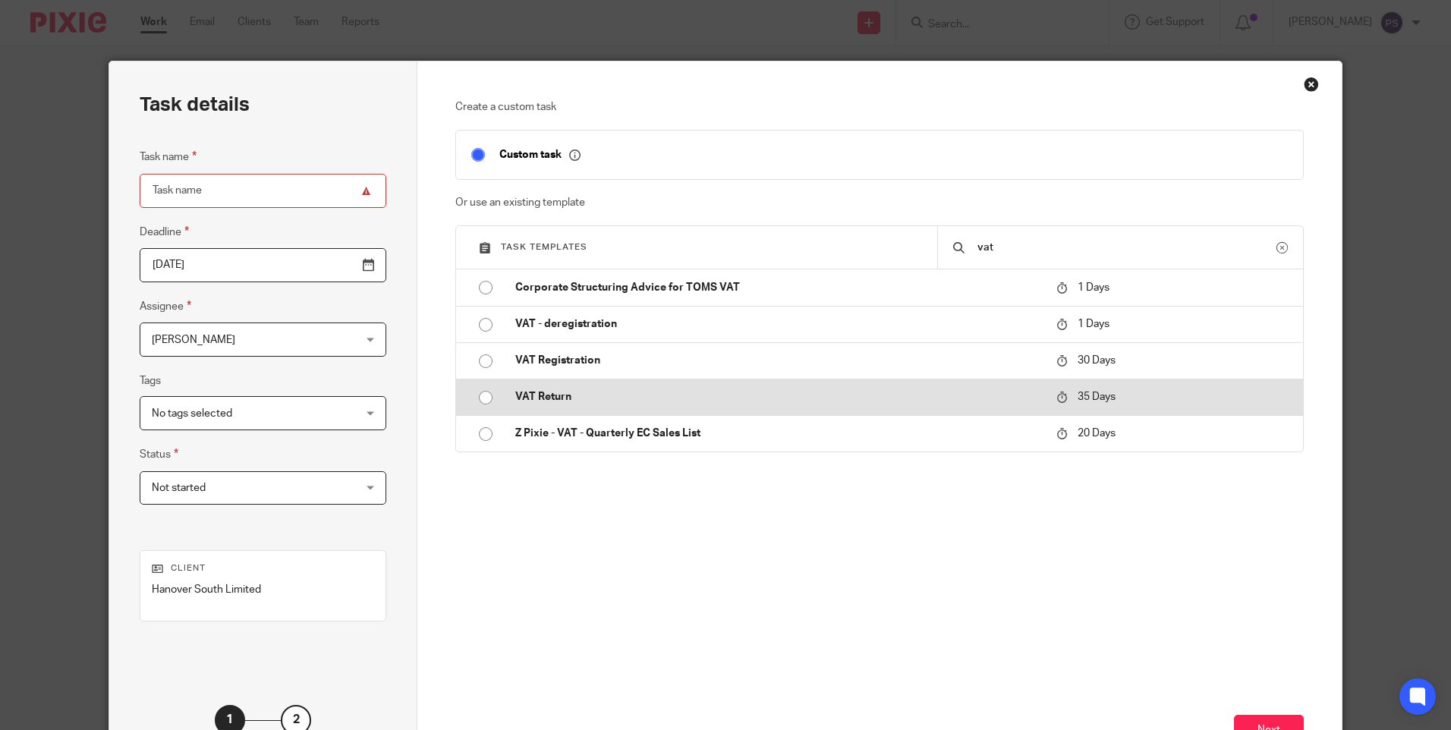
type input "vat"
click at [471, 392] on input "radio" at bounding box center [485, 397] width 29 height 29
type input "[DATE]"
type input "VAT Return"
checkbox input "false"
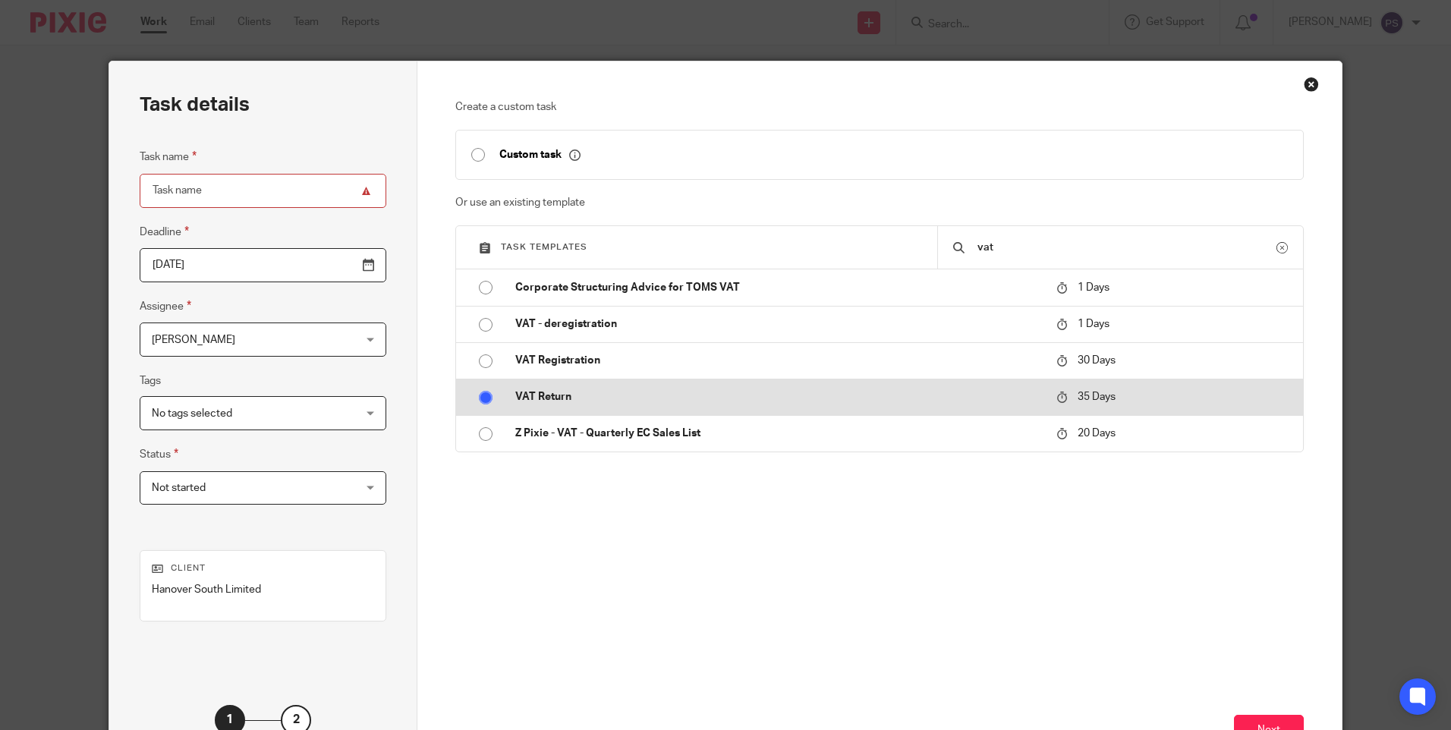
radio input "false"
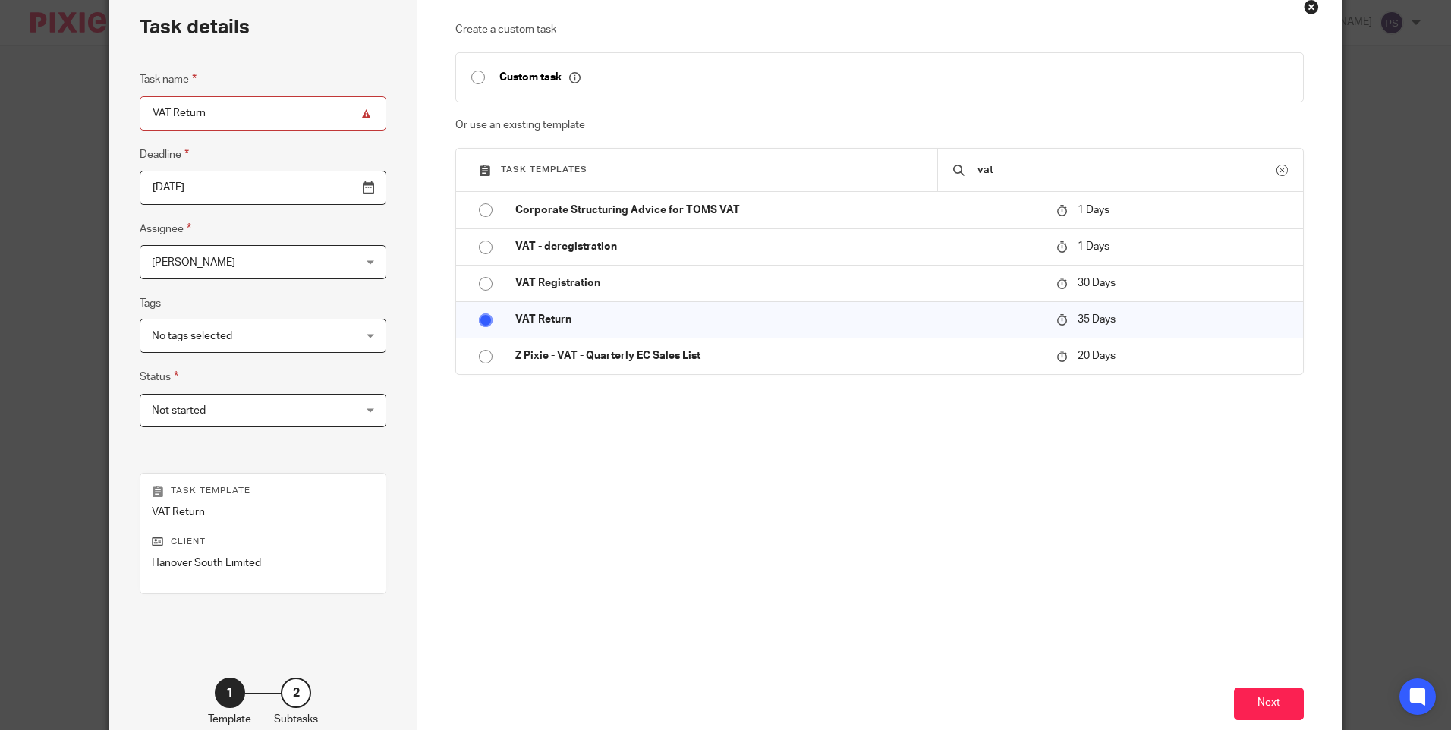
scroll to position [167, 0]
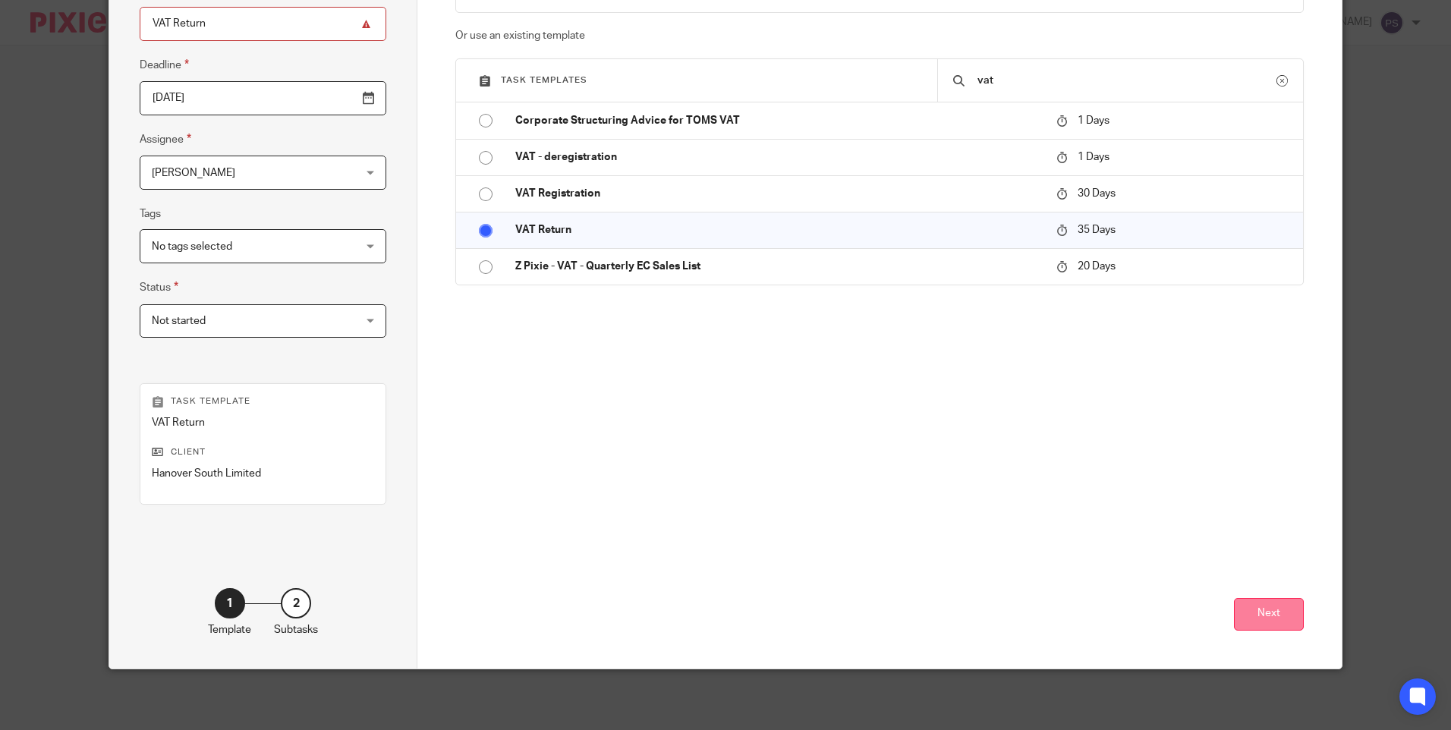
click at [1289, 618] on button "Next" at bounding box center [1269, 614] width 70 height 33
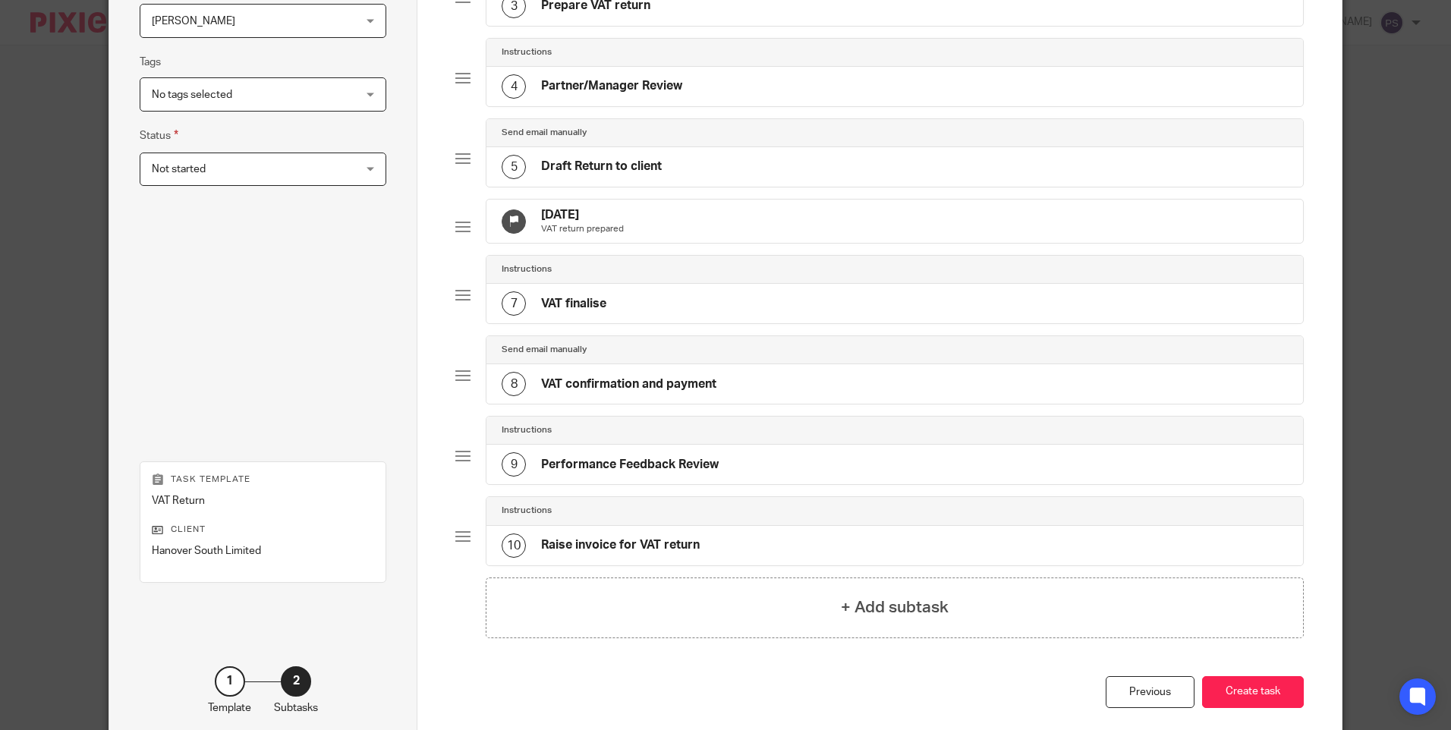
scroll to position [420, 0]
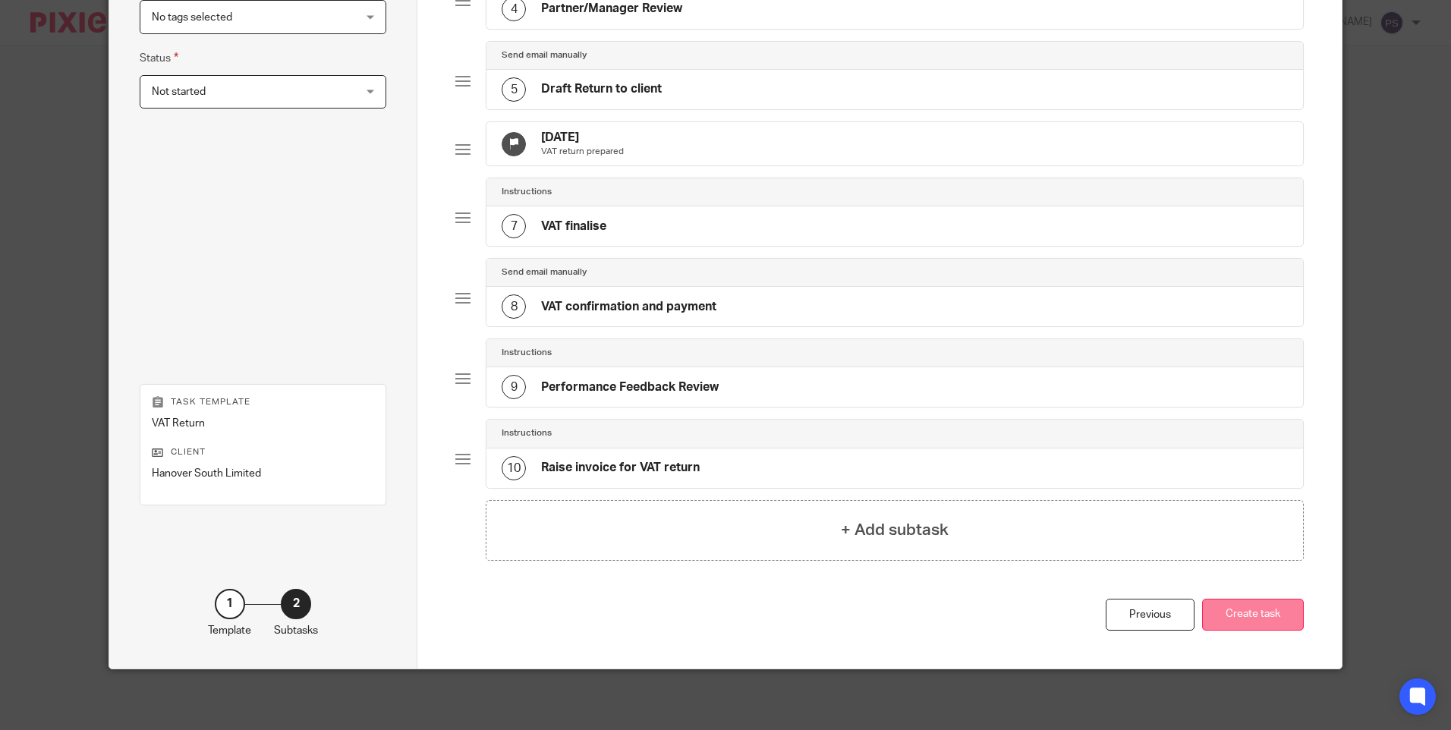
click at [1251, 610] on button "Create task" at bounding box center [1253, 615] width 102 height 33
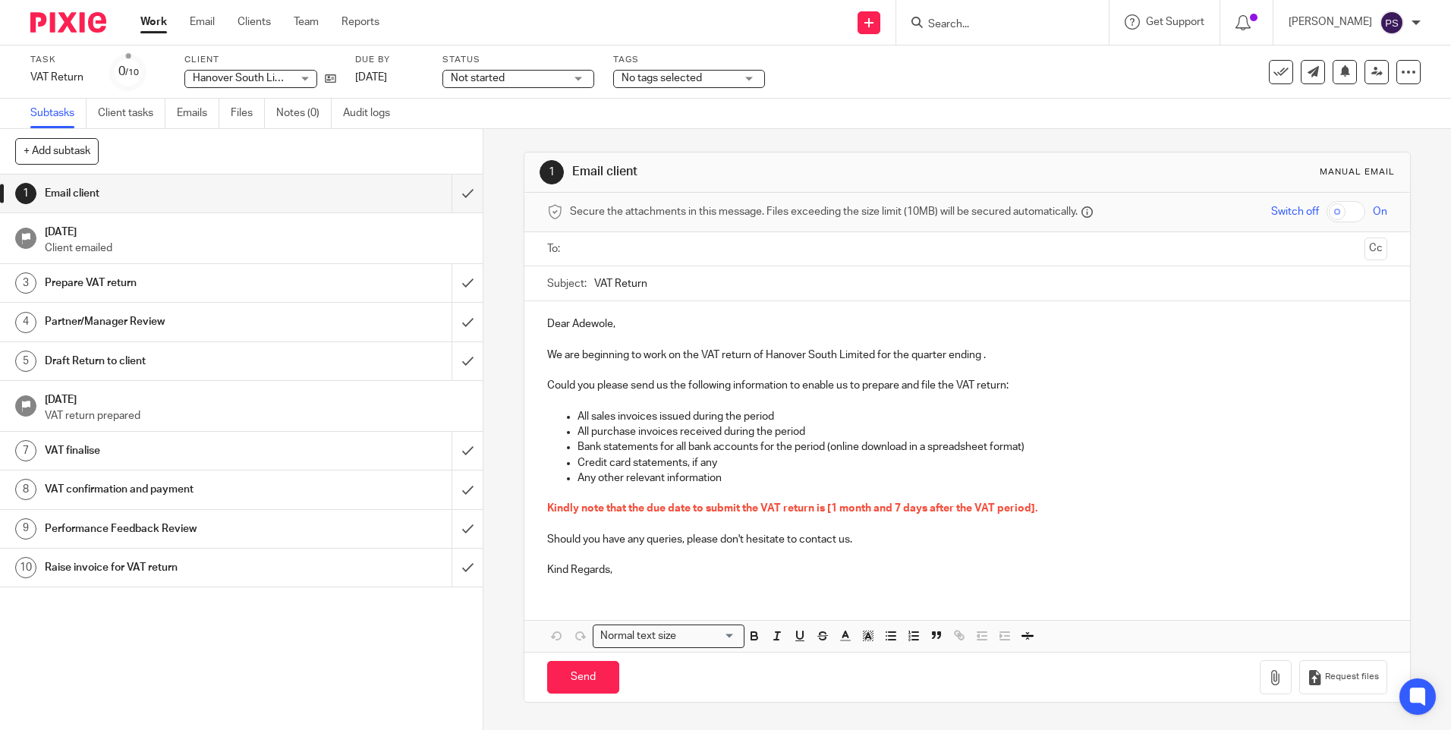
click at [1371, 77] on icon at bounding box center [1376, 71] width 11 height 11
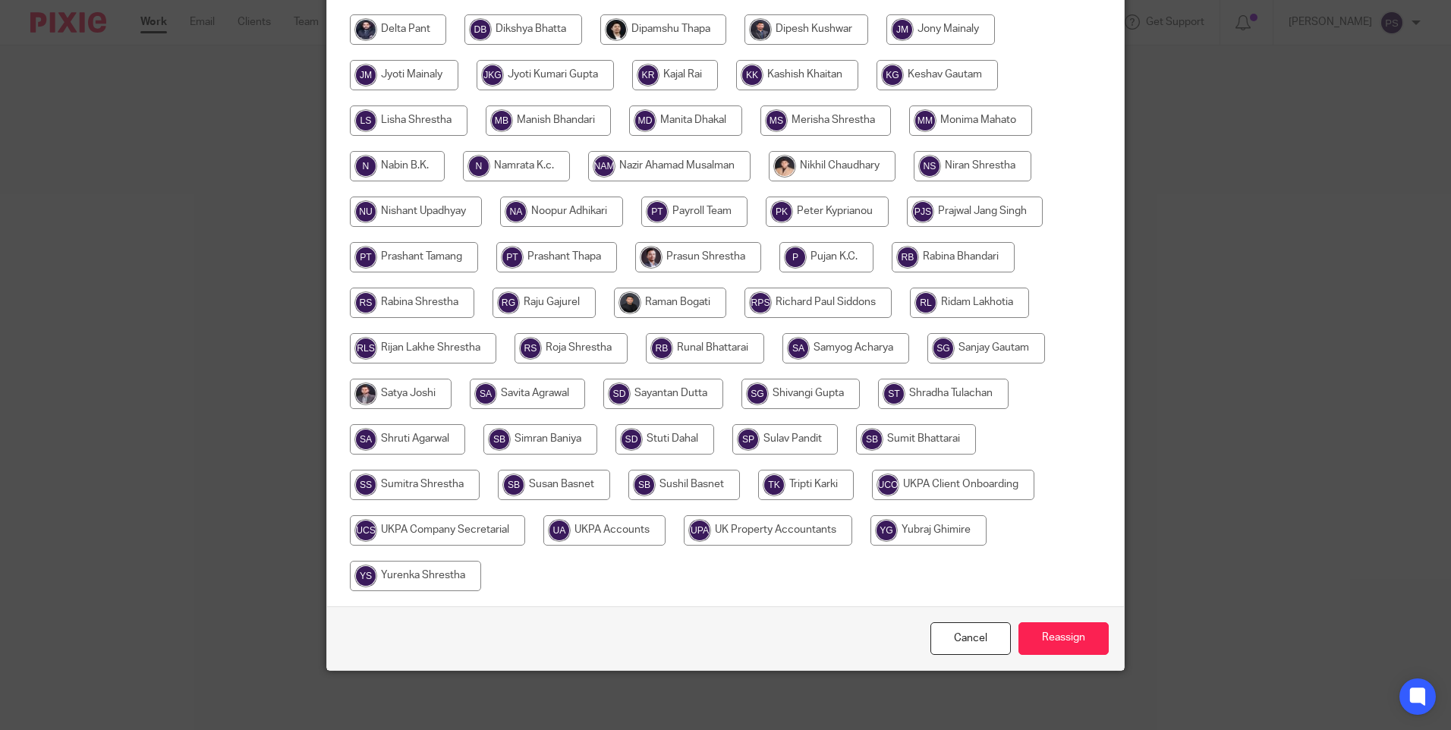
scroll to position [445, 0]
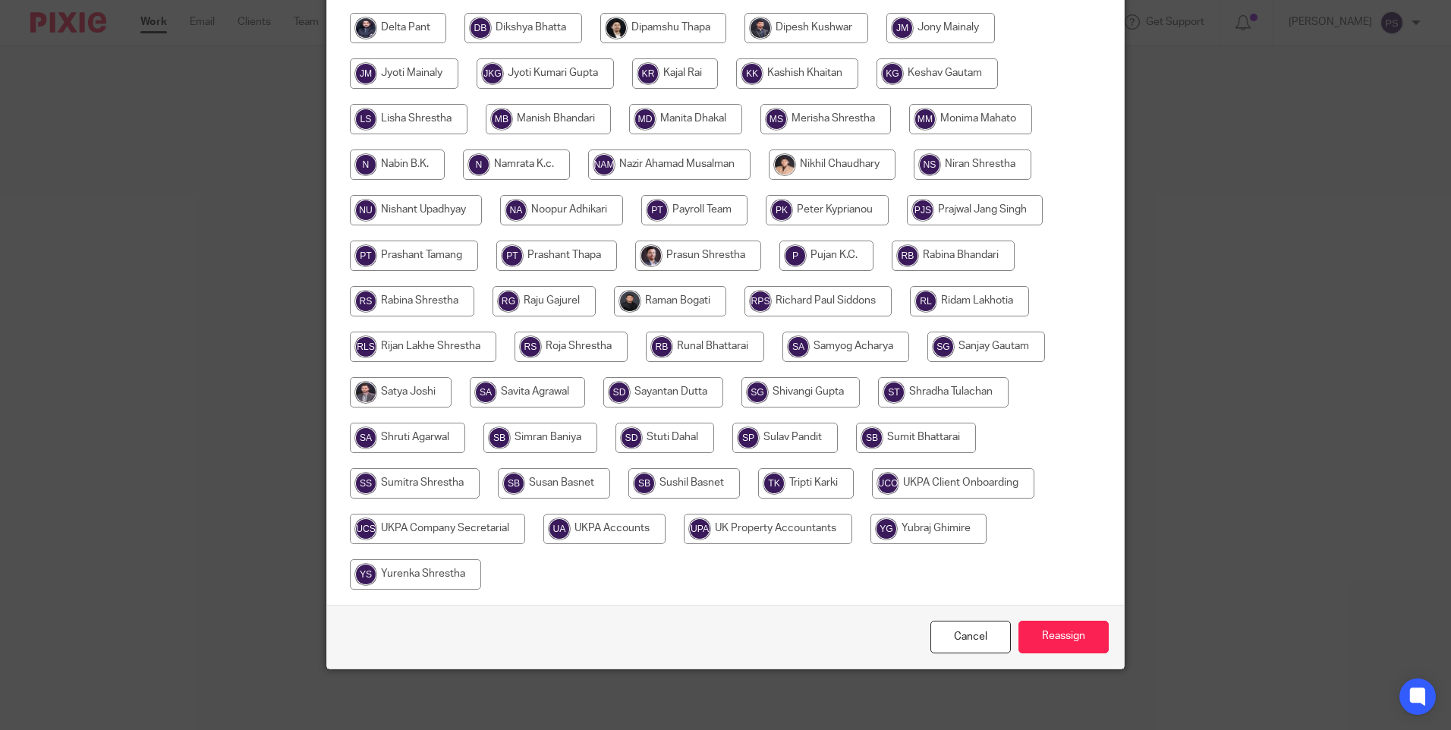
click at [662, 255] on input "radio" at bounding box center [698, 256] width 126 height 30
radio input "true"
click at [1062, 622] on input "Reassign" at bounding box center [1063, 637] width 90 height 33
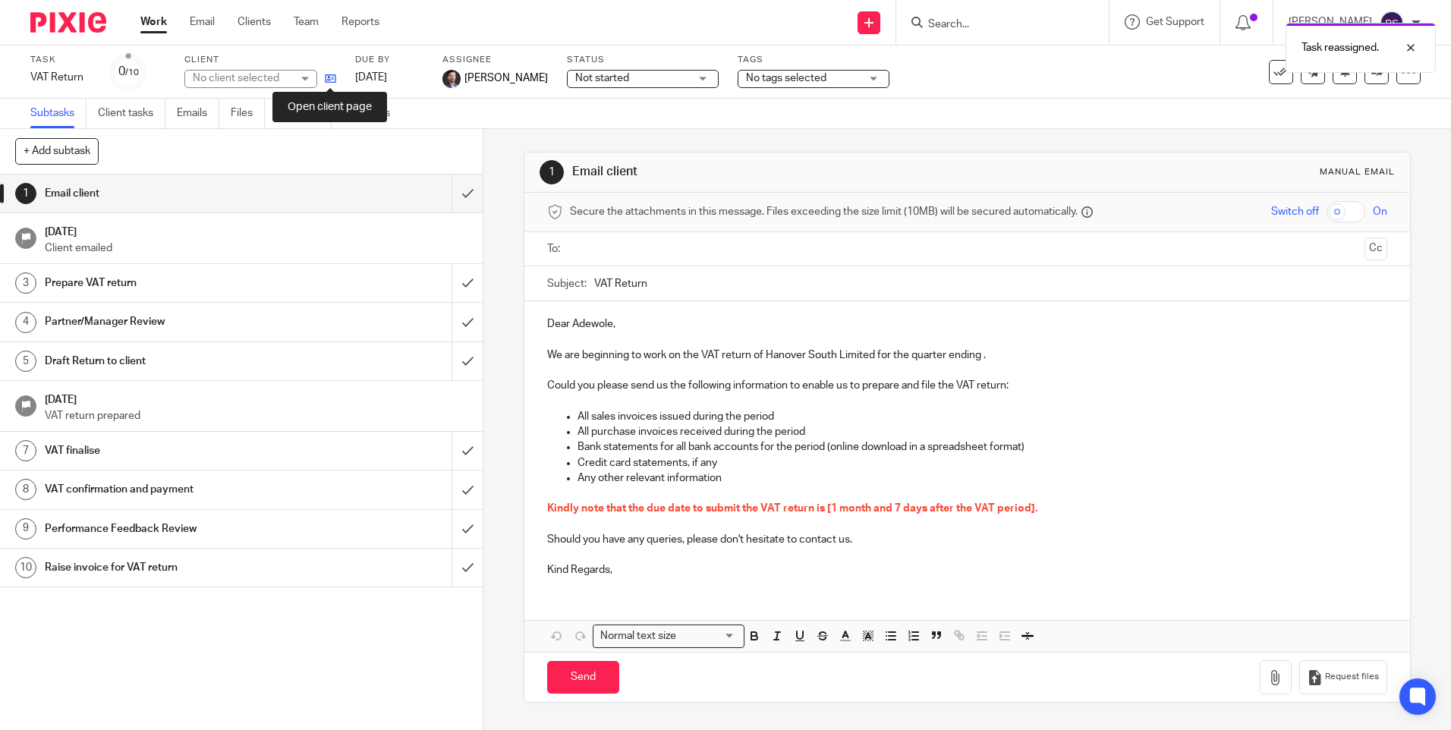
click at [326, 80] on icon at bounding box center [330, 78] width 11 height 11
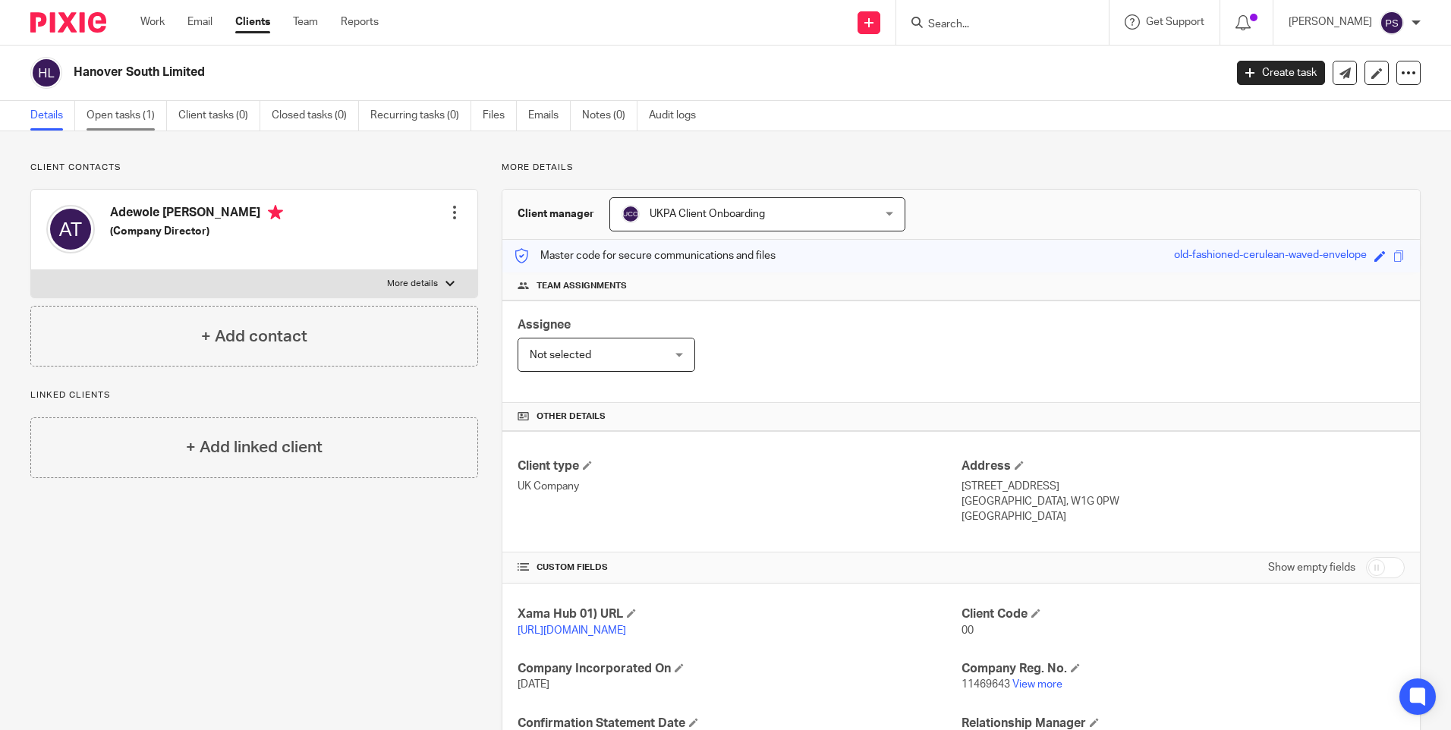
click at [127, 119] on link "Open tasks (1)" at bounding box center [127, 116] width 80 height 30
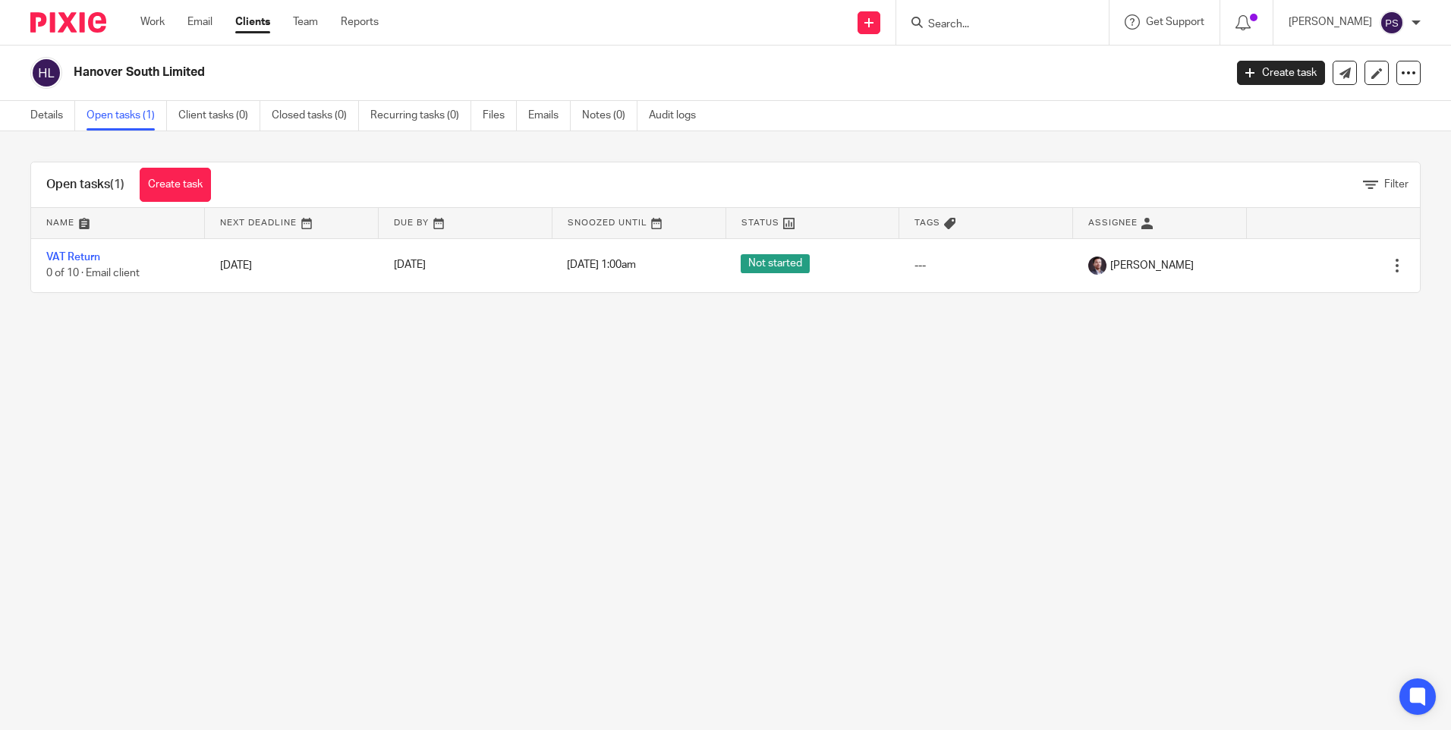
click at [30, 108] on div "Details Open tasks (1) Client tasks (0) Closed tasks (0) Recurring tasks (0) Fi…" at bounding box center [367, 116] width 734 height 30
click at [1374, 71] on link at bounding box center [1376, 73] width 24 height 24
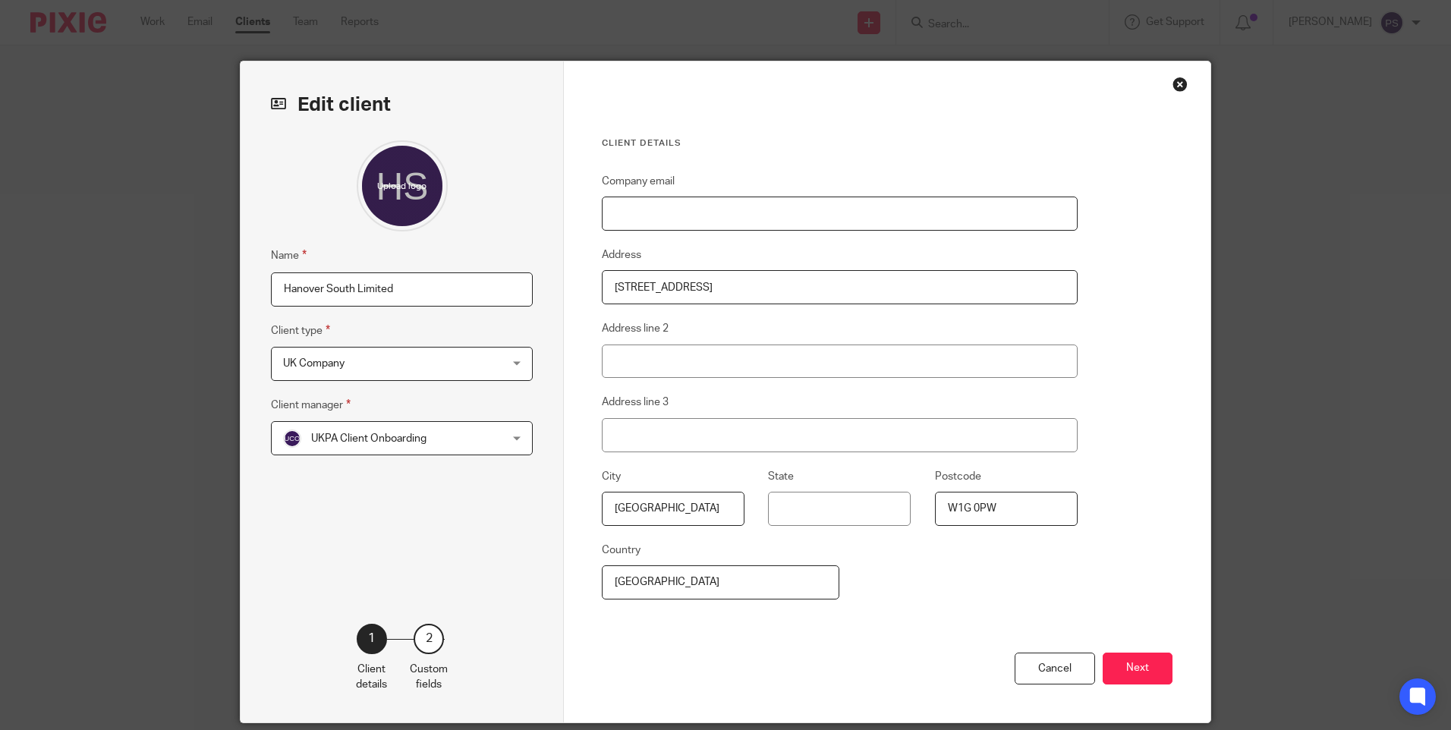
click at [674, 216] on input "Company email" at bounding box center [840, 214] width 476 height 34
paste input "[EMAIL_ADDRESS][DOMAIN_NAME]"
type input "[EMAIL_ADDRESS][DOMAIN_NAME]"
click at [1119, 671] on button "Next" at bounding box center [1138, 669] width 70 height 33
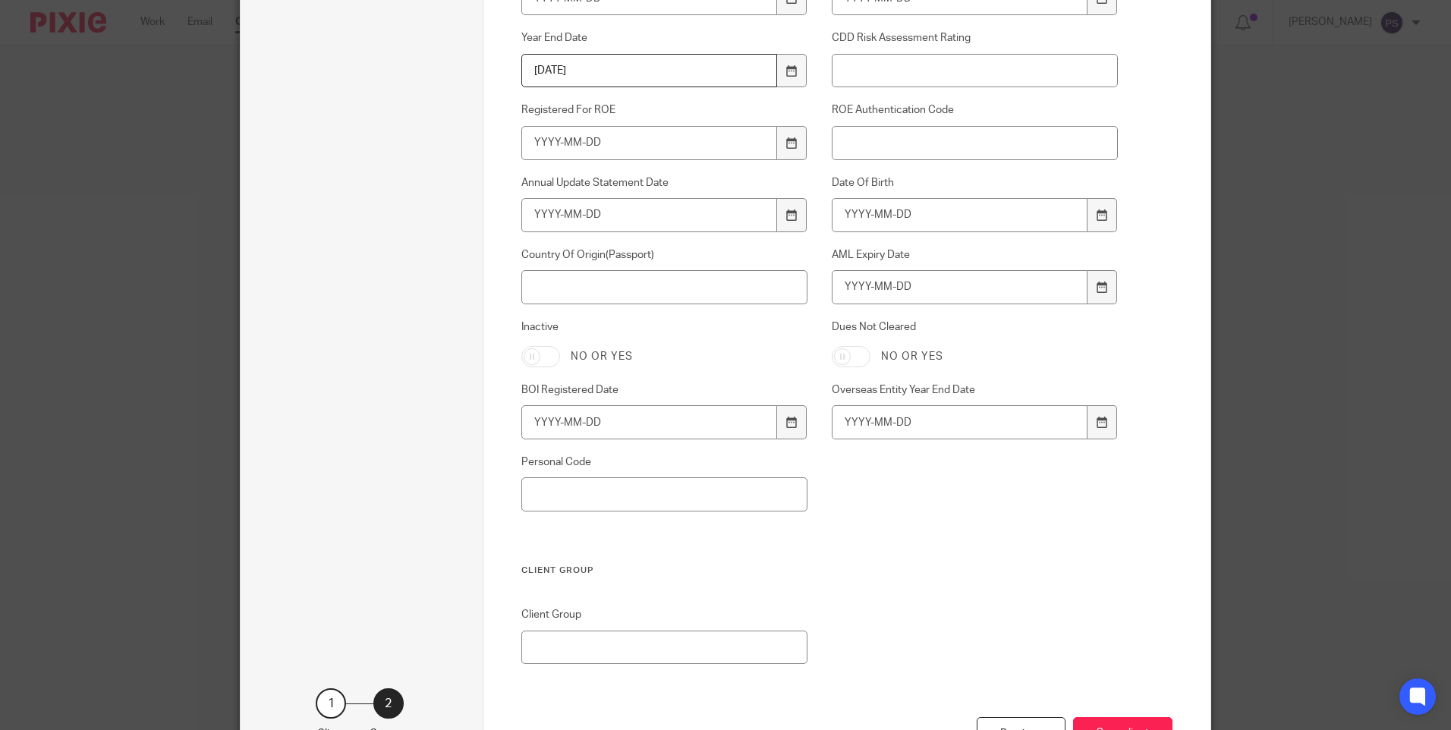
scroll to position [1023, 0]
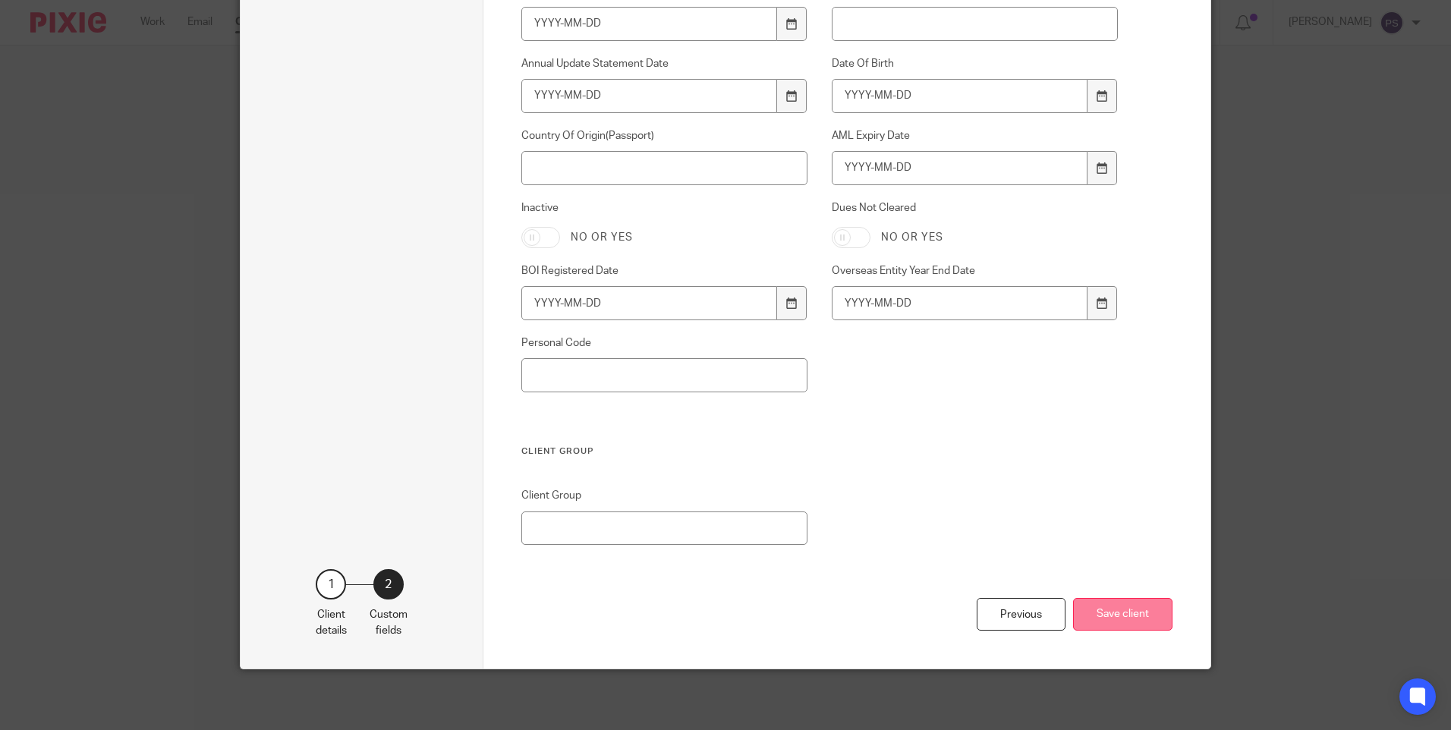
click at [1121, 621] on button "Save client" at bounding box center [1122, 614] width 99 height 33
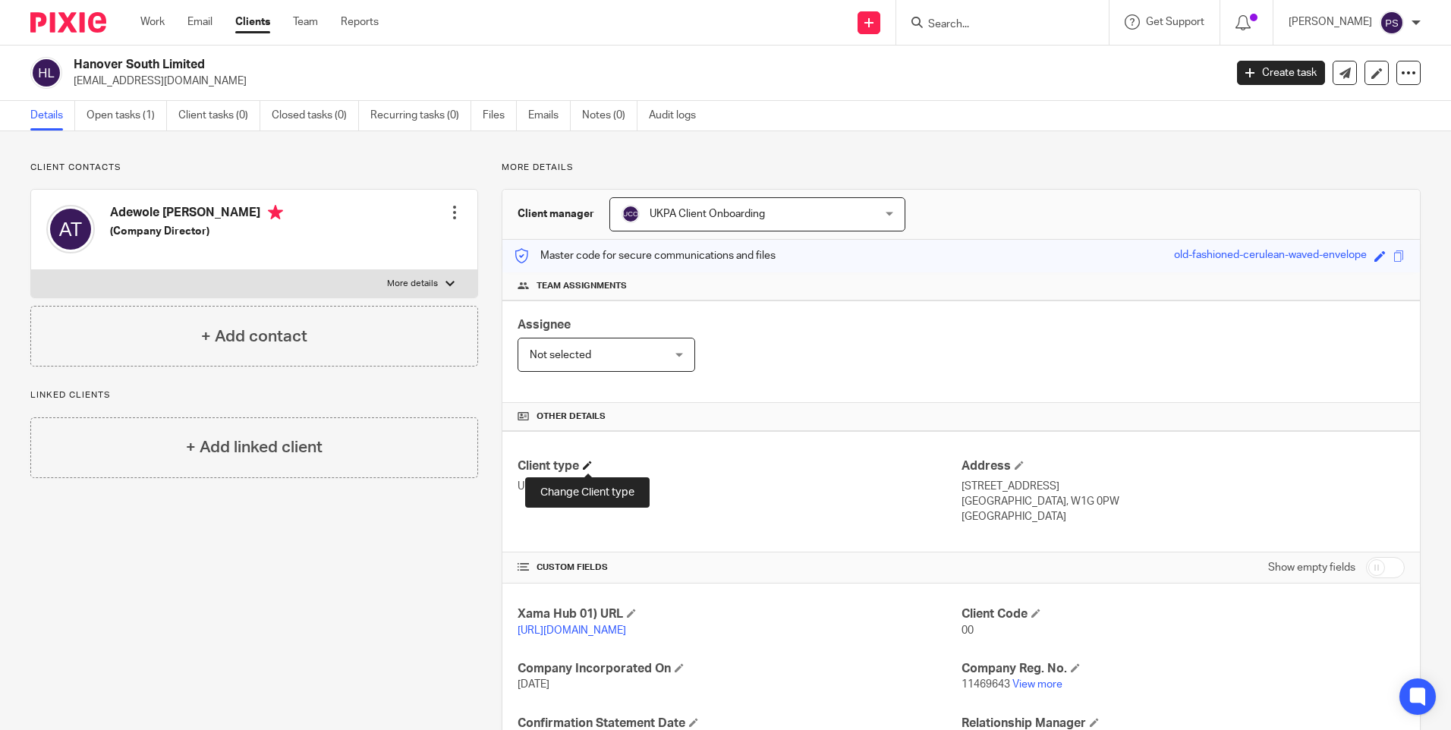
click at [584, 461] on span at bounding box center [587, 465] width 9 height 9
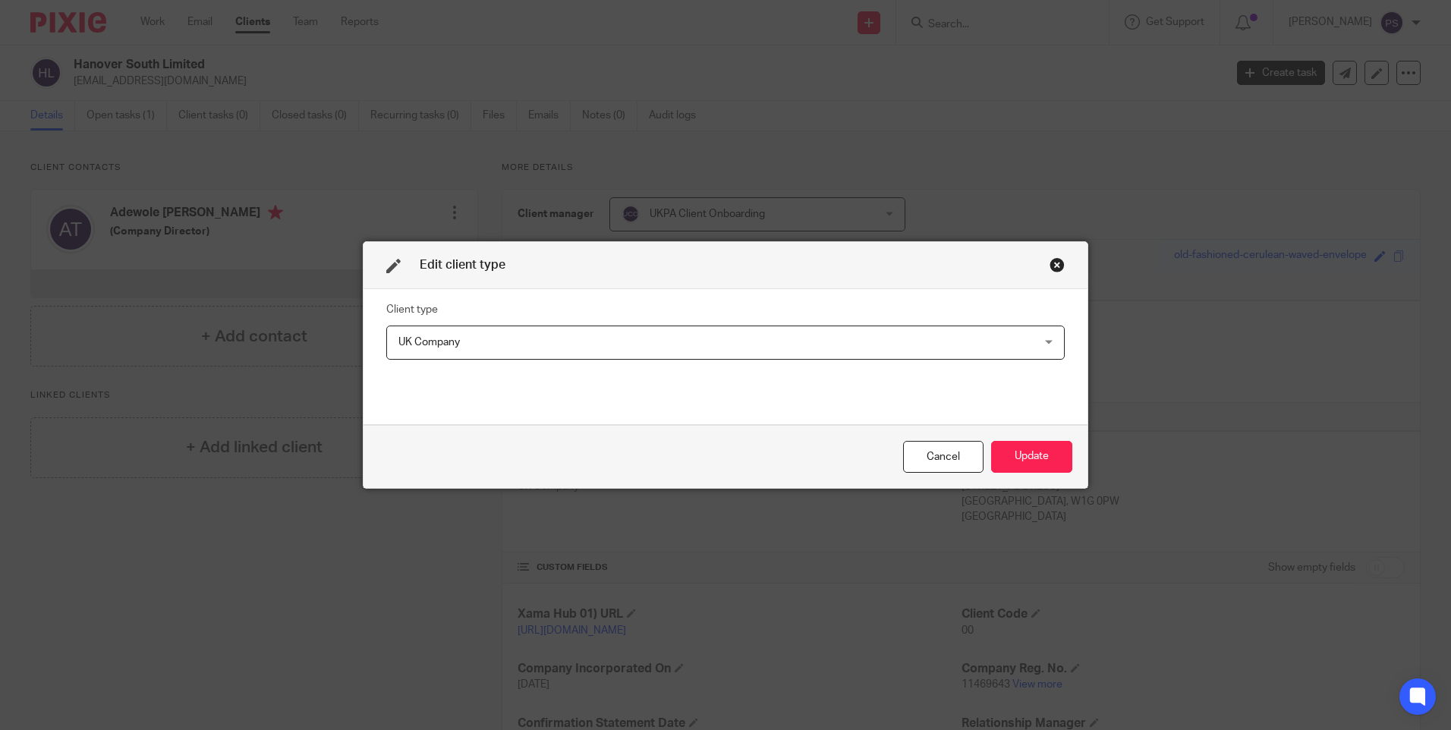
click at [495, 333] on span "UK Company" at bounding box center [664, 342] width 533 height 32
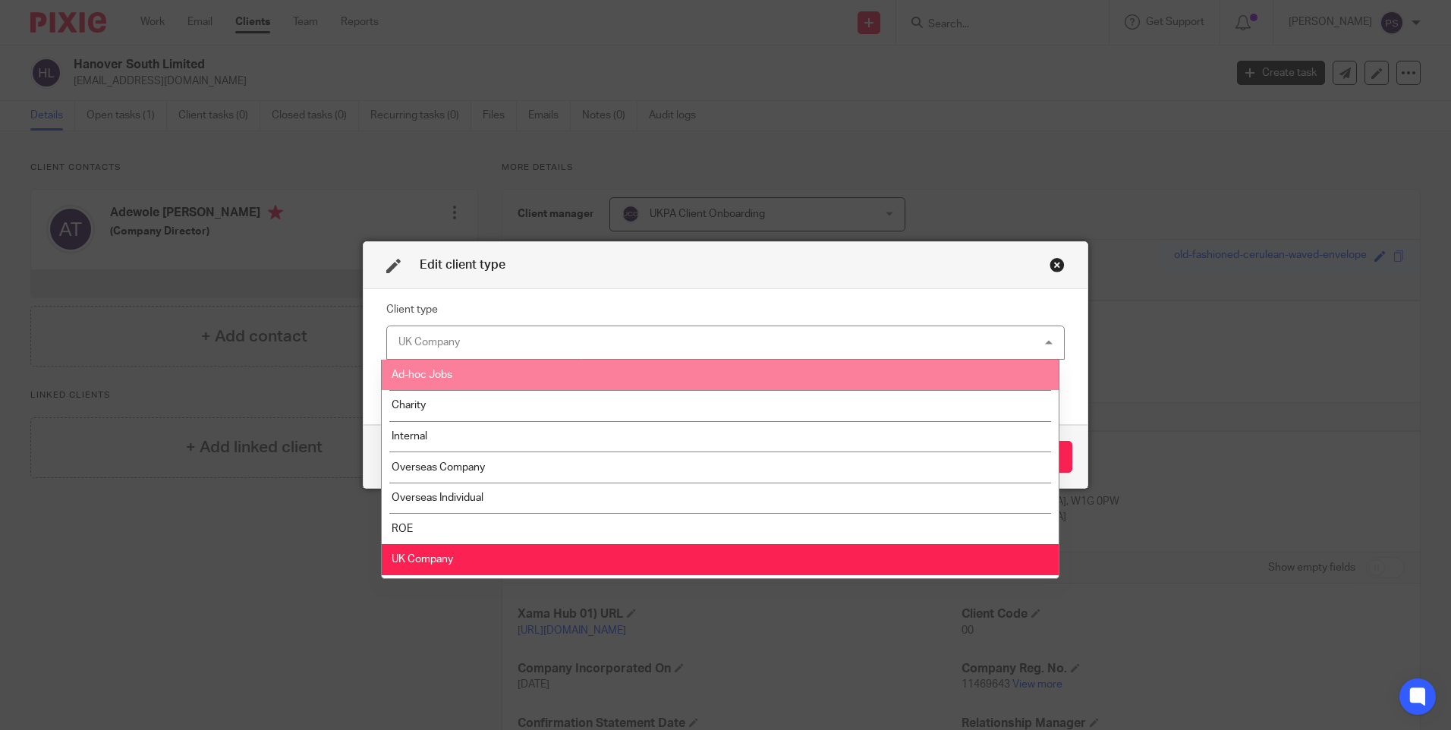
click at [456, 376] on li "Ad-hoc Jobs" at bounding box center [720, 375] width 677 height 31
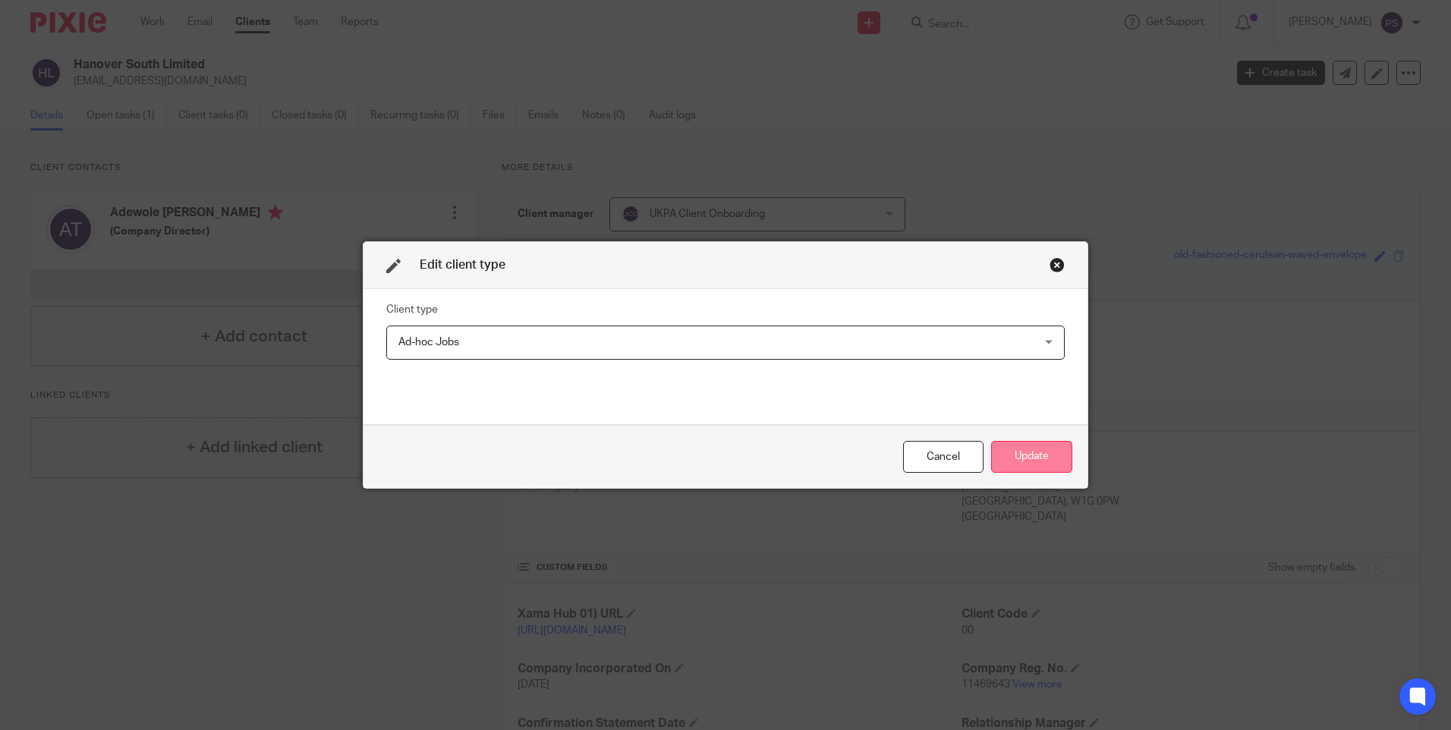
click at [1027, 456] on button "Update" at bounding box center [1031, 457] width 81 height 33
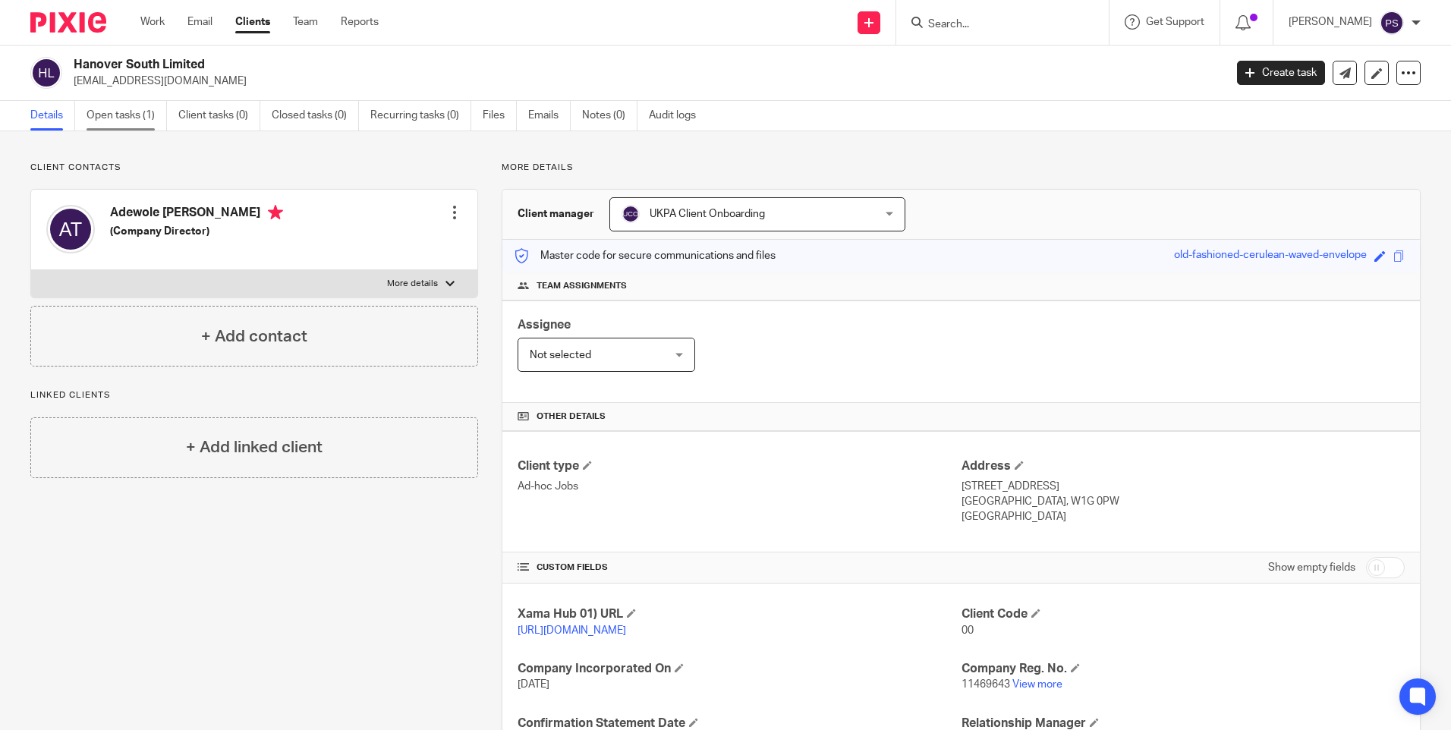
click at [152, 114] on link "Open tasks (1)" at bounding box center [127, 116] width 80 height 30
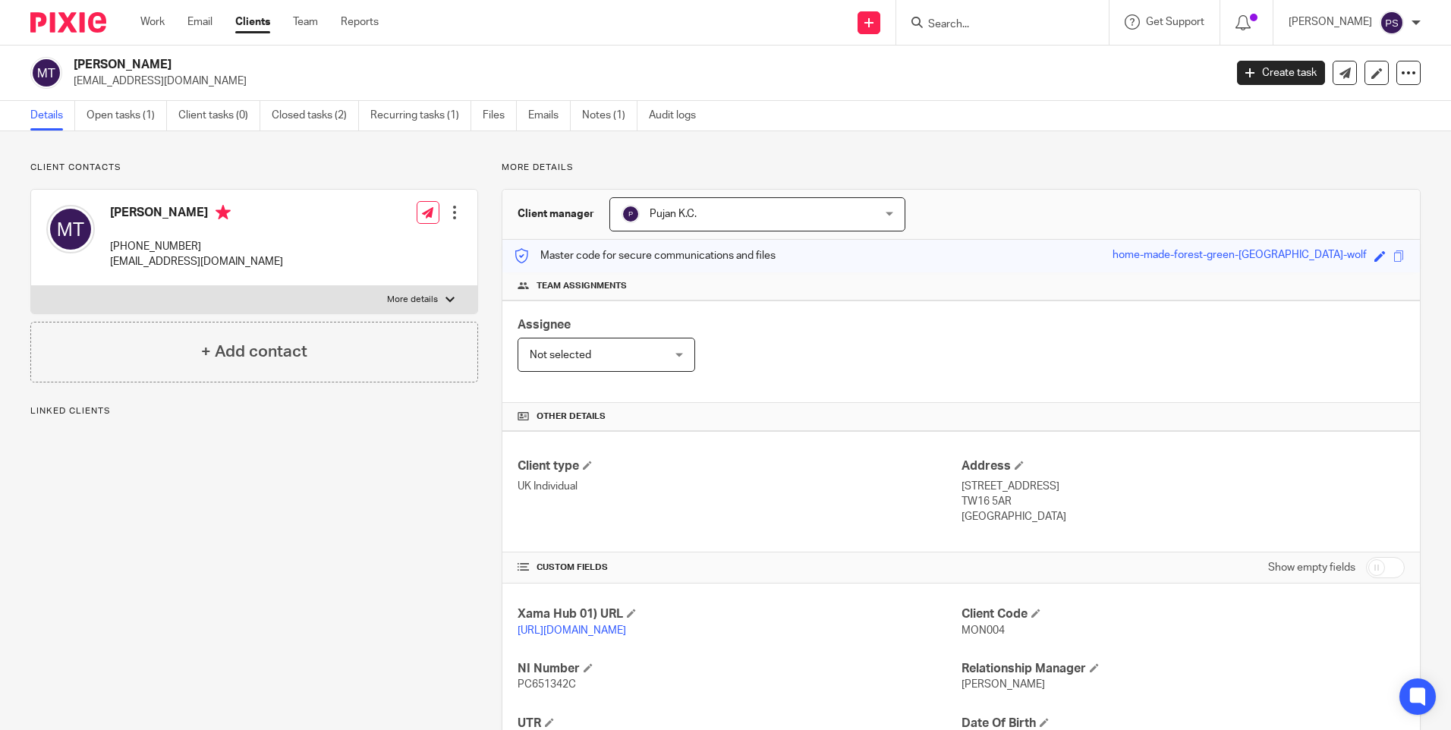
click at [158, 76] on p "[EMAIL_ADDRESS][DOMAIN_NAME]" at bounding box center [644, 81] width 1141 height 15
copy main "[EMAIL_ADDRESS][DOMAIN_NAME] Create task Update from Companies House Export dat…"
click at [178, 63] on h2 "[PERSON_NAME]" at bounding box center [530, 65] width 912 height 16
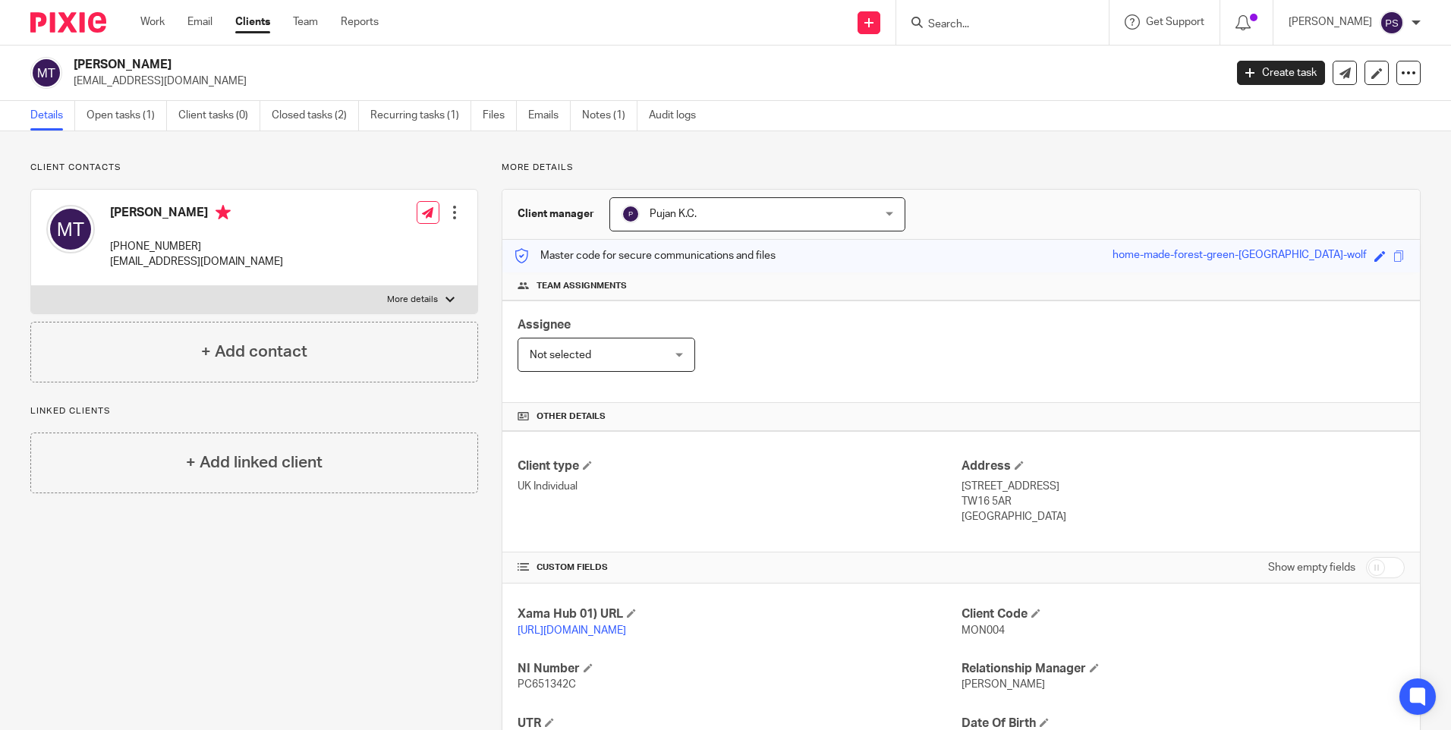
click at [178, 63] on h2 "Monish Tekchandani" at bounding box center [530, 65] width 912 height 16
copy div "Monish Tekchandani"
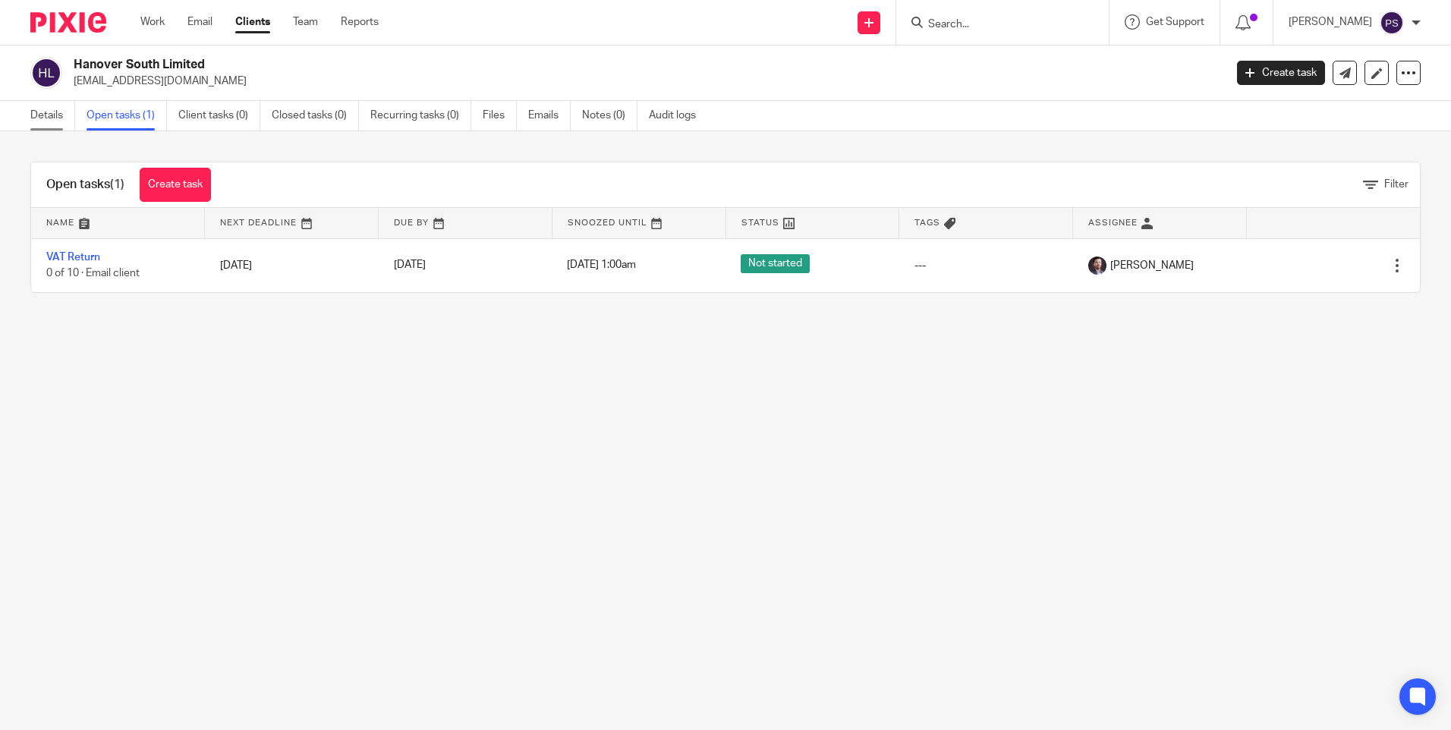
click at [39, 124] on link "Details" at bounding box center [52, 116] width 45 height 30
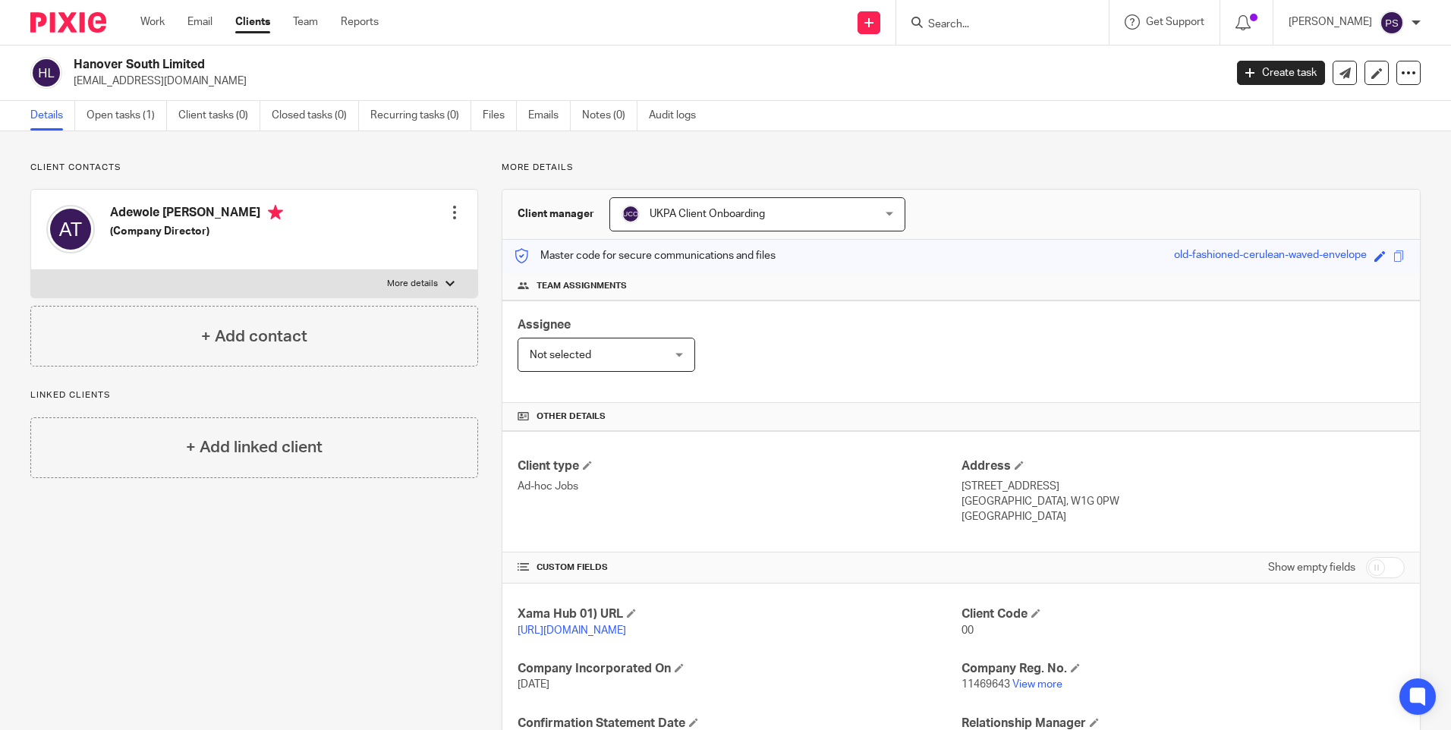
click at [175, 71] on h2 "Hanover South Limited" at bounding box center [530, 65] width 912 height 16
click at [176, 71] on h2 "Hanover South Limited" at bounding box center [530, 65] width 912 height 16
copy div "Hanover South Limited"
click at [143, 144] on div "Client contacts [PERSON_NAME] [PERSON_NAME] (Company Director) Edit contact Cre…" at bounding box center [725, 520] width 1451 height 779
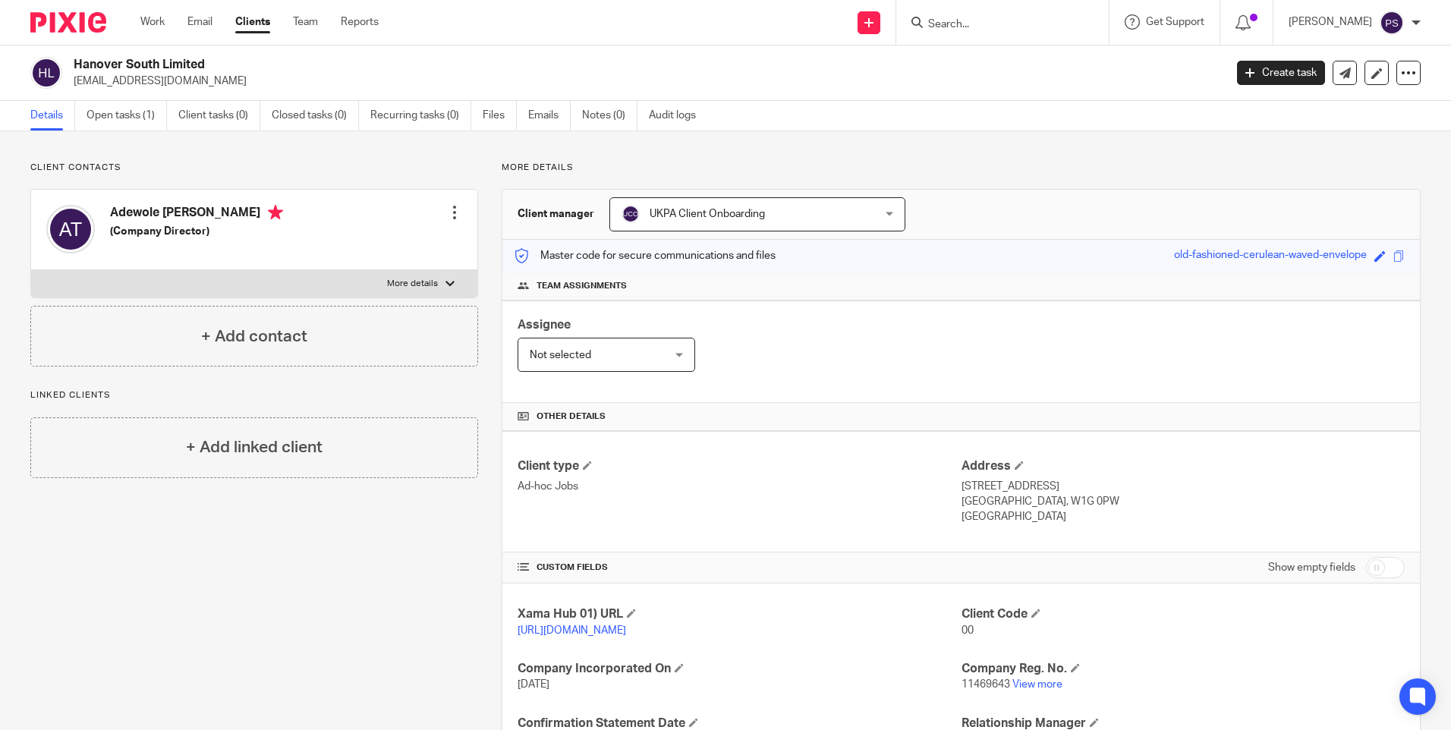
click at [715, 198] on span "UKPA Client Onboarding" at bounding box center [735, 214] width 226 height 32
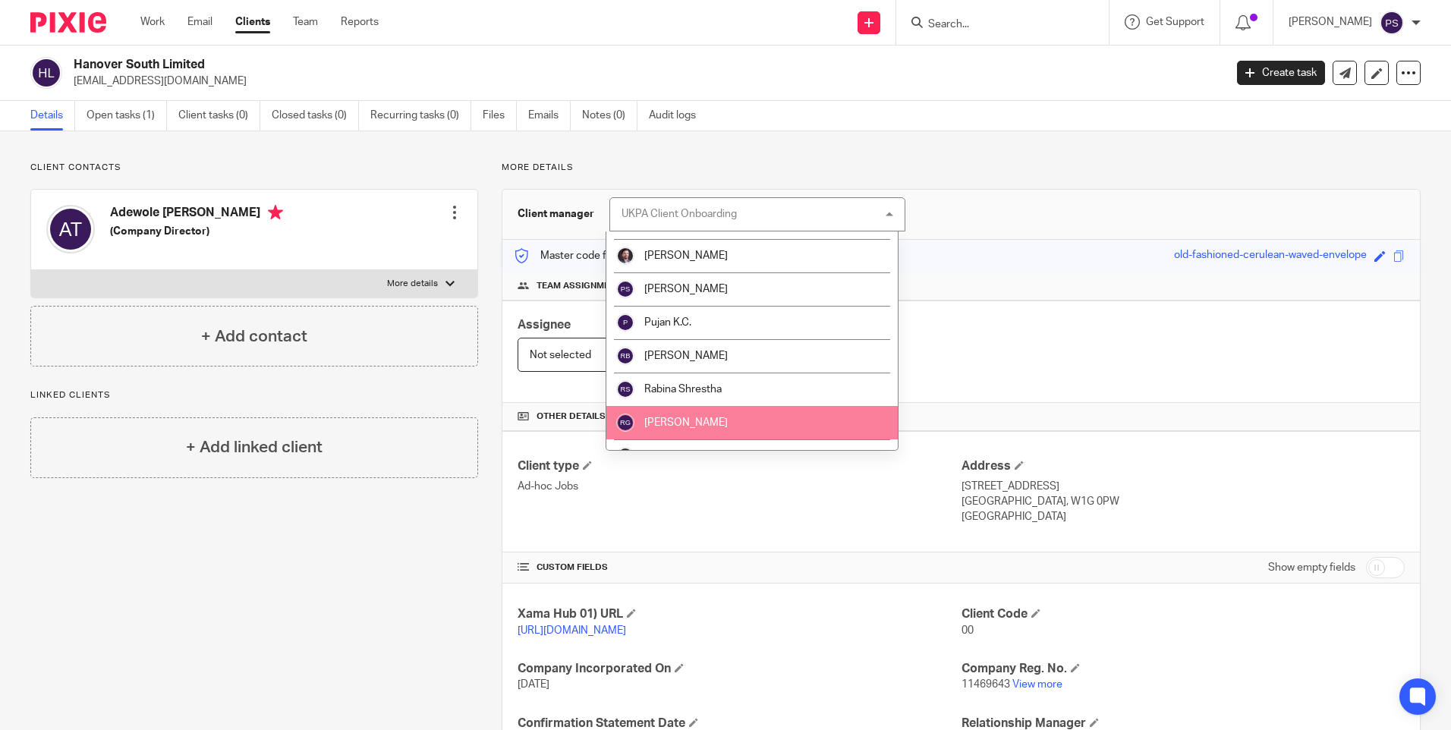
scroll to position [1670, 0]
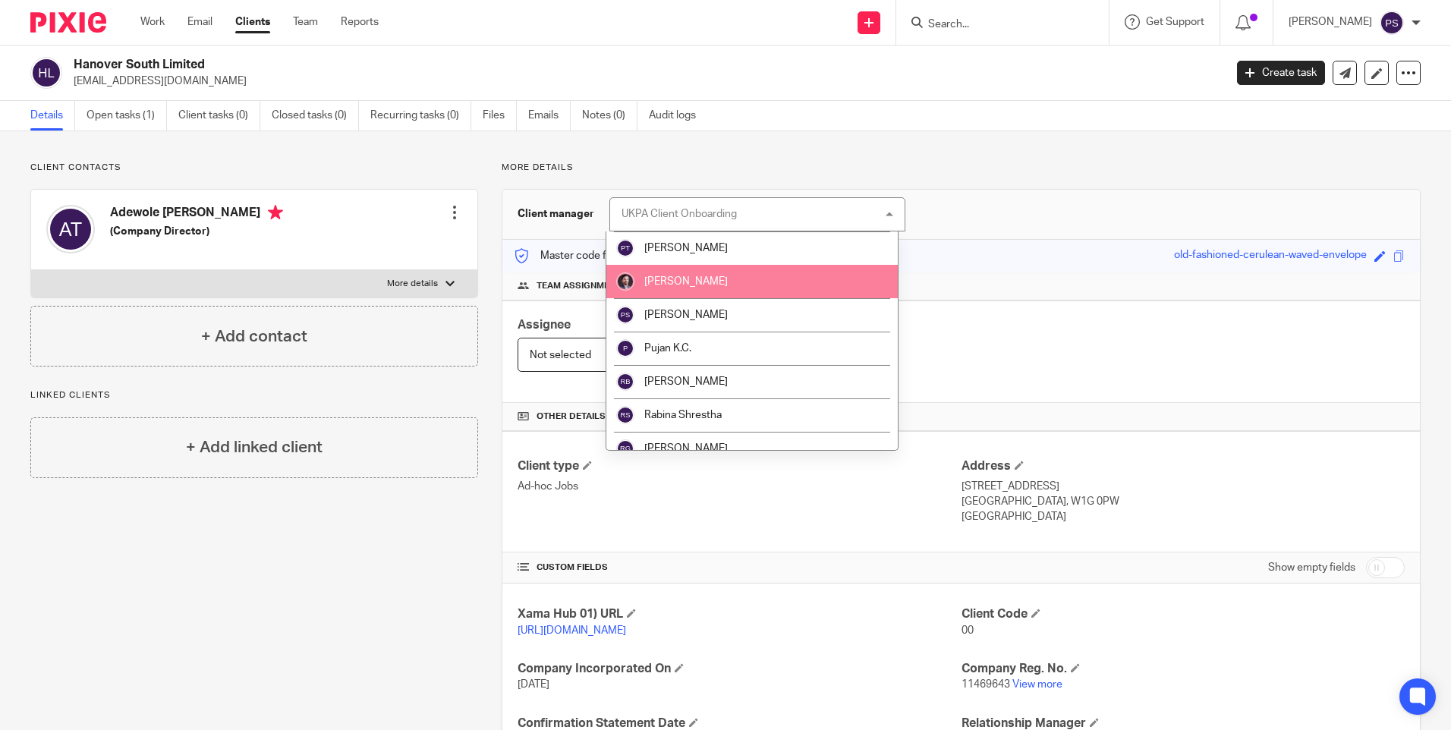
click at [624, 285] on img at bounding box center [625, 281] width 18 height 18
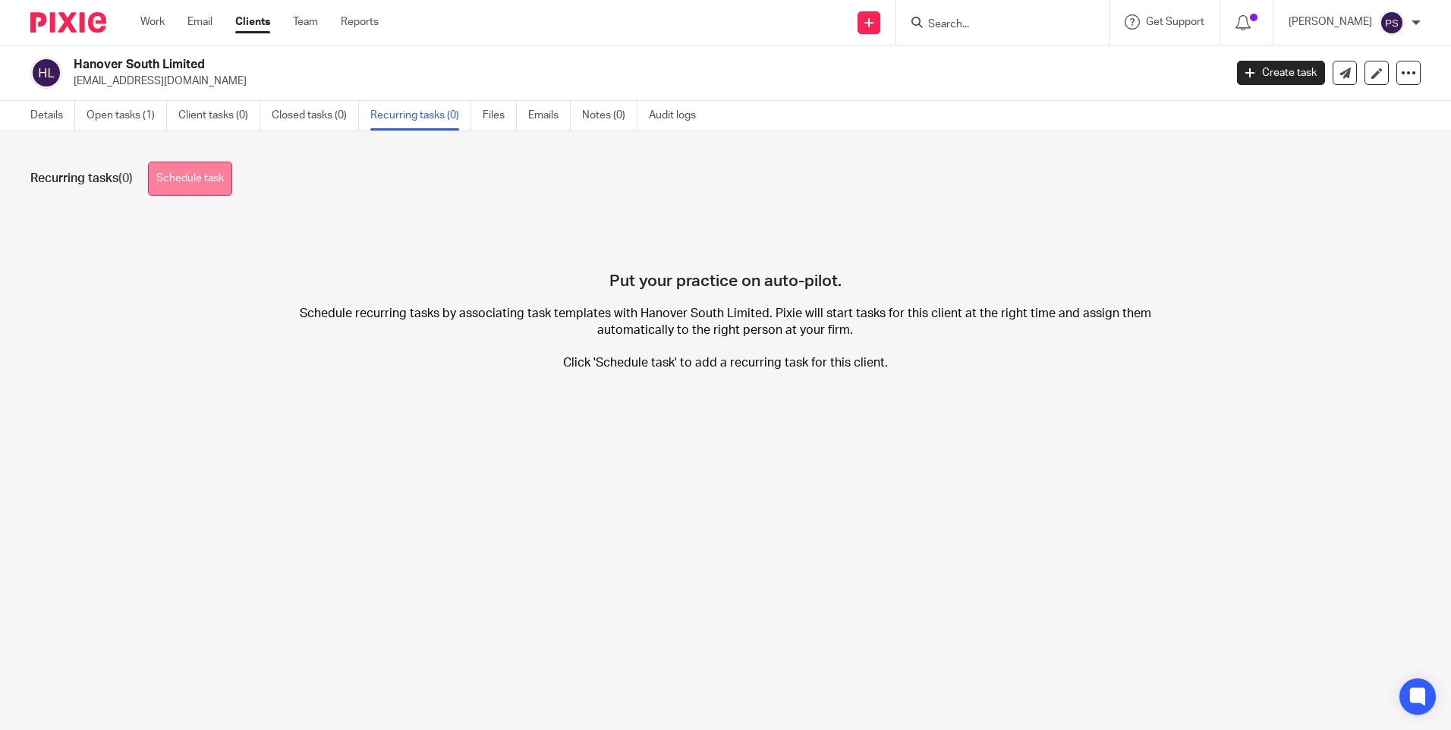
click at [222, 168] on link "Schedule task" at bounding box center [190, 179] width 84 height 34
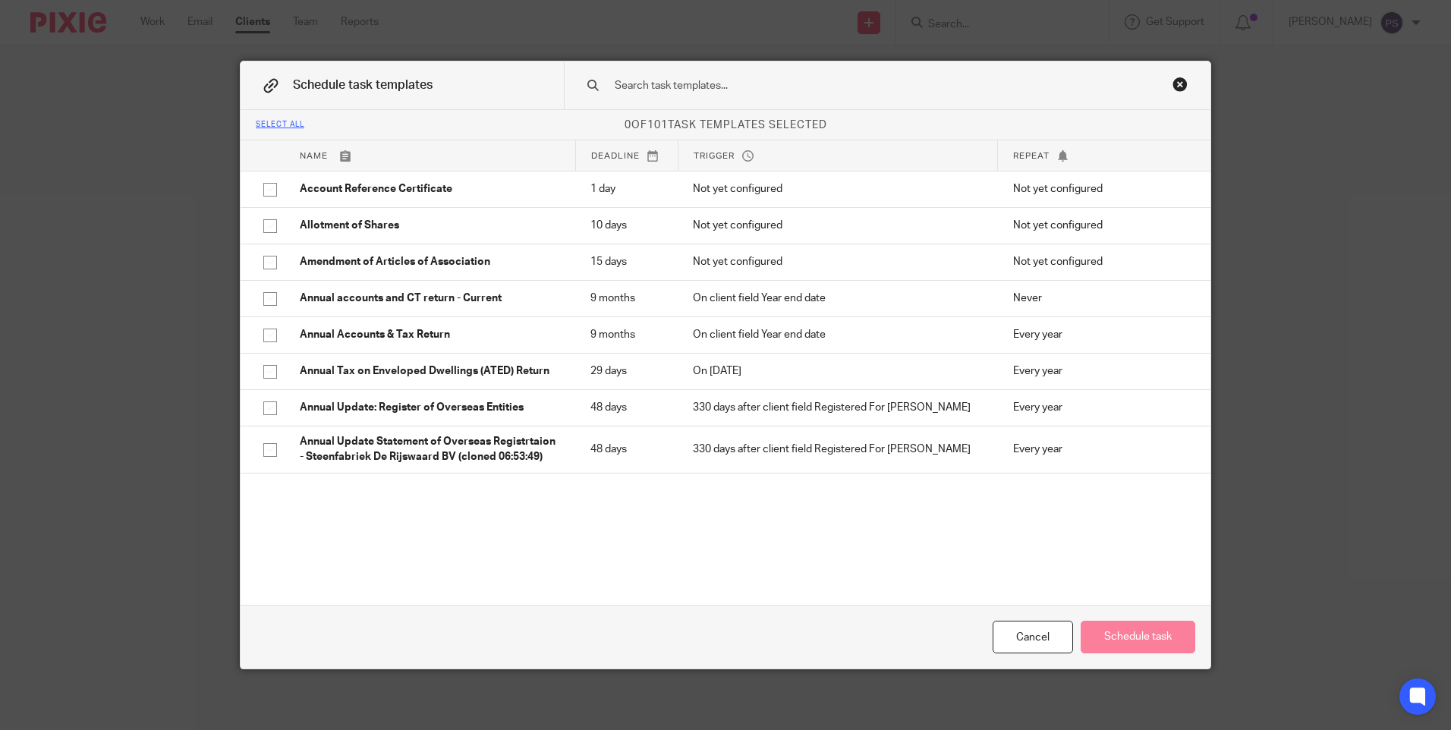
click at [658, 86] on input "text" at bounding box center [863, 85] width 500 height 17
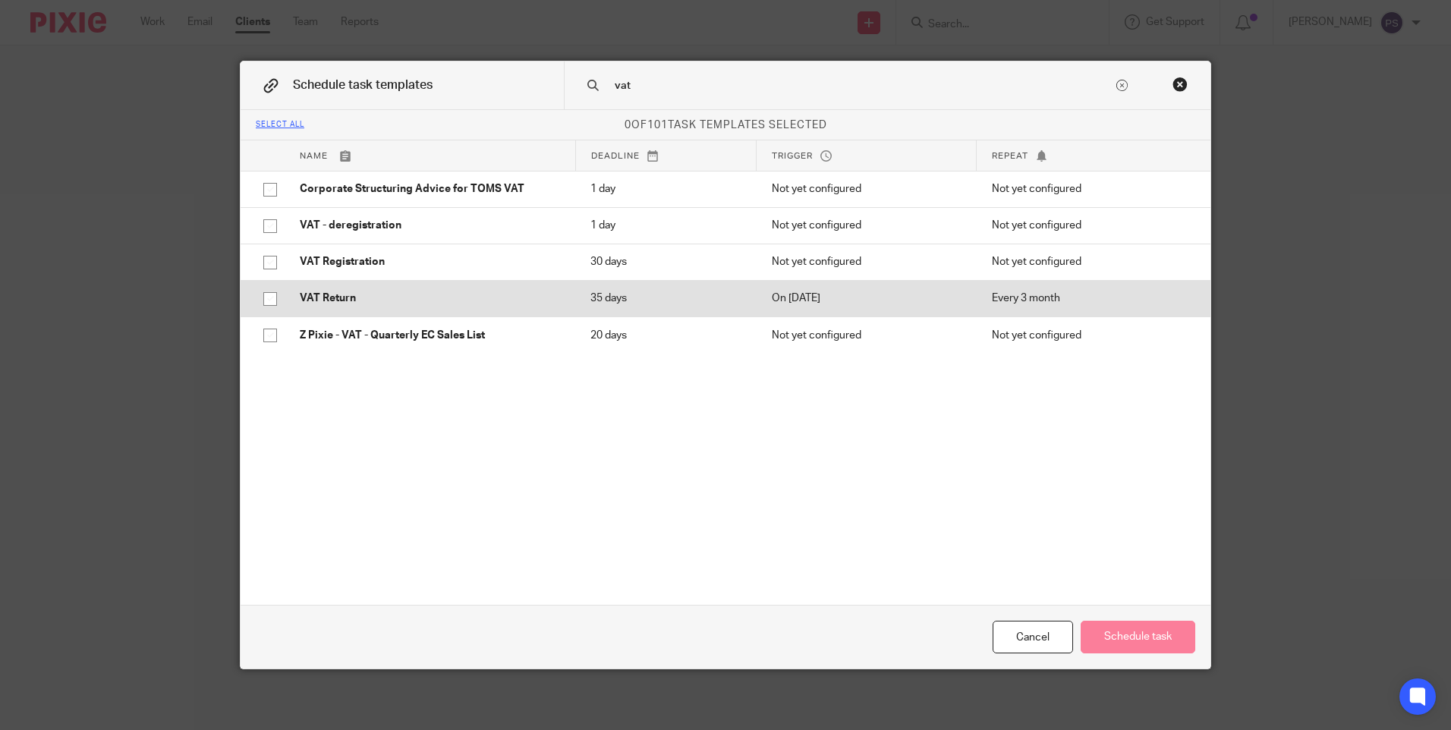
type input "vat"
click at [259, 288] on input "checkbox" at bounding box center [270, 299] width 29 height 29
checkbox input "true"
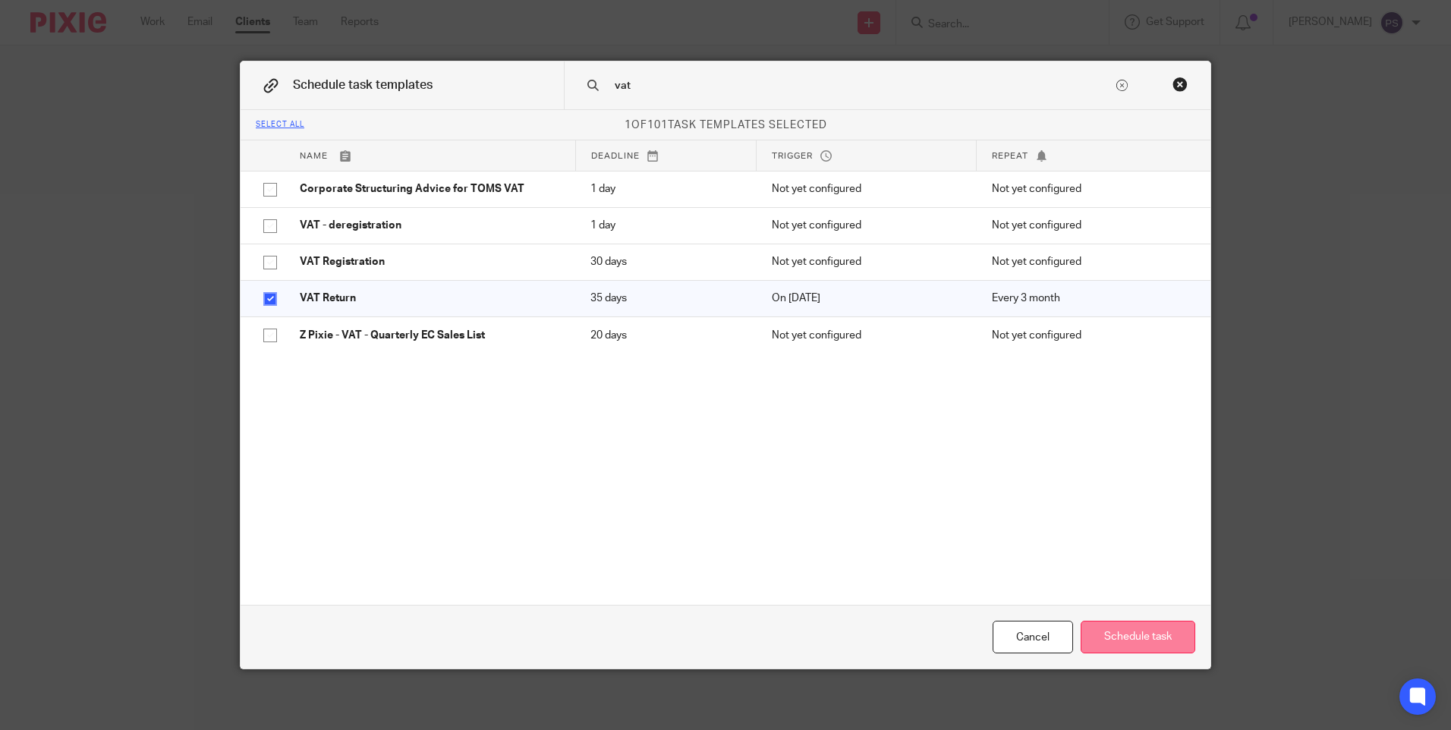
click at [1149, 642] on button "Schedule task" at bounding box center [1138, 637] width 115 height 33
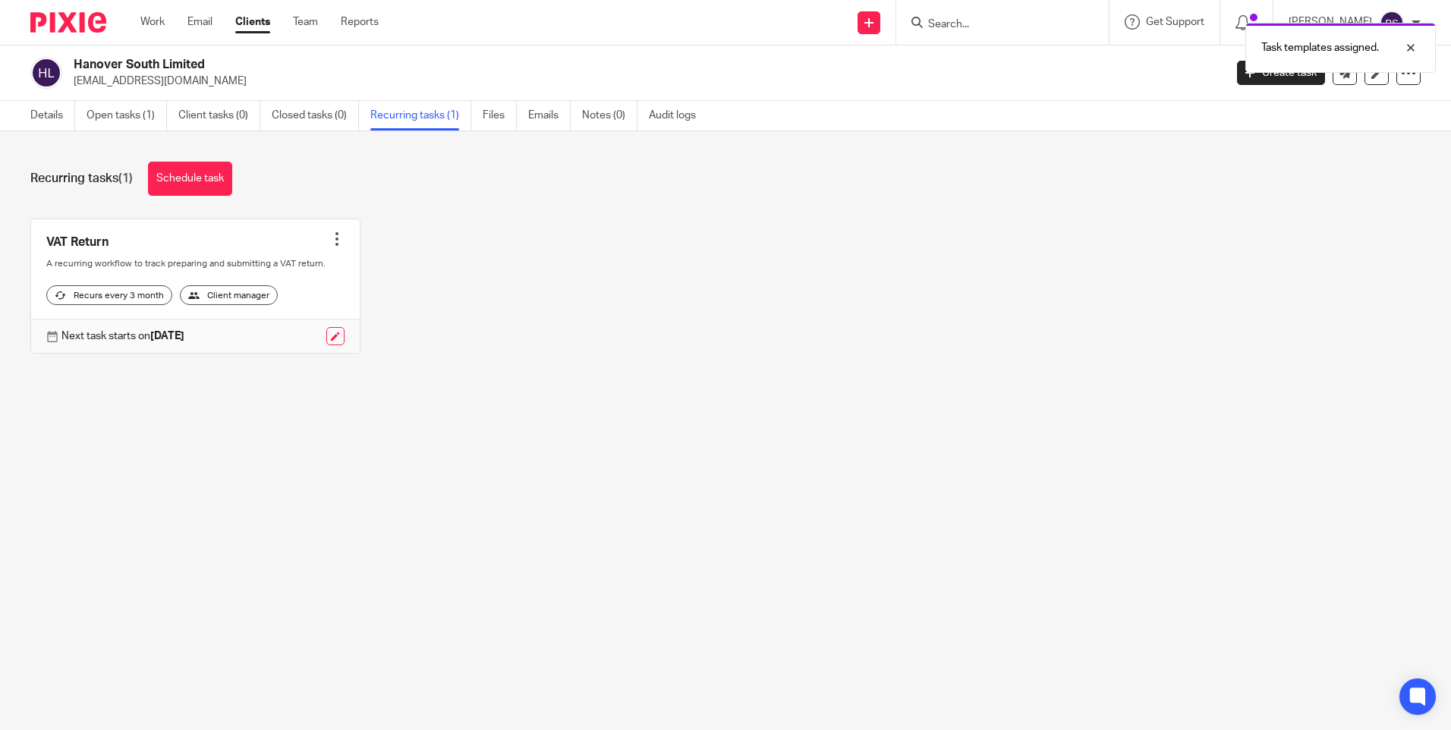
click at [25, 105] on div "Details Open tasks (1) Client tasks (0) Closed tasks (0) Recurring tasks (1) Fi…" at bounding box center [367, 116] width 734 height 30
drag, startPoint x: 36, startPoint y: 109, endPoint x: 72, endPoint y: 104, distance: 36.1
click at [36, 110] on link "Details" at bounding box center [52, 116] width 45 height 30
click at [134, 80] on p "[EMAIL_ADDRESS][DOMAIN_NAME]" at bounding box center [644, 81] width 1141 height 15
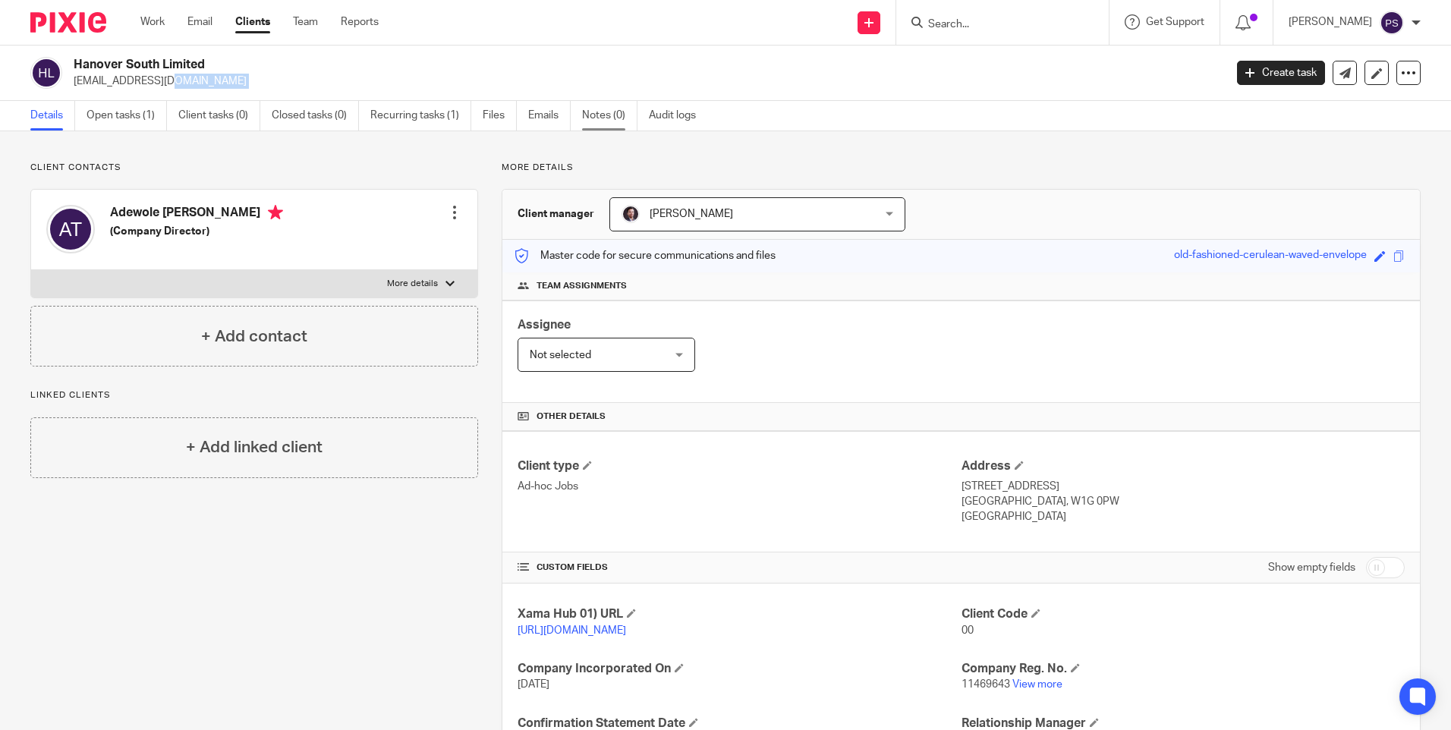
click at [609, 111] on link "Notes (0)" at bounding box center [609, 116] width 55 height 30
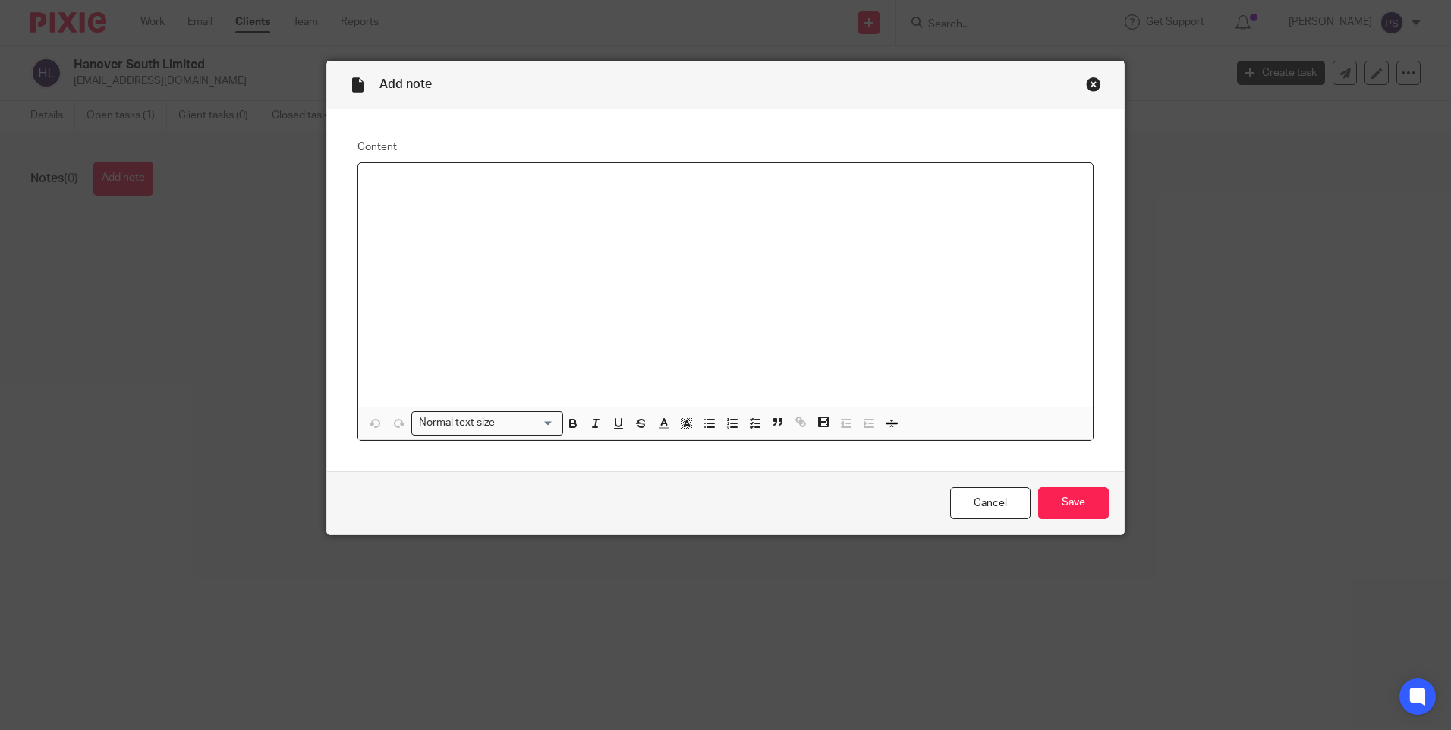
click at [396, 193] on div at bounding box center [725, 285] width 735 height 244
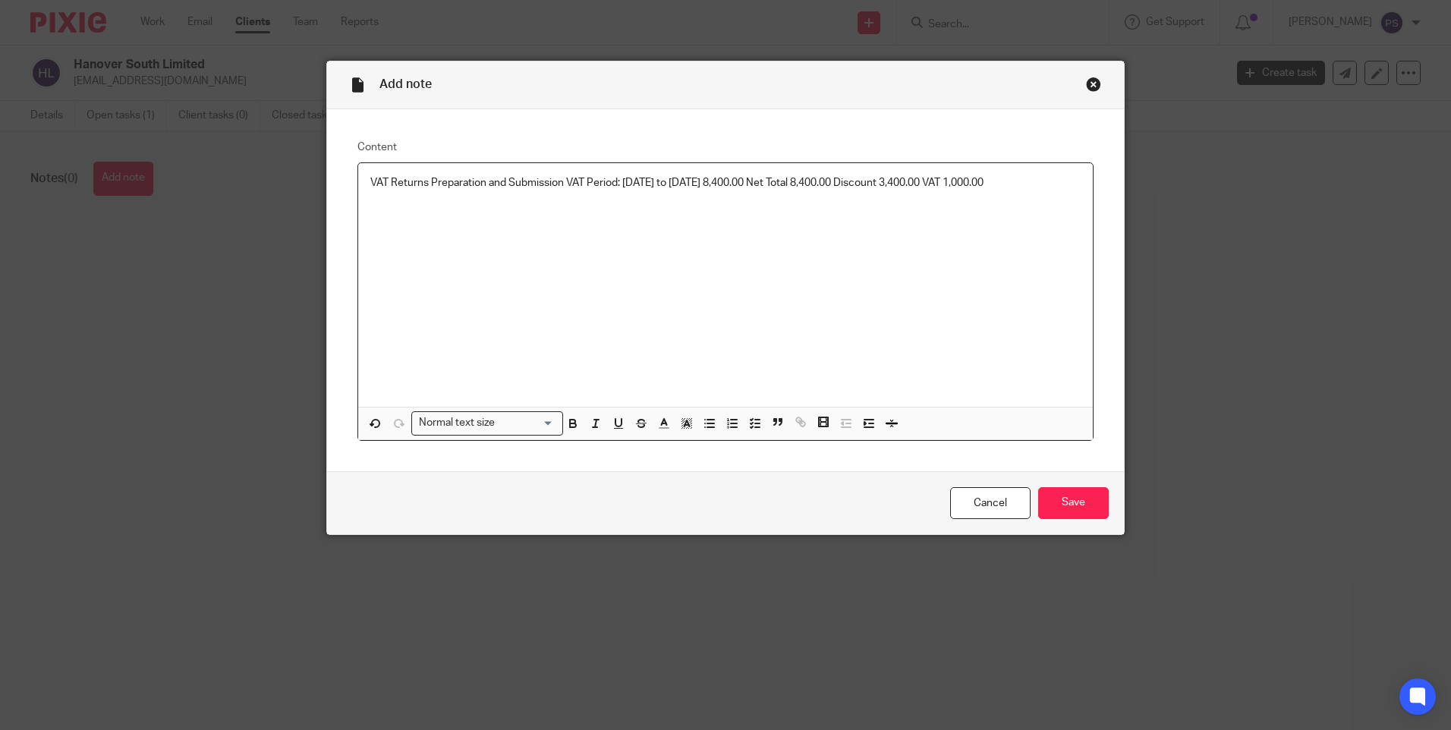
click at [427, 206] on p at bounding box center [725, 197] width 710 height 15
click at [427, 190] on p "VAT Returns Preparation and Submission VAT Period: [DATE] to [DATE] 8,400.00 Ne…" at bounding box center [725, 182] width 710 height 15
drag, startPoint x: 562, startPoint y: 181, endPoint x: 790, endPoint y: 184, distance: 228.4
click at [790, 184] on p "VAT Returns Preparation and Submission VAT Period: [DATE] to [DATE] 8400 = Net …" at bounding box center [725, 182] width 710 height 15
drag, startPoint x: 836, startPoint y: 209, endPoint x: 845, endPoint y: 303, distance: 93.8
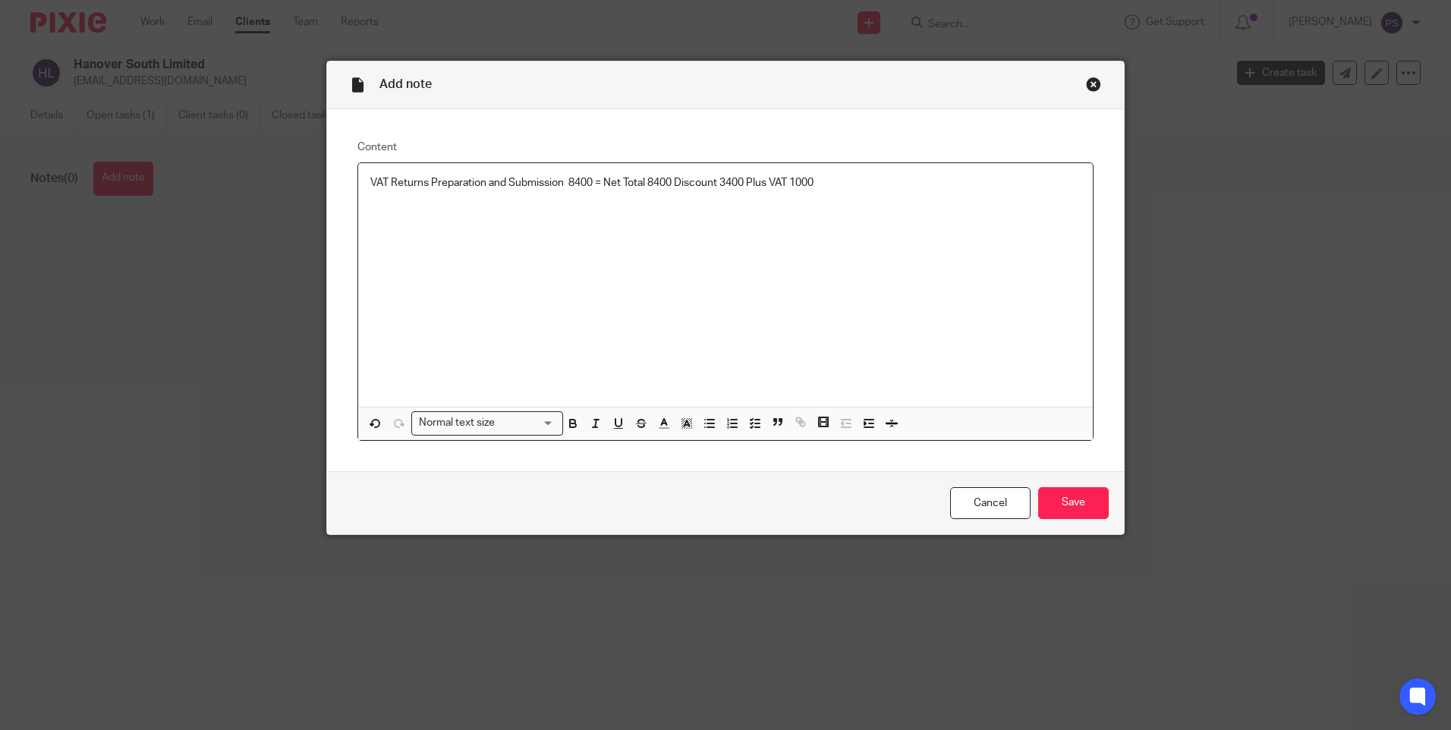
click at [836, 212] on div "VAT Returns Preparation and Submission 8400 = Net Total 8400 Discount 3400 Plus…" at bounding box center [725, 285] width 735 height 244
click at [1084, 493] on input "Save" at bounding box center [1073, 503] width 71 height 33
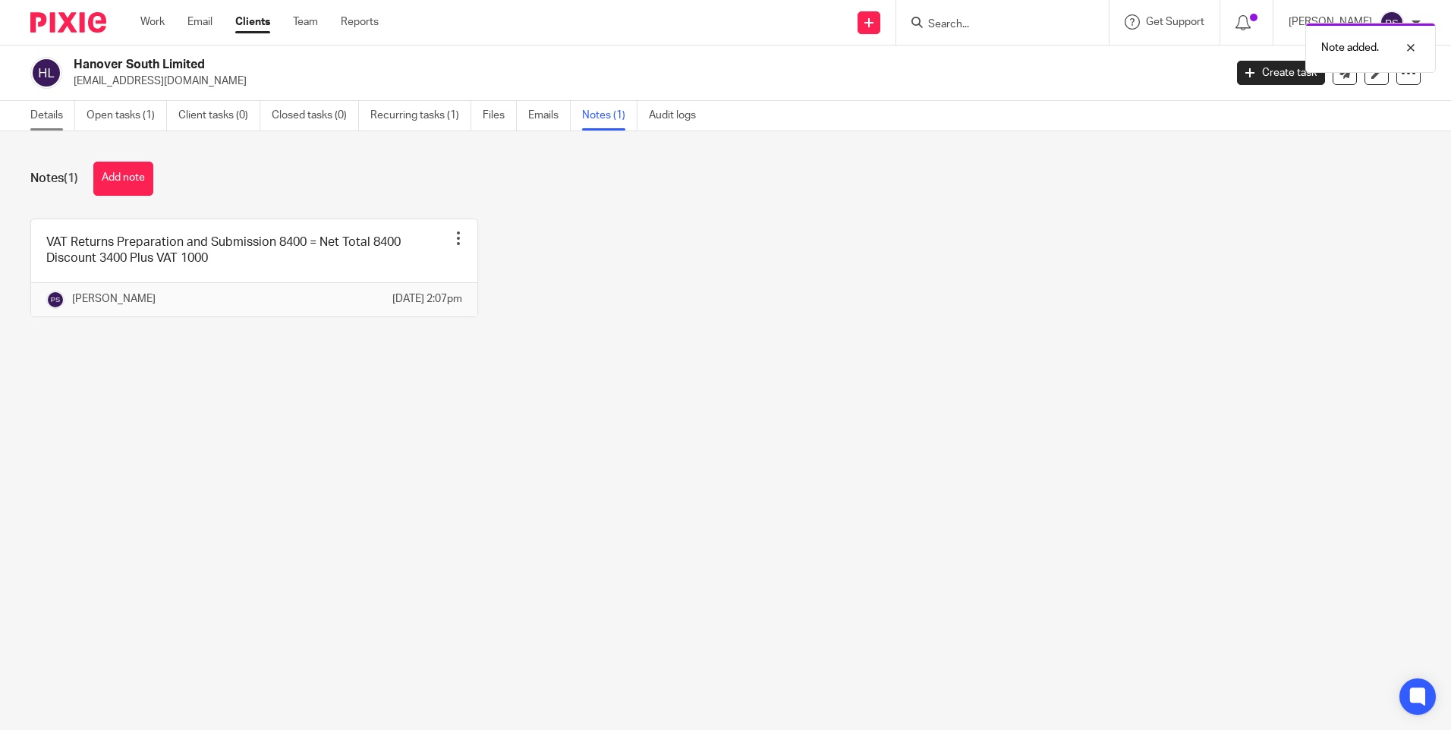
click at [46, 121] on link "Details" at bounding box center [52, 116] width 45 height 30
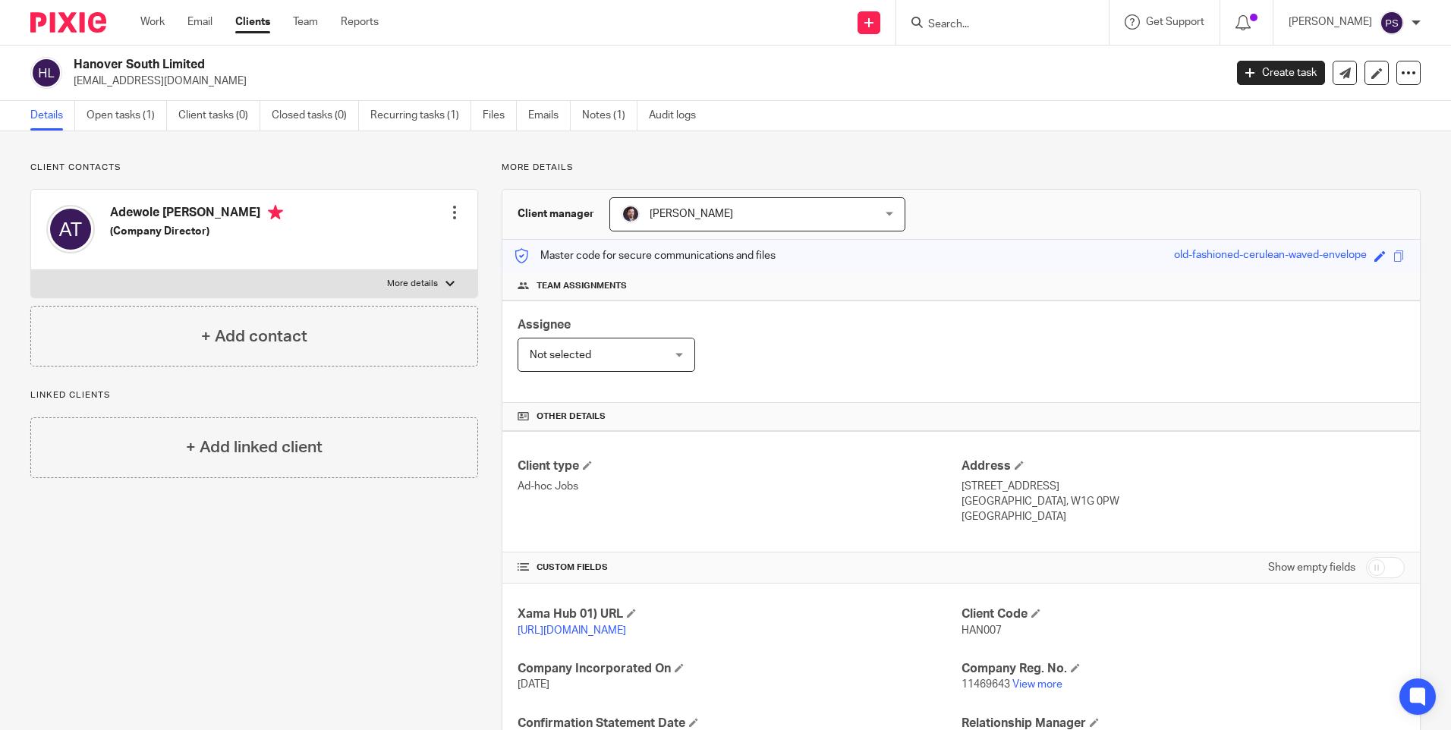
scroll to position [195, 0]
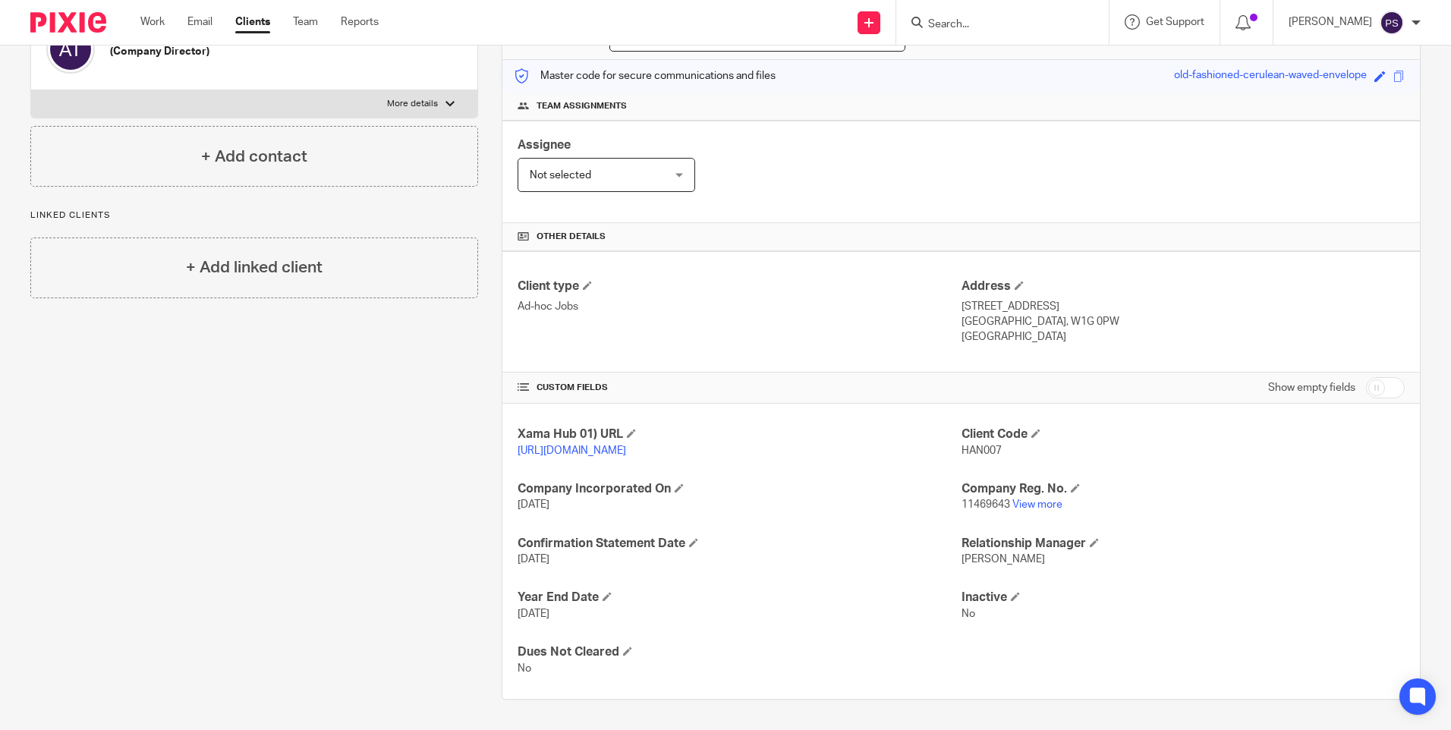
click at [1366, 377] on input "checkbox" at bounding box center [1385, 387] width 39 height 21
checkbox input "true"
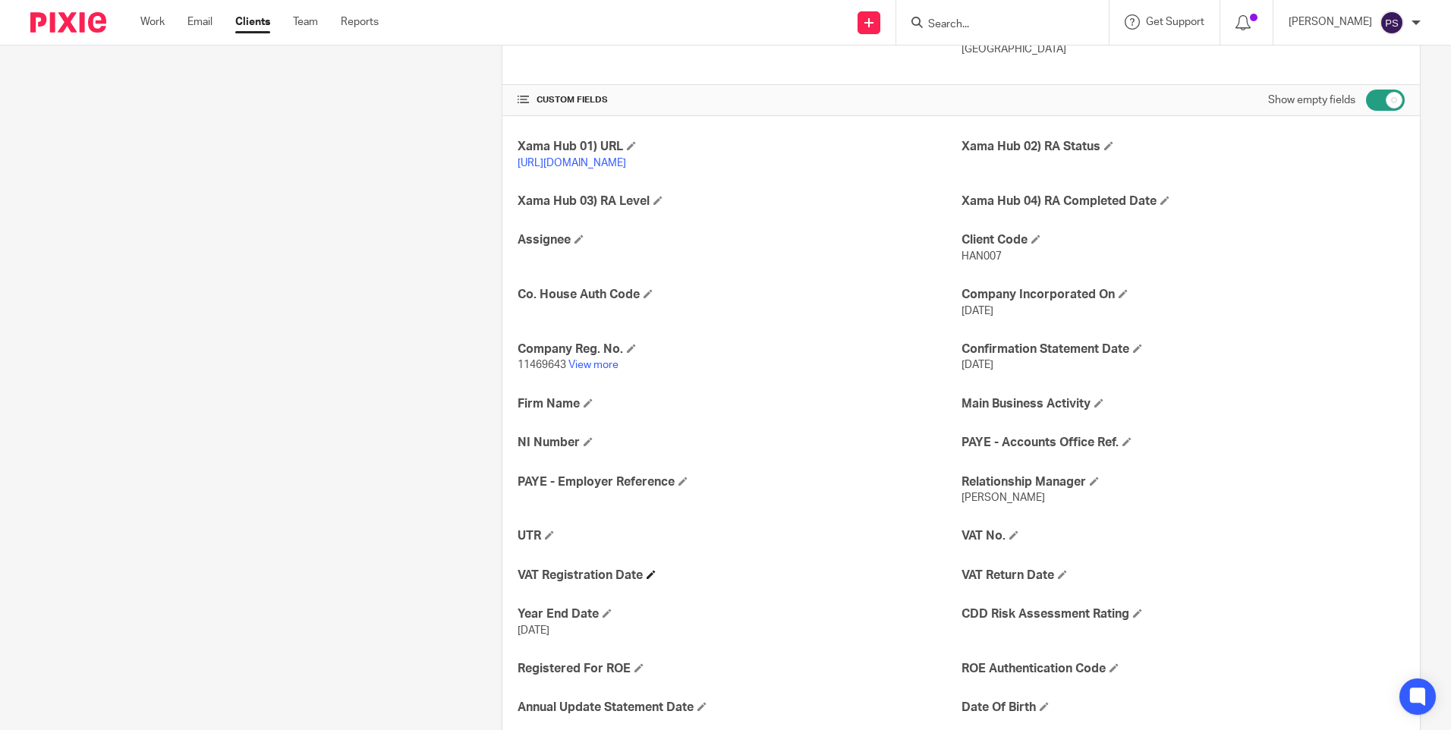
scroll to position [574, 0]
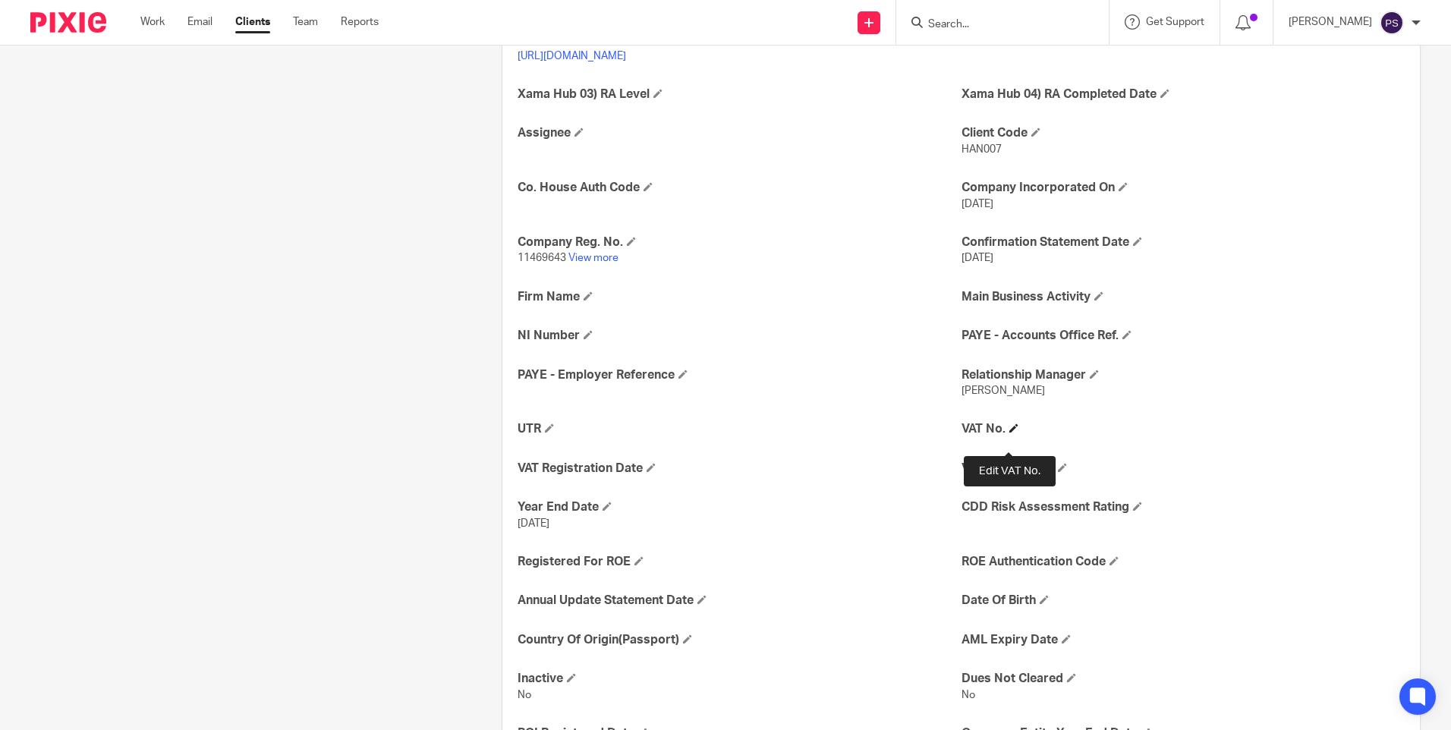
click at [1009, 433] on span at bounding box center [1013, 427] width 9 height 9
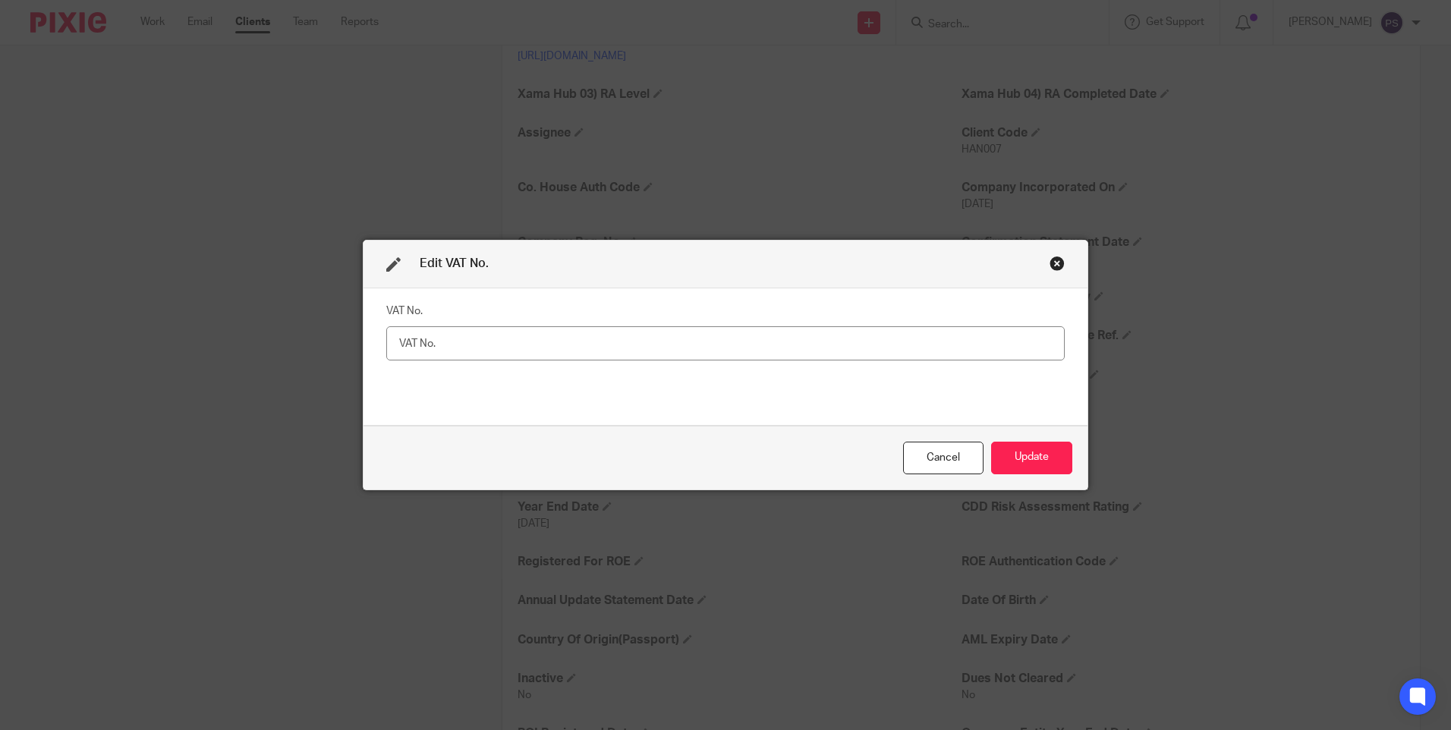
click at [1050, 263] on div "Close this dialog window" at bounding box center [1057, 263] width 15 height 15
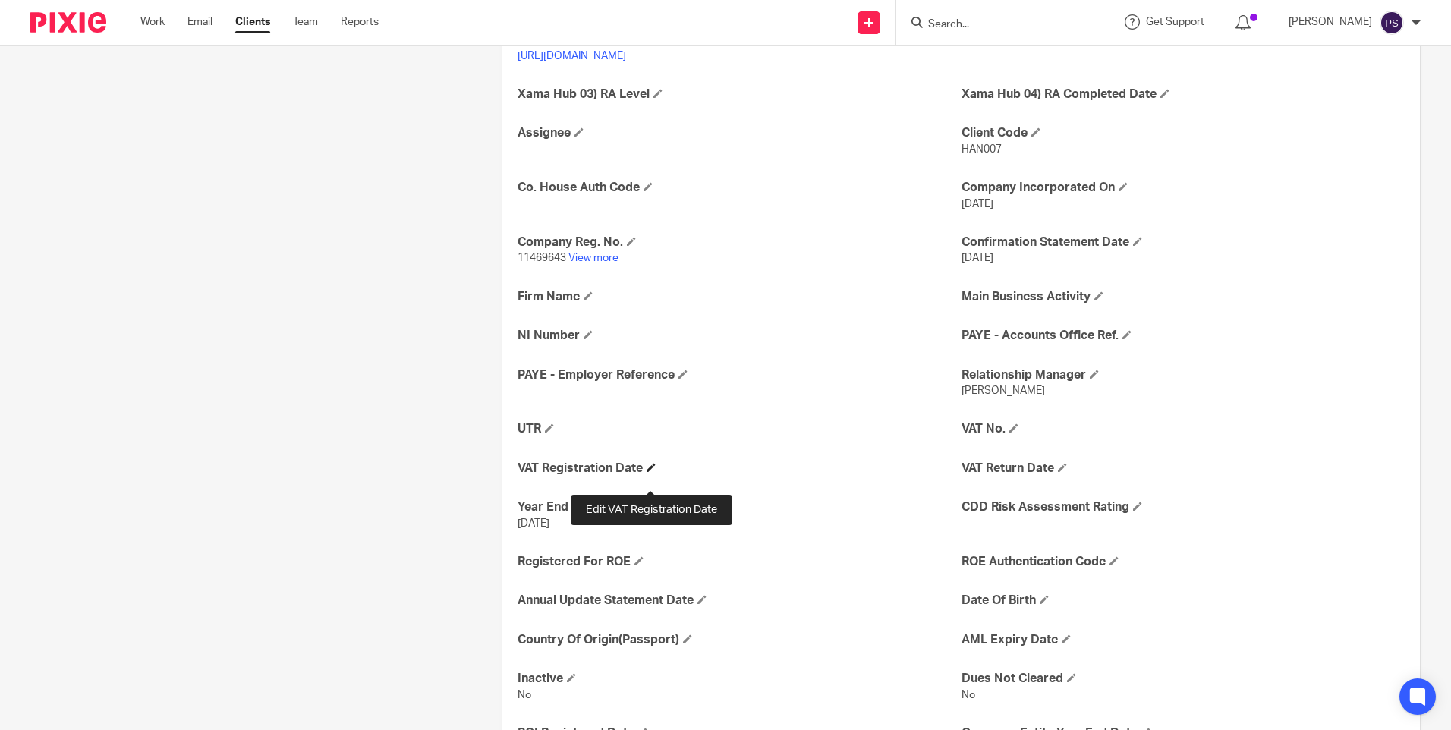
click at [647, 472] on span at bounding box center [651, 467] width 9 height 9
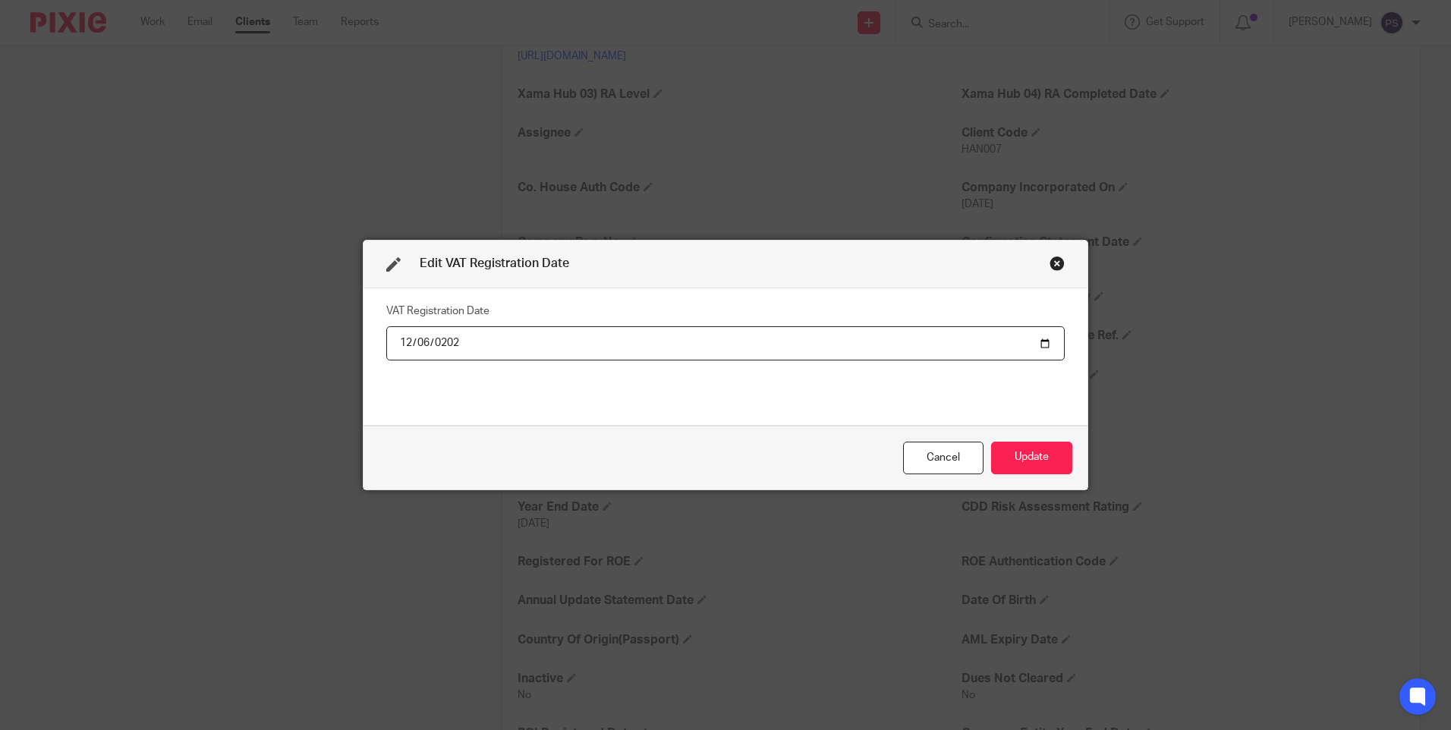
type input "[DATE]"
click at [1014, 458] on button "Update" at bounding box center [1031, 458] width 81 height 33
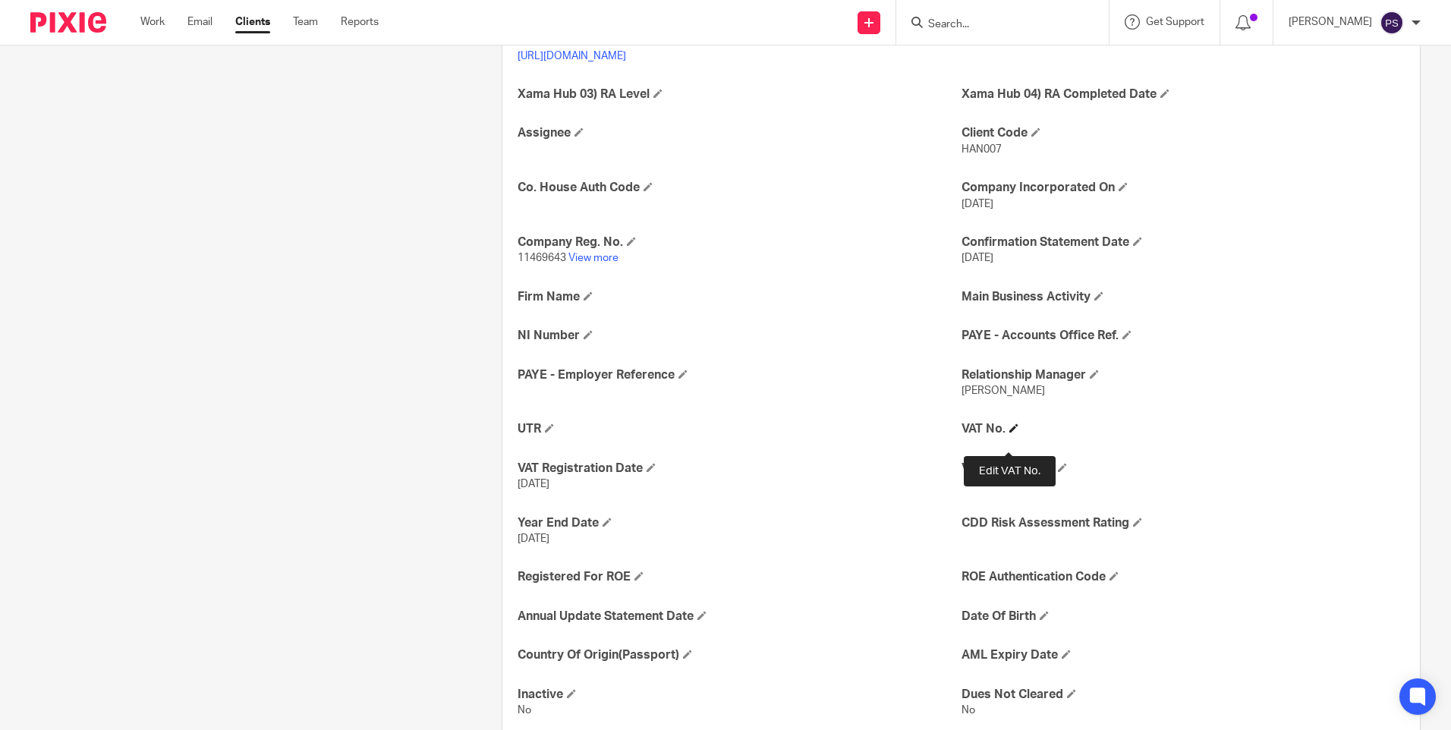
click at [1009, 433] on span at bounding box center [1013, 427] width 9 height 9
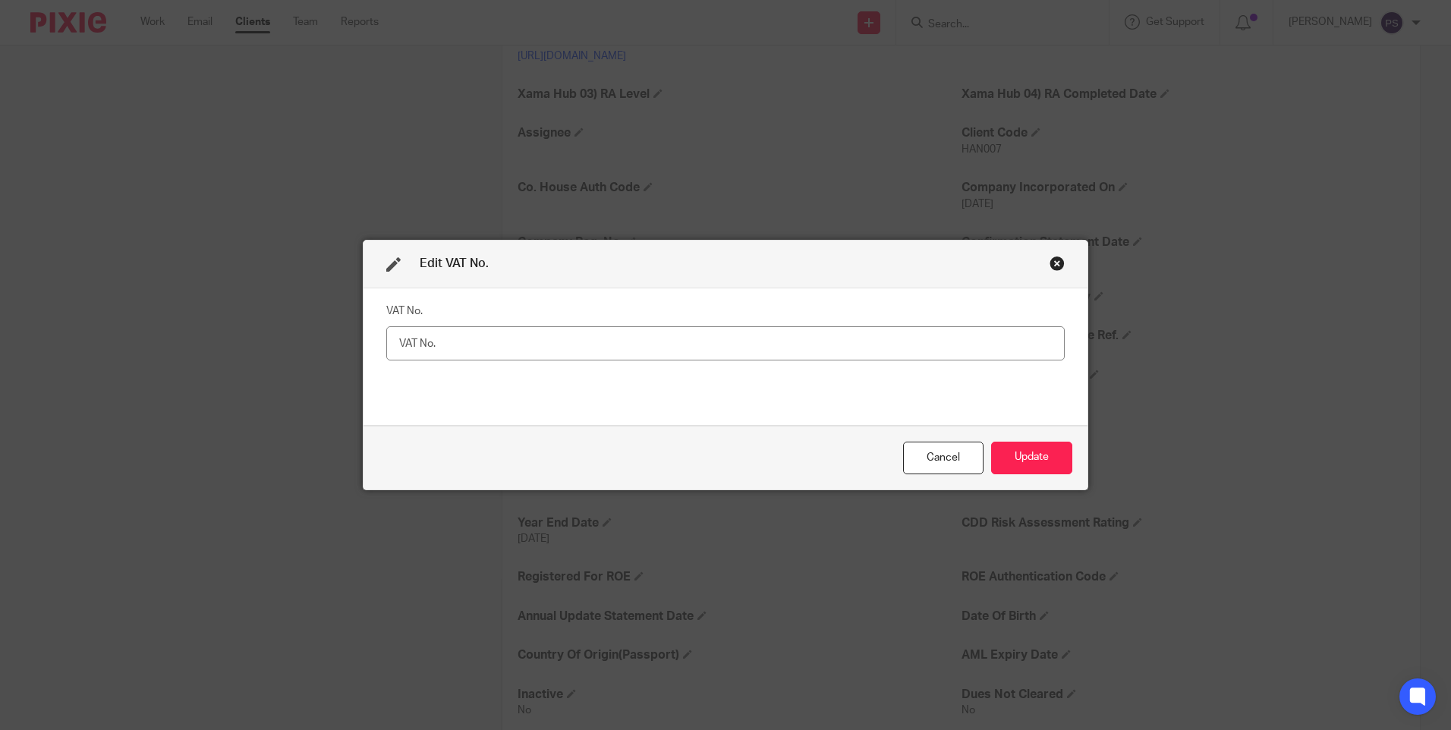
click at [418, 337] on input "text" at bounding box center [725, 343] width 678 height 34
type input "480528875"
click at [1041, 458] on button "Update" at bounding box center [1031, 458] width 81 height 33
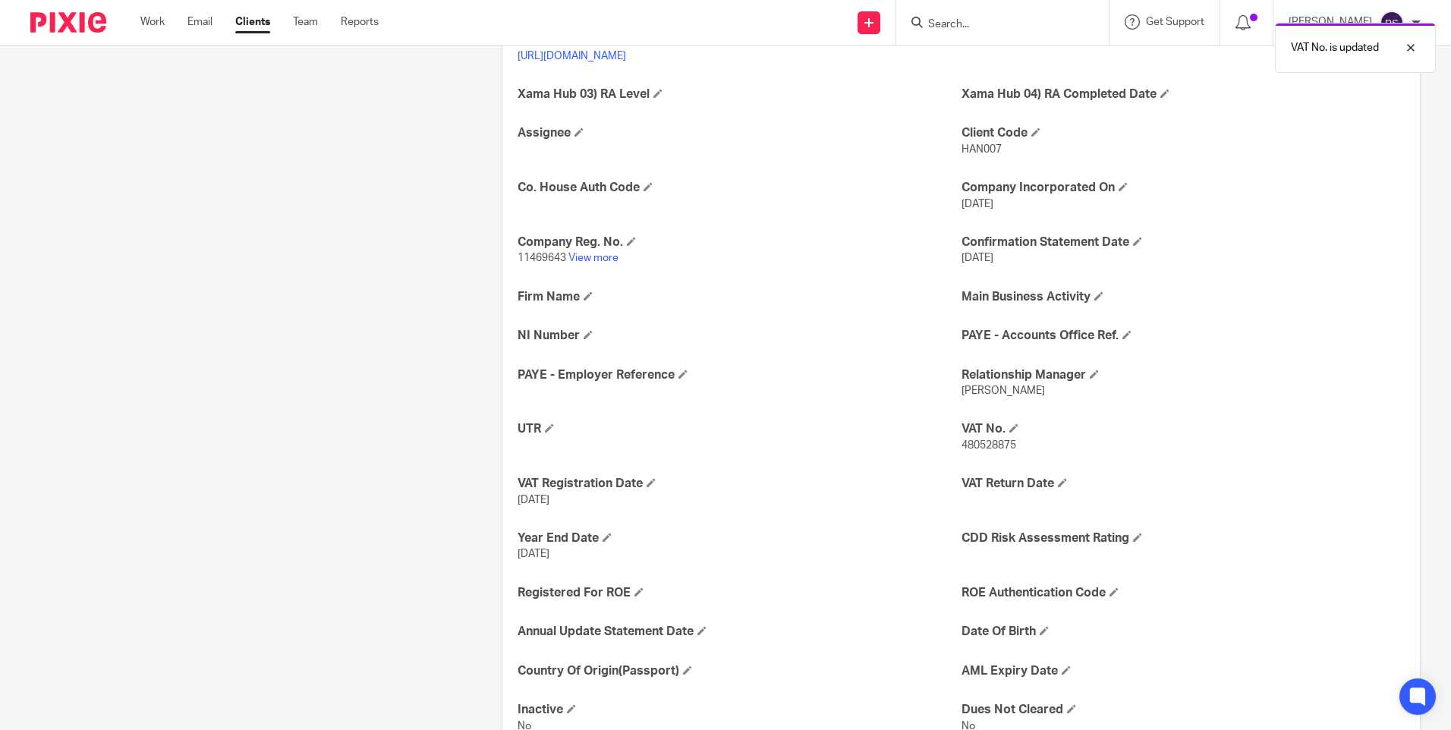
drag, startPoint x: 277, startPoint y: 187, endPoint x: 376, endPoint y: 222, distance: 104.6
click at [277, 187] on div "Client contacts Adewole Anthony Tejuoso (Company Director) Edit contact Create …" at bounding box center [242, 266] width 471 height 1359
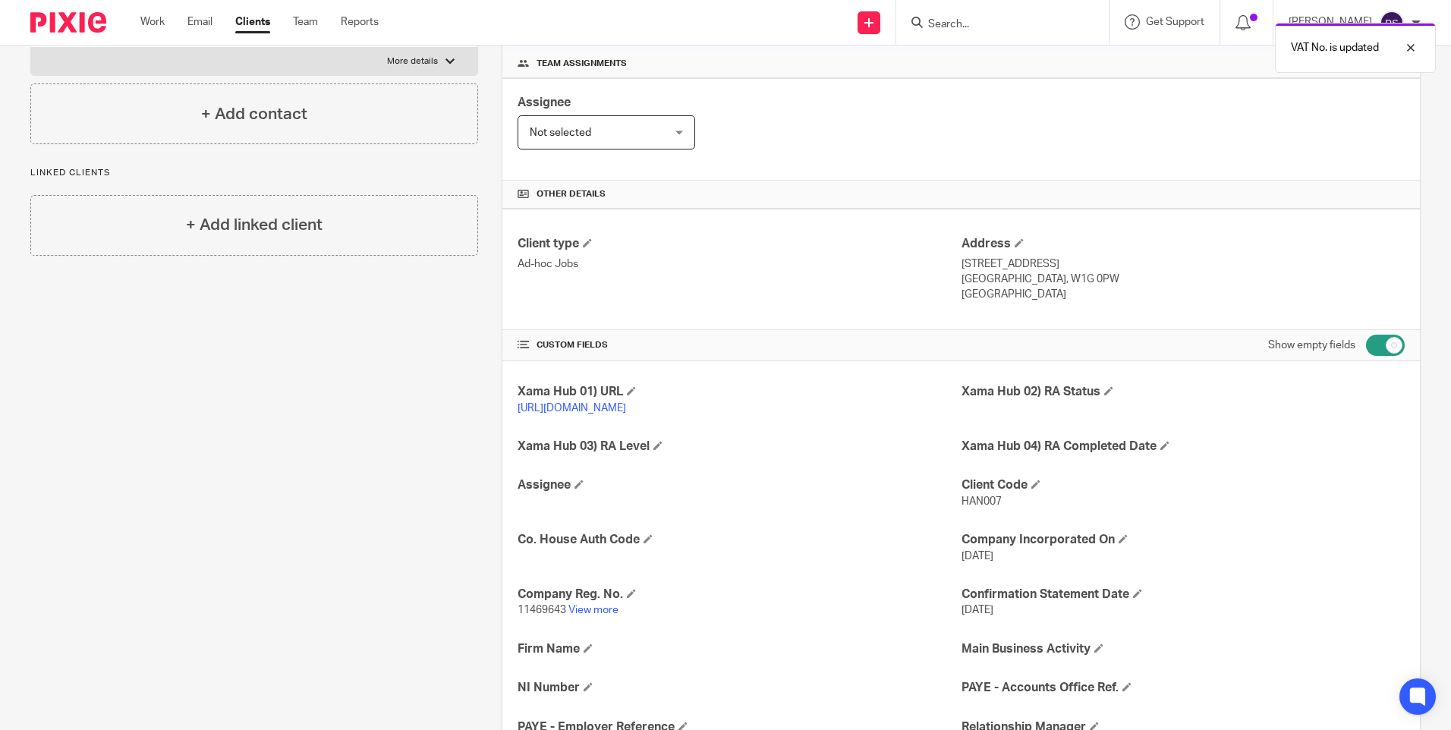
scroll to position [195, 0]
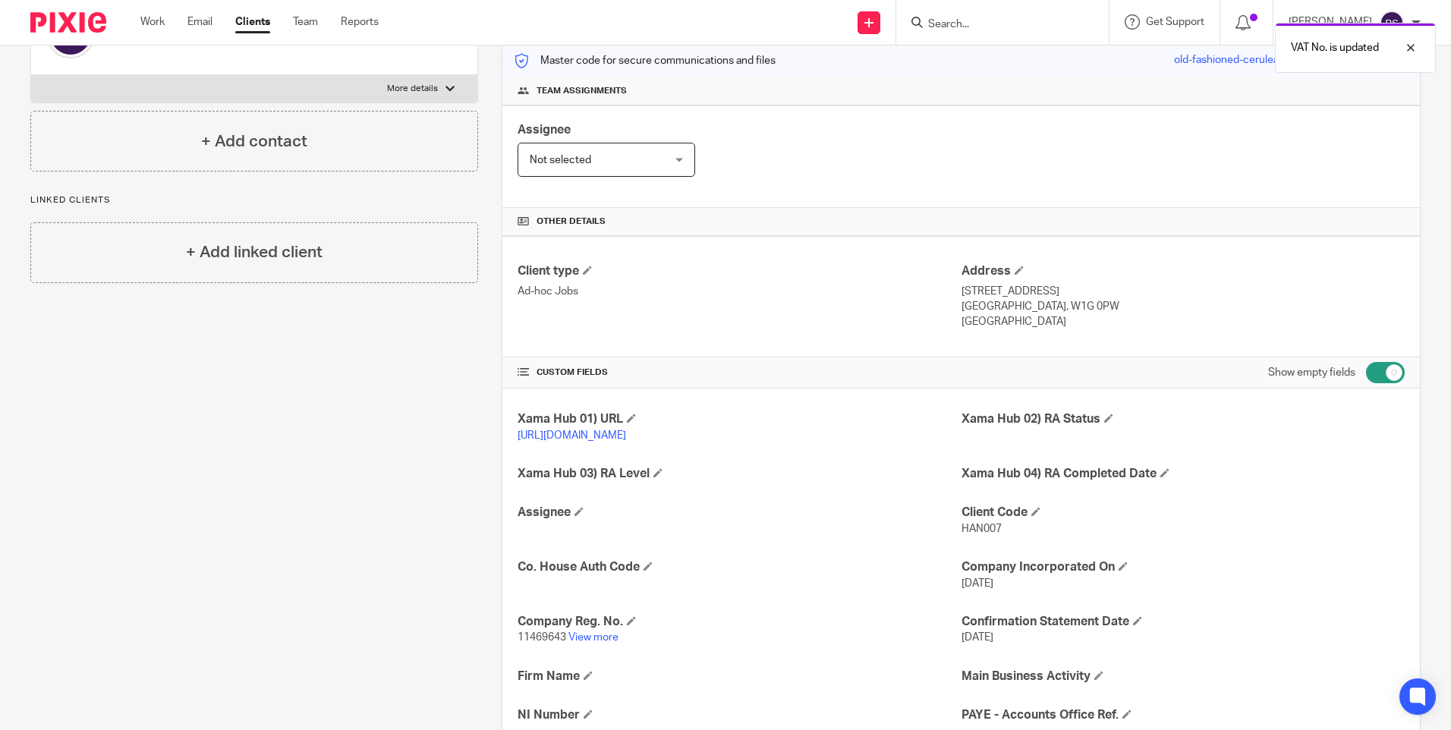
click at [1383, 367] on input "checkbox" at bounding box center [1385, 372] width 39 height 21
checkbox input "false"
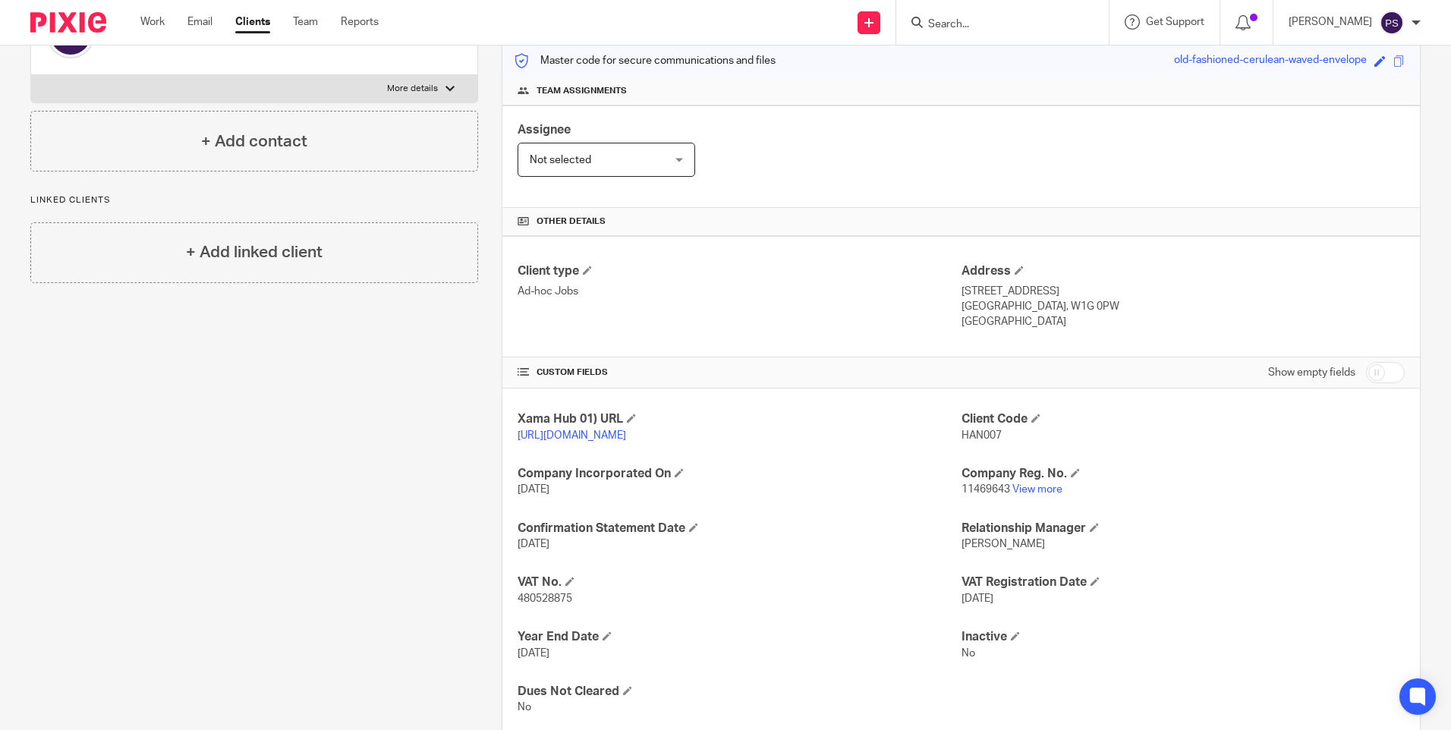
click at [972, 433] on span "HAN007" at bounding box center [981, 435] width 40 height 11
copy span "HAN007"
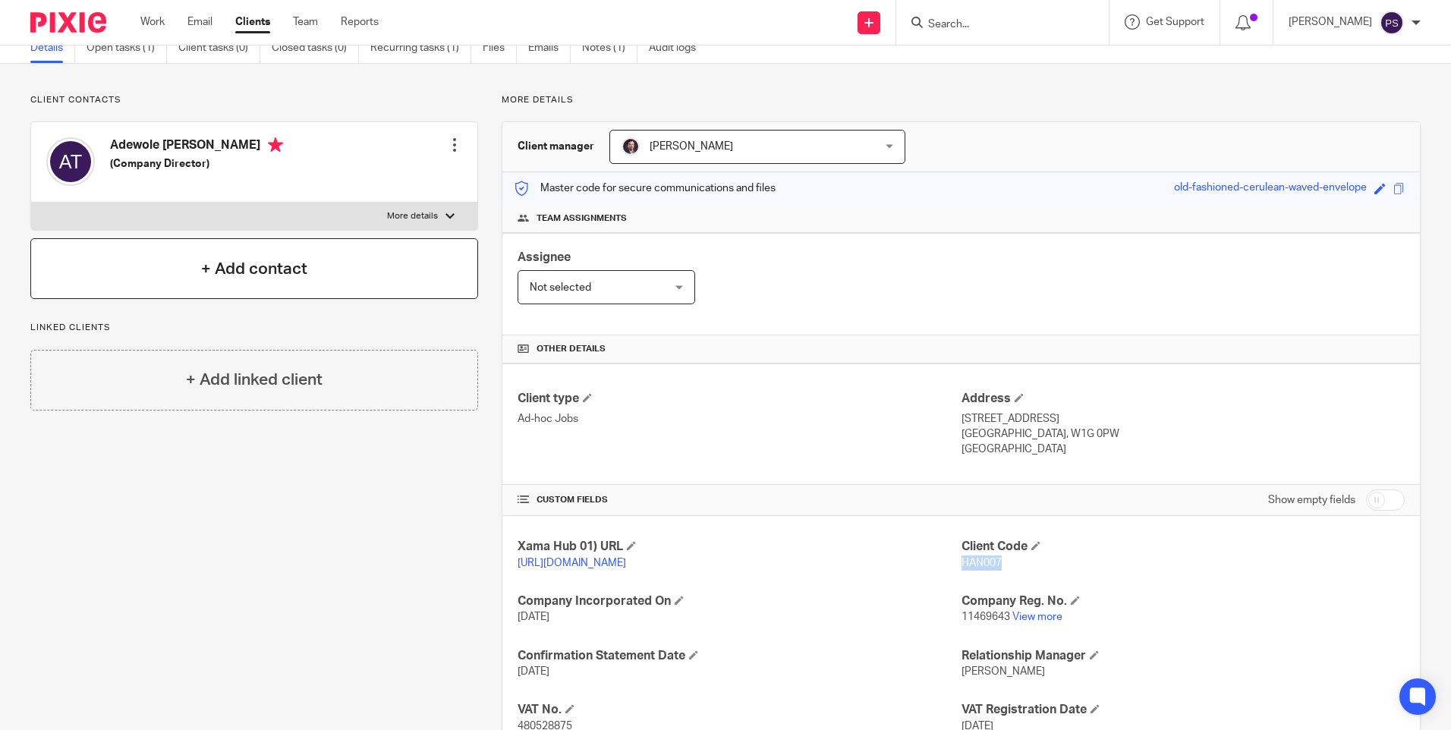
scroll to position [0, 0]
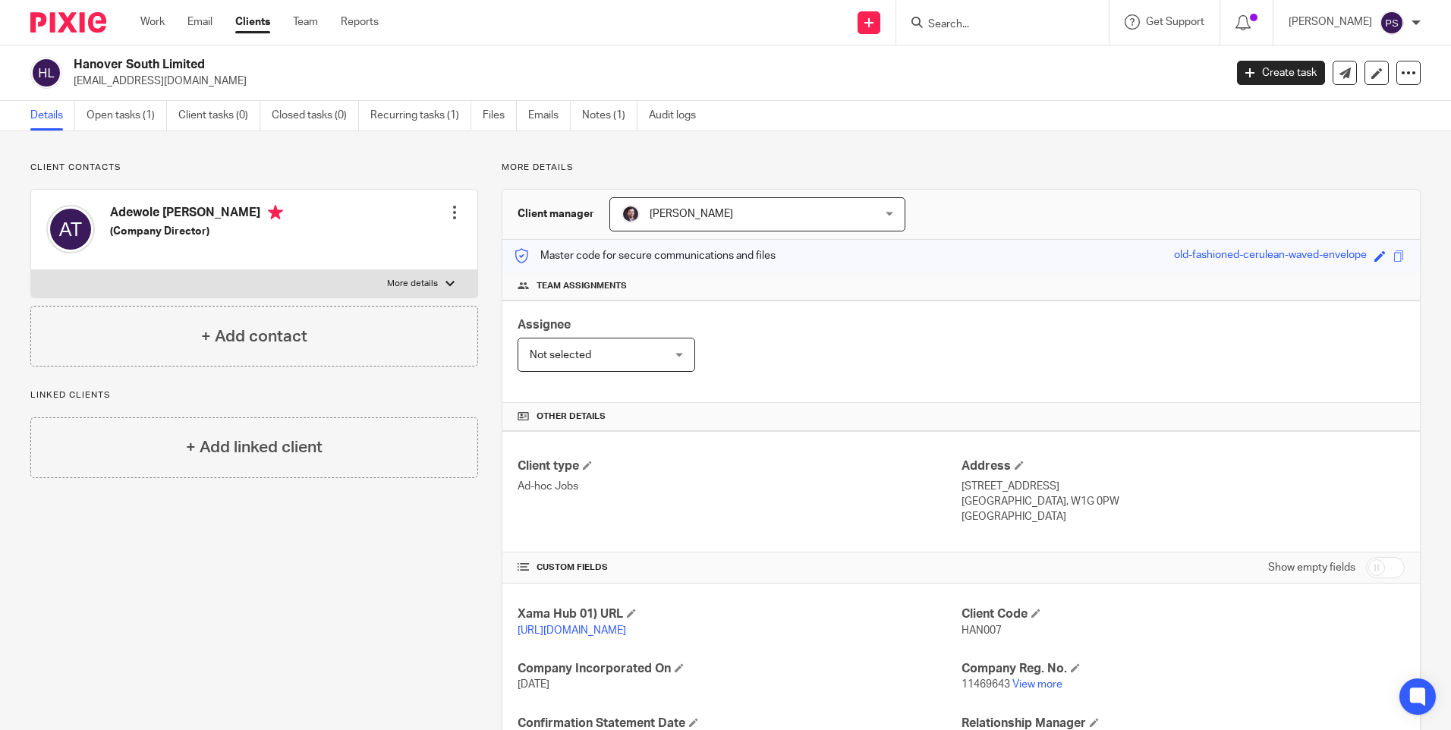
click at [164, 68] on h2 "Hanover South Limited" at bounding box center [530, 65] width 912 height 16
copy div "Hanover South Limited"
click at [458, 64] on h2 "Hanover South Limited" at bounding box center [530, 65] width 912 height 16
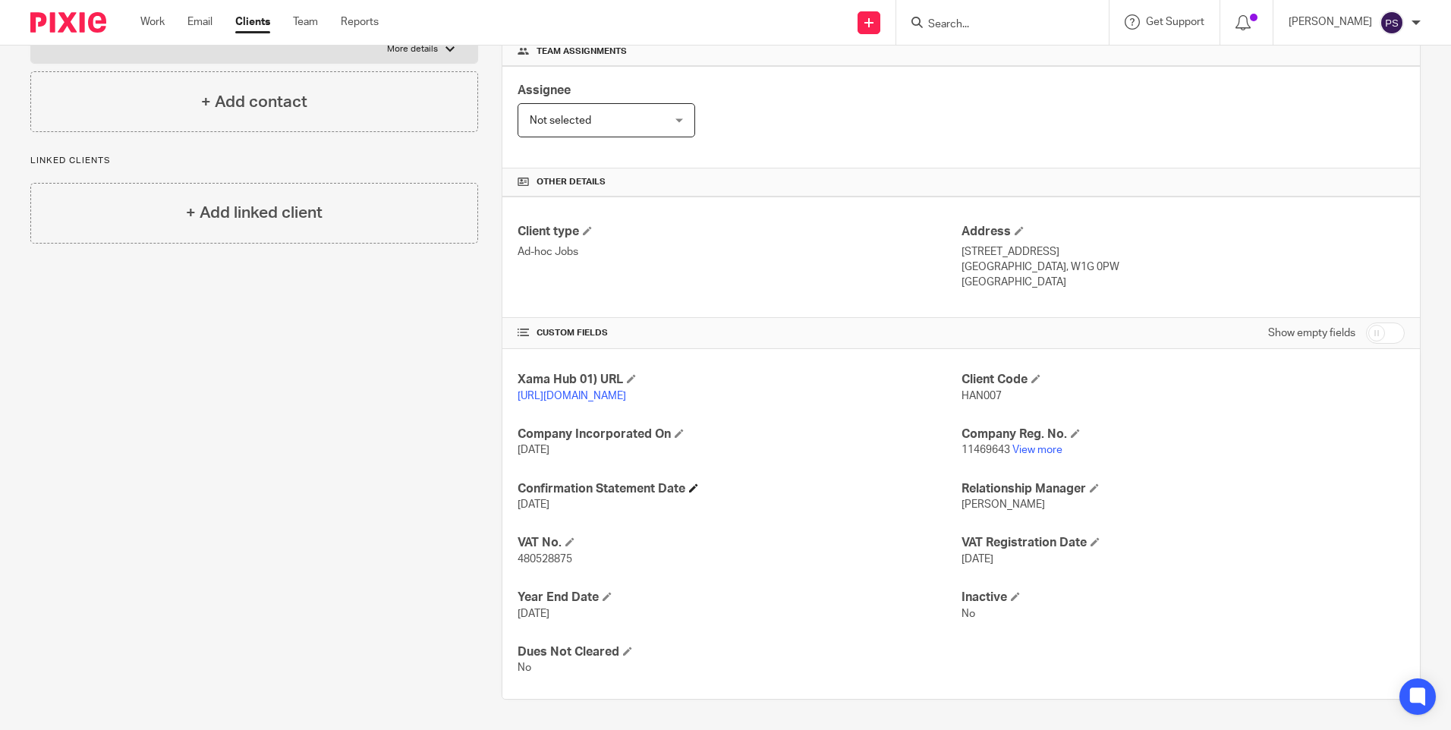
scroll to position [250, 0]
click at [557, 563] on span "480528875" at bounding box center [545, 559] width 55 height 11
drag, startPoint x: 557, startPoint y: 563, endPoint x: 675, endPoint y: 565, distance: 118.4
click at [675, 565] on p "480528875" at bounding box center [739, 559] width 443 height 15
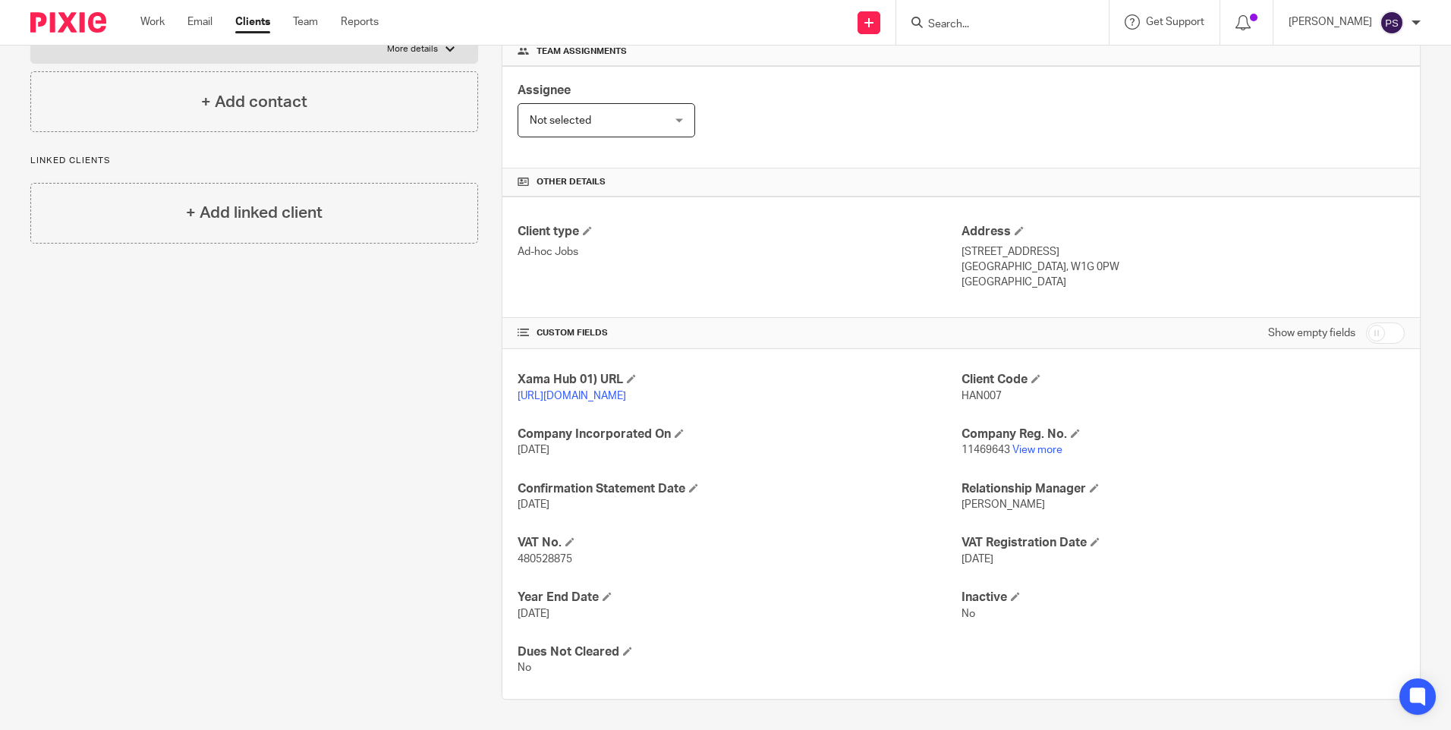
click at [555, 558] on span "480528875" at bounding box center [545, 559] width 55 height 11
copy span "480528875"
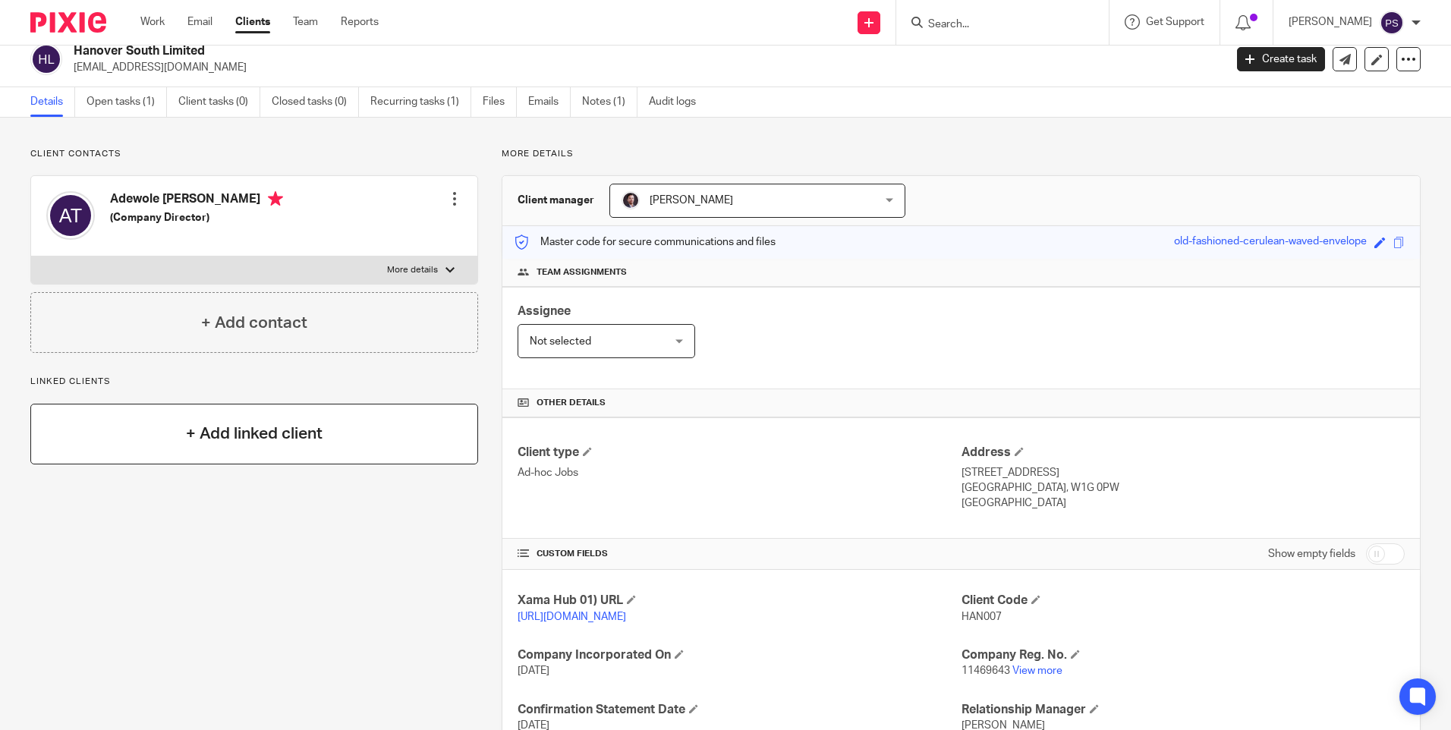
scroll to position [0, 0]
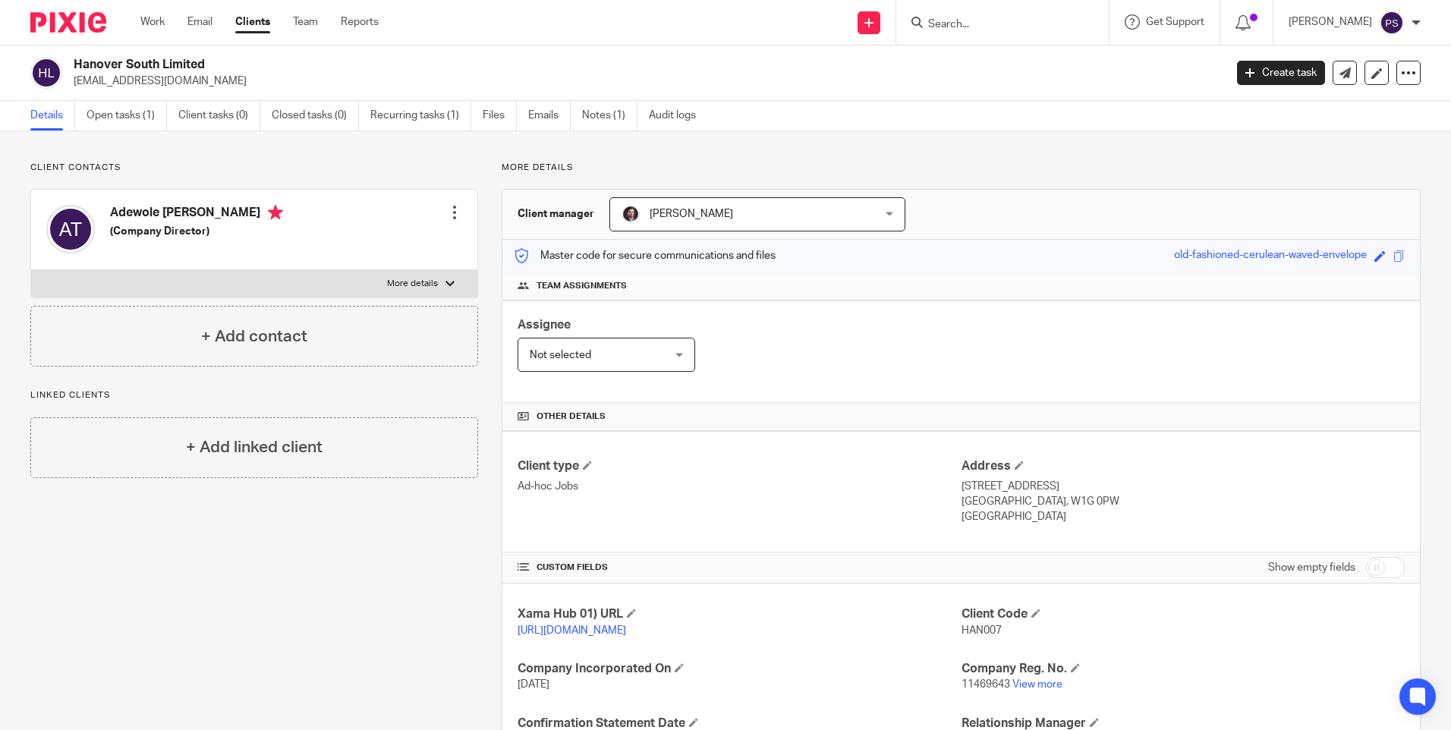
click at [162, 60] on h2 "Hanover South Limited" at bounding box center [530, 65] width 912 height 16
copy div "Hanover South Limited"
